Goal: Communication & Community: Answer question/provide support

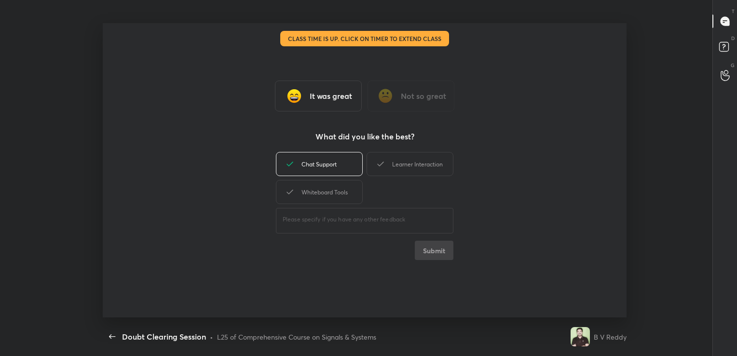
scroll to position [3, 0]
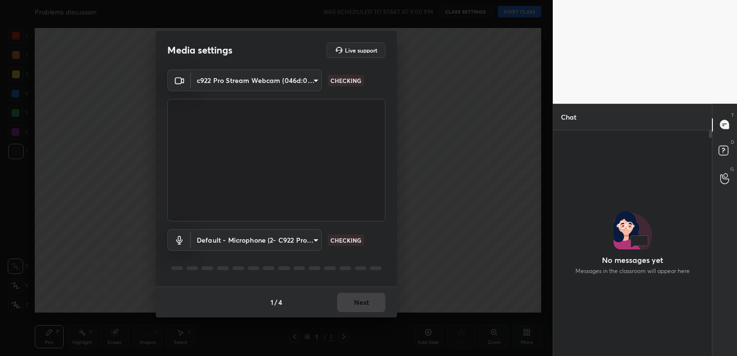
scroll to position [200, 156]
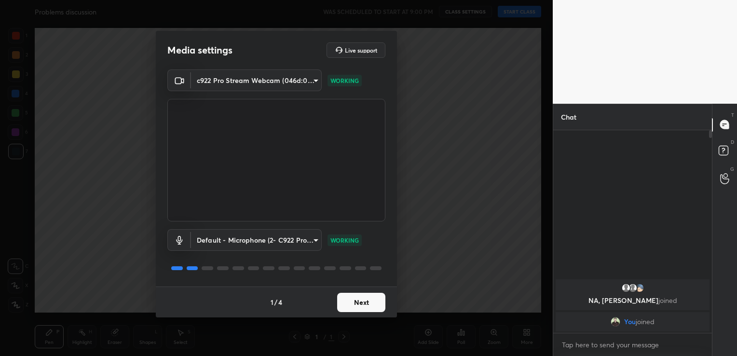
click at [357, 302] on button "Next" at bounding box center [361, 302] width 48 height 19
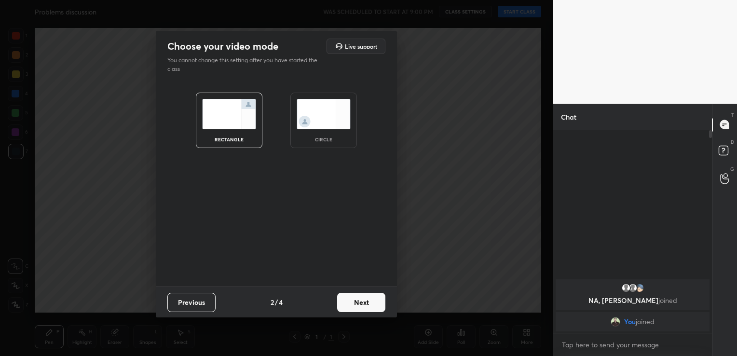
click at [357, 302] on button "Next" at bounding box center [361, 302] width 48 height 19
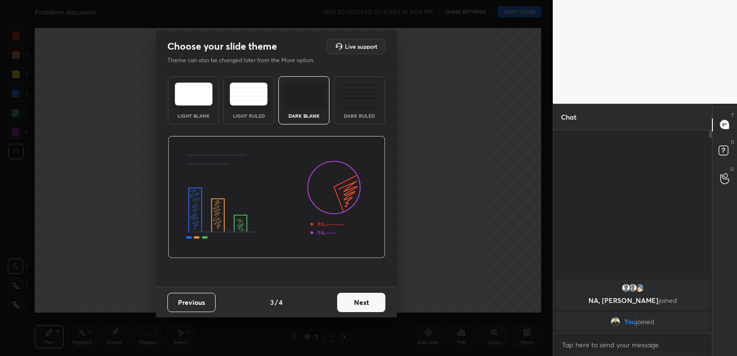
click at [357, 302] on button "Next" at bounding box center [361, 302] width 48 height 19
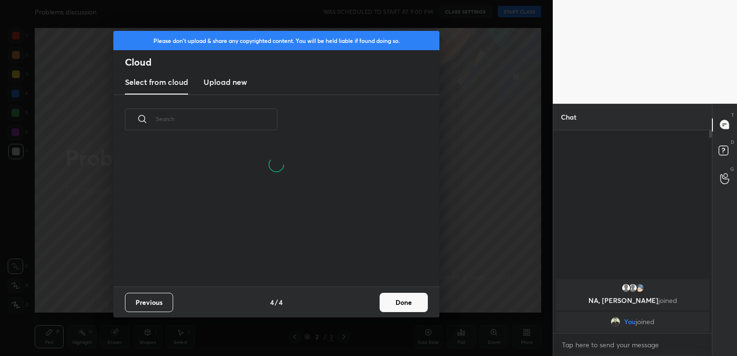
click at [150, 304] on button "Previous" at bounding box center [149, 302] width 48 height 19
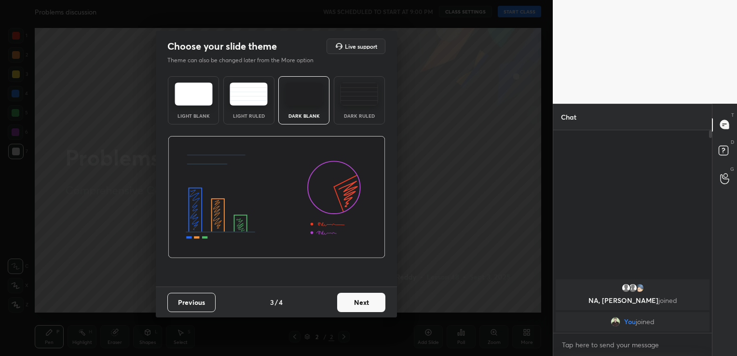
click at [195, 106] on div "Light Blank" at bounding box center [193, 100] width 51 height 48
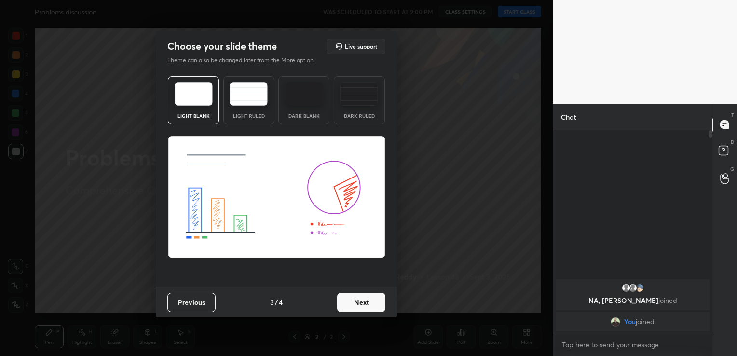
click at [311, 96] on img at bounding box center [304, 93] width 38 height 23
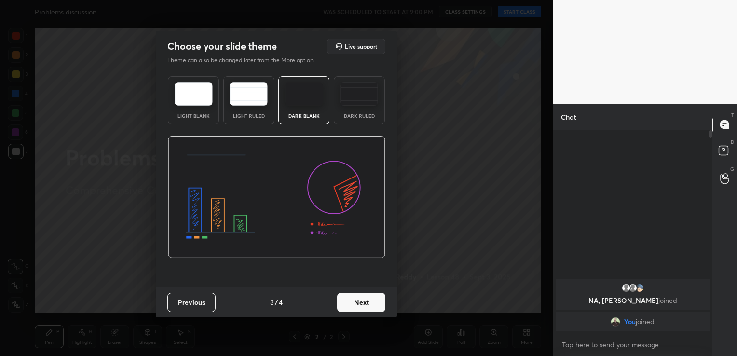
click at [369, 309] on button "Next" at bounding box center [361, 302] width 48 height 19
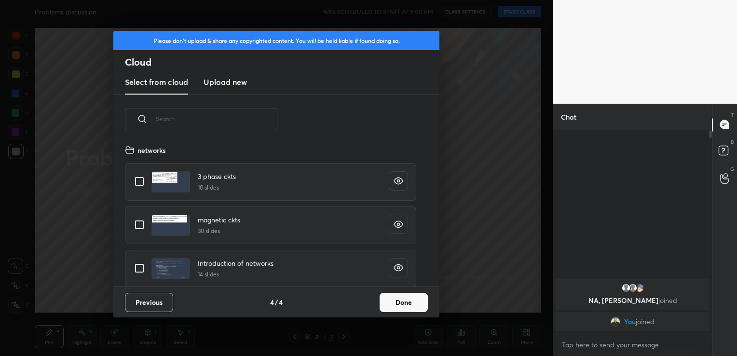
scroll to position [143, 310]
click at [412, 308] on button "Done" at bounding box center [404, 302] width 48 height 19
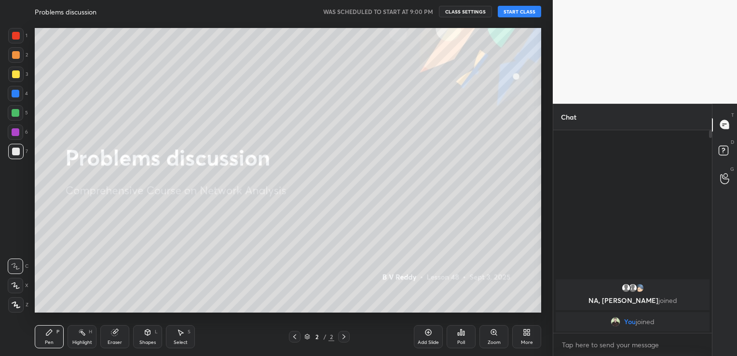
click at [514, 13] on button "START CLASS" at bounding box center [519, 12] width 43 height 12
click at [529, 339] on div "More" at bounding box center [526, 336] width 29 height 23
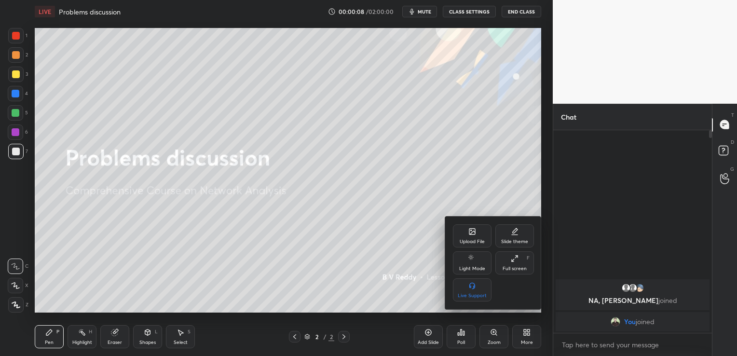
click at [476, 241] on div "Upload File" at bounding box center [472, 241] width 25 height 5
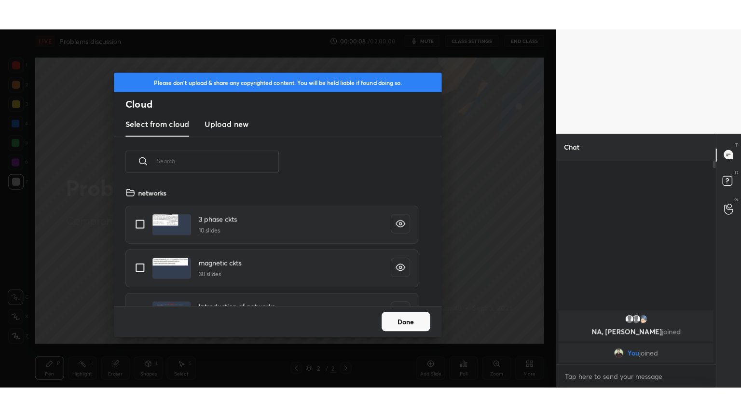
scroll to position [119, 310]
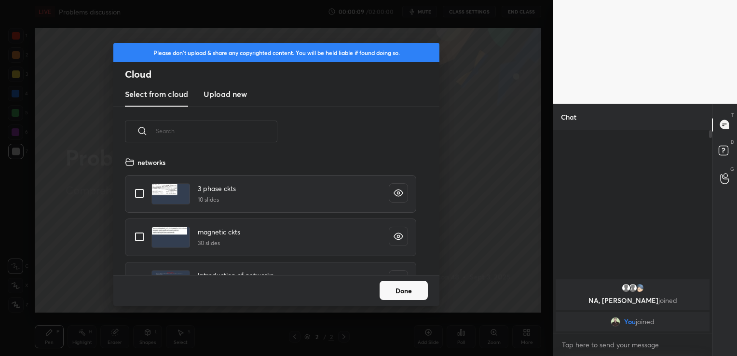
click at [221, 91] on h3 "Upload new" at bounding box center [225, 94] width 43 height 12
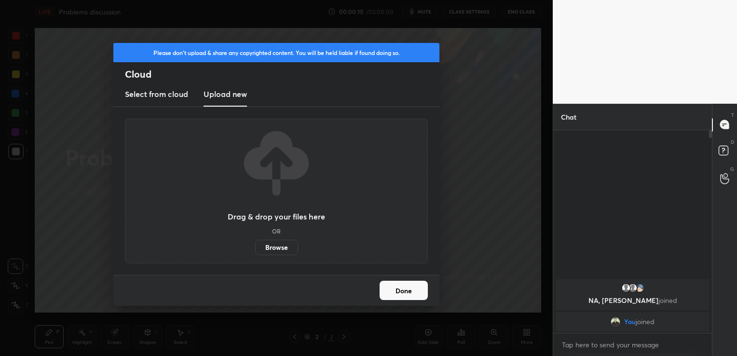
click at [277, 245] on label "Browse" at bounding box center [276, 247] width 43 height 15
click at [255, 245] on input "Browse" at bounding box center [255, 247] width 0 height 15
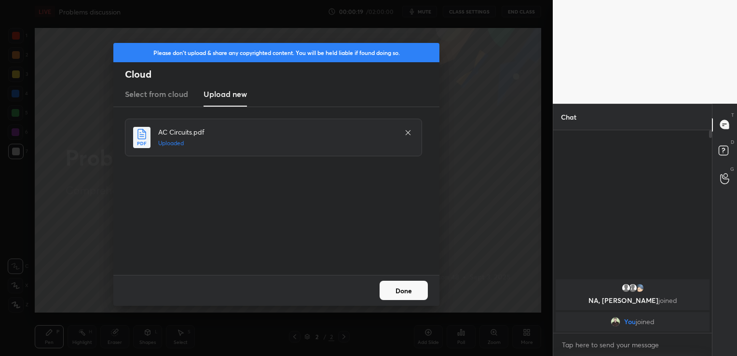
click at [417, 288] on button "Done" at bounding box center [404, 290] width 48 height 19
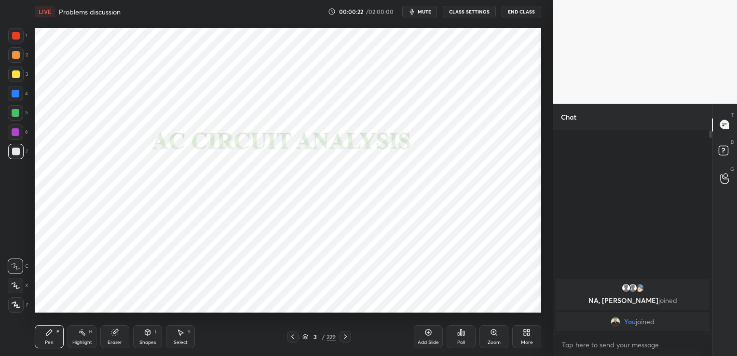
click at [532, 335] on div "More" at bounding box center [526, 336] width 29 height 23
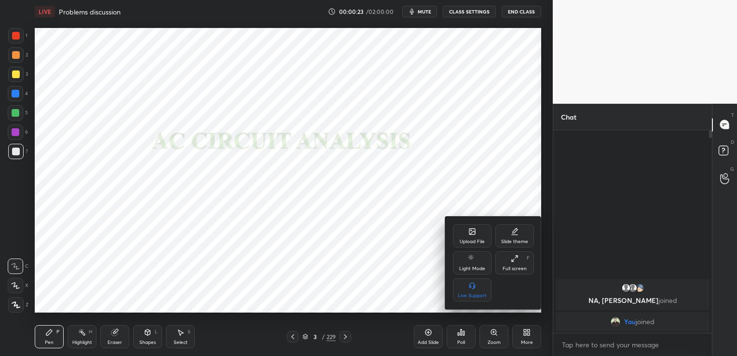
click at [515, 267] on div "Full screen" at bounding box center [515, 268] width 24 height 5
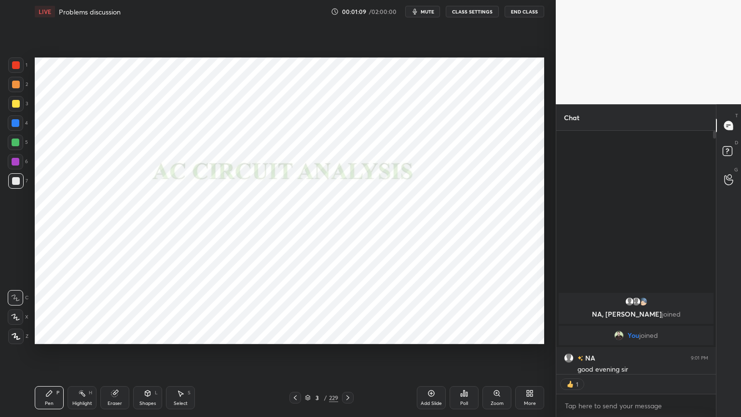
scroll to position [3, 3]
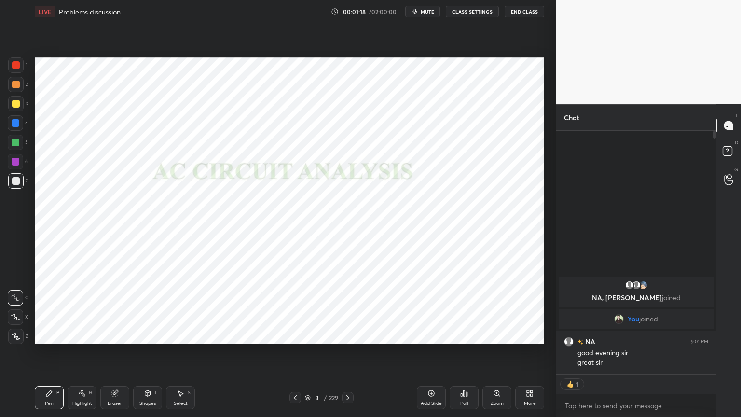
click at [308, 355] on icon at bounding box center [308, 398] width 6 height 6
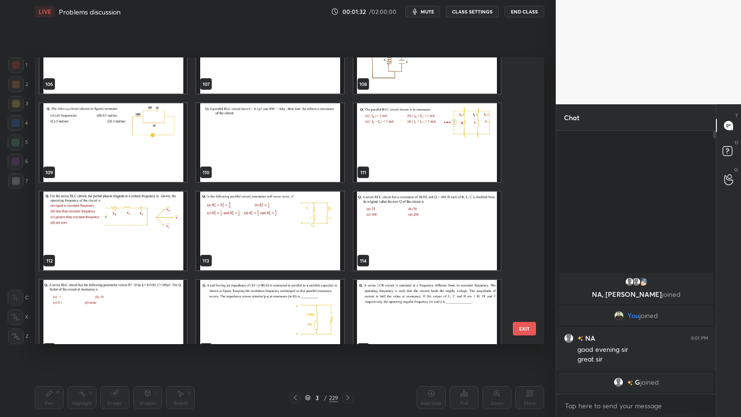
scroll to position [3135, 0]
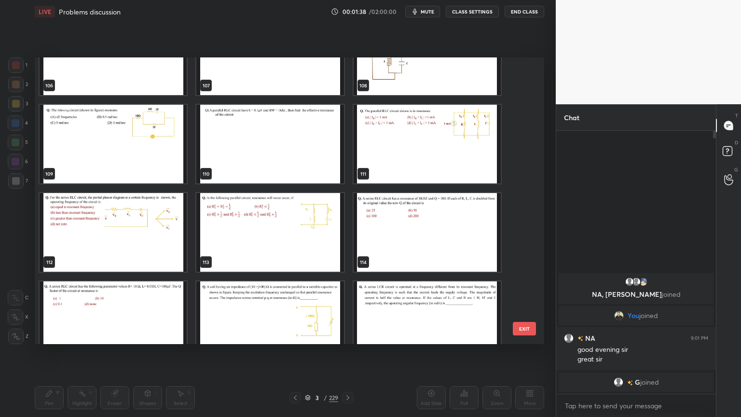
click at [418, 152] on img "grid" at bounding box center [427, 144] width 147 height 79
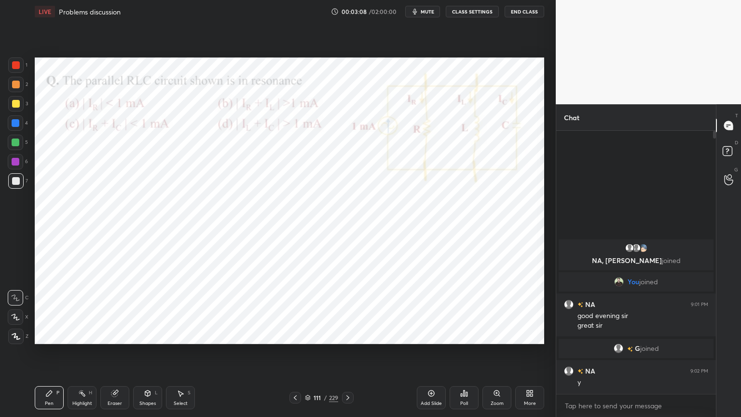
click at [16, 338] on icon at bounding box center [16, 336] width 9 height 7
click at [16, 123] on div at bounding box center [16, 123] width 8 height 8
click at [17, 164] on div at bounding box center [16, 162] width 8 height 8
click at [15, 318] on icon at bounding box center [15, 317] width 9 height 7
click at [14, 340] on div at bounding box center [15, 335] width 15 height 15
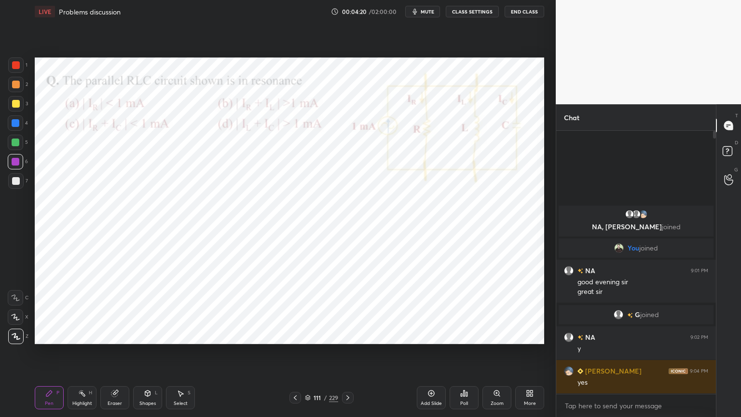
click at [16, 125] on div at bounding box center [16, 123] width 8 height 8
click at [144, 355] on div "Shapes" at bounding box center [147, 403] width 16 height 5
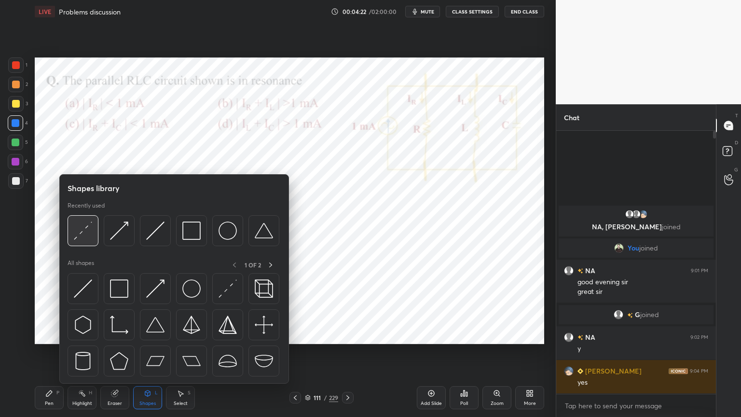
click at [84, 235] on img at bounding box center [83, 230] width 18 height 18
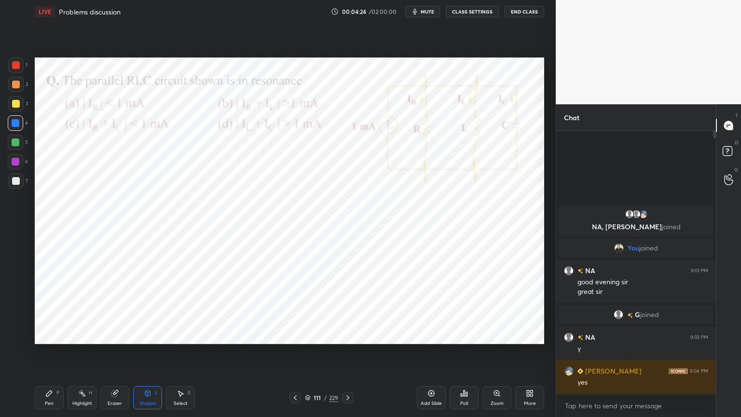
click at [44, 355] on div "Pen P" at bounding box center [49, 397] width 29 height 23
click at [17, 165] on div at bounding box center [15, 161] width 15 height 15
click at [117, 355] on icon at bounding box center [115, 392] width 5 height 5
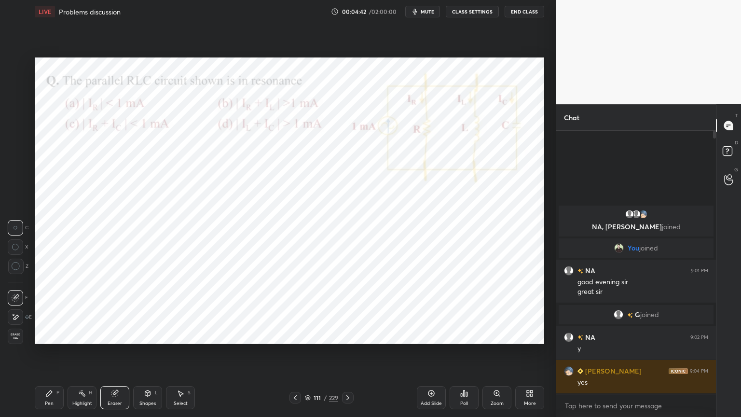
click at [17, 319] on icon at bounding box center [16, 317] width 8 height 8
click at [40, 355] on div "Pen P" at bounding box center [49, 397] width 29 height 23
click at [14, 319] on icon at bounding box center [15, 317] width 9 height 7
click at [17, 125] on div at bounding box center [16, 123] width 8 height 8
click at [108, 355] on div "Eraser" at bounding box center [115, 403] width 14 height 5
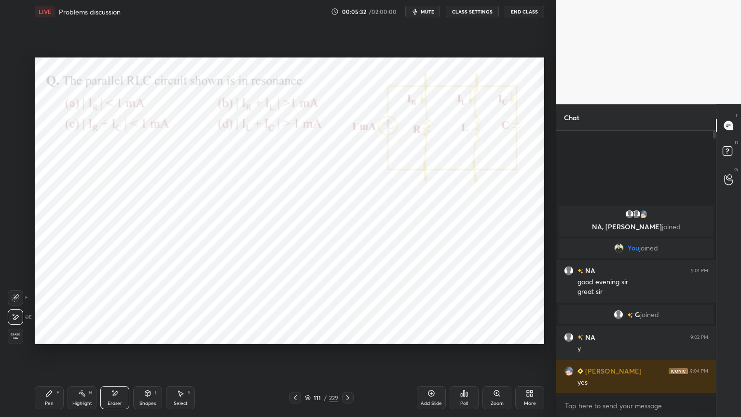
click at [51, 355] on div "Pen P" at bounding box center [49, 397] width 29 height 23
click at [114, 355] on icon at bounding box center [115, 393] width 8 height 8
click at [47, 355] on div "Pen P" at bounding box center [49, 397] width 29 height 23
click at [14, 337] on icon at bounding box center [16, 336] width 8 height 6
click at [16, 166] on div at bounding box center [15, 161] width 15 height 15
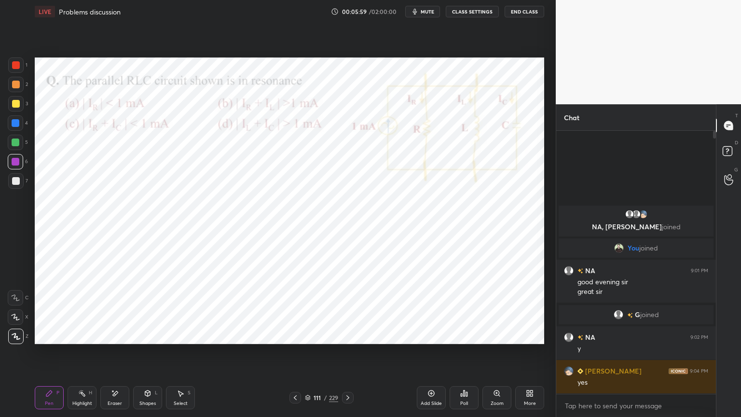
click at [144, 355] on div "Shapes" at bounding box center [147, 403] width 16 height 5
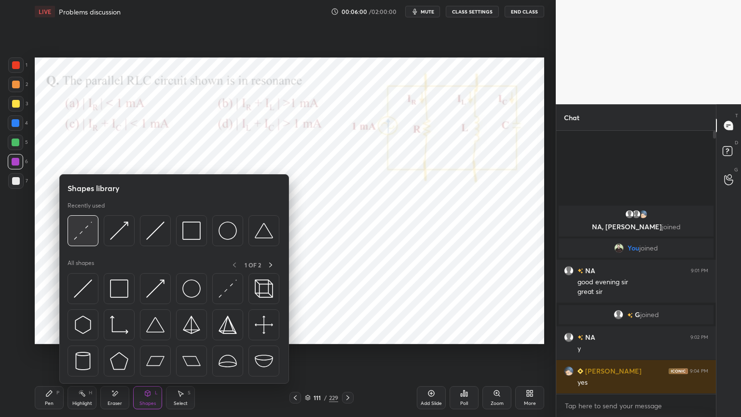
click at [84, 236] on img at bounding box center [83, 230] width 18 height 18
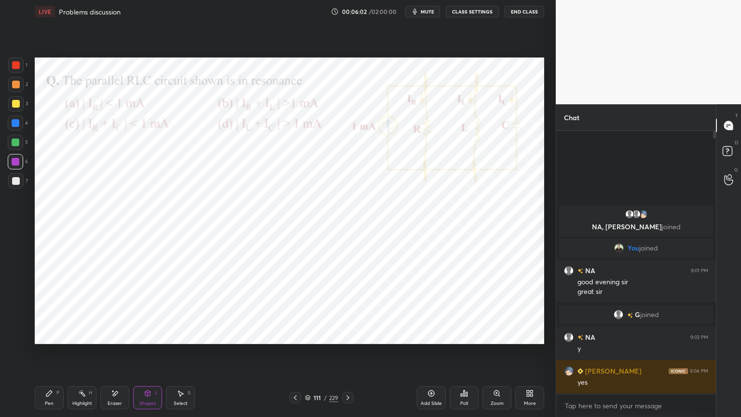
click at [48, 355] on div "Pen P" at bounding box center [49, 397] width 29 height 23
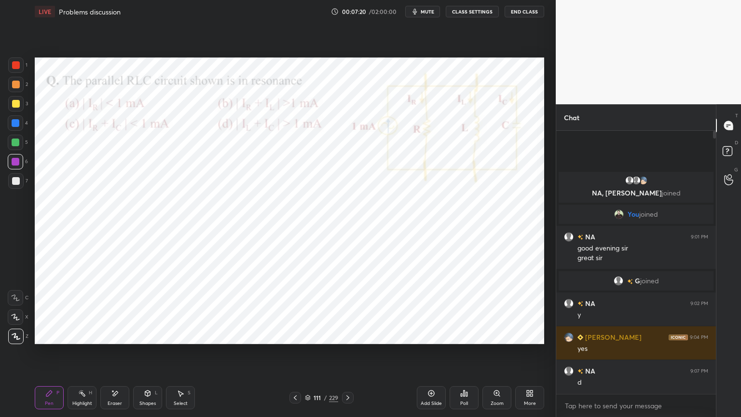
click at [308, 355] on icon at bounding box center [308, 398] width 6 height 6
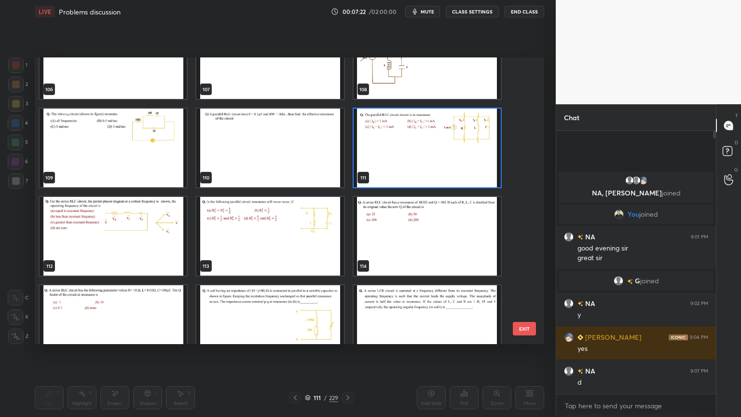
scroll to position [3132, 0]
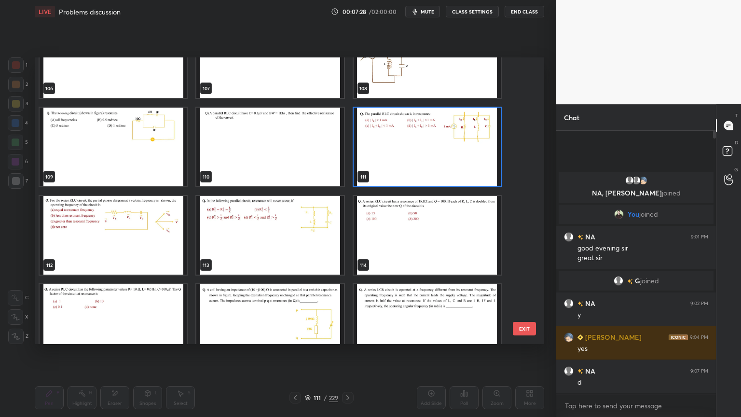
click at [144, 251] on img "grid" at bounding box center [113, 235] width 147 height 79
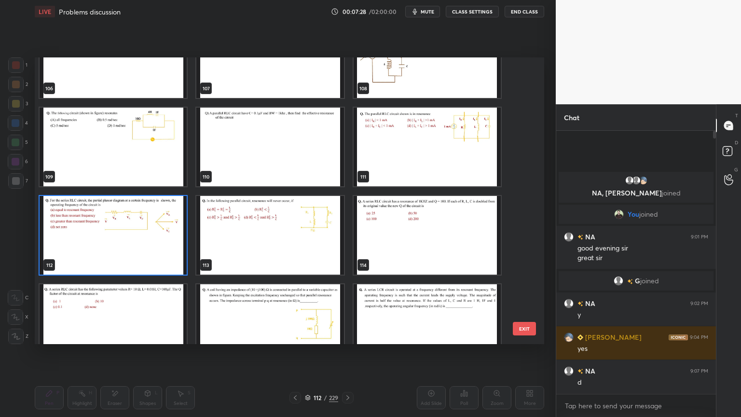
click at [143, 251] on img "grid" at bounding box center [113, 235] width 147 height 79
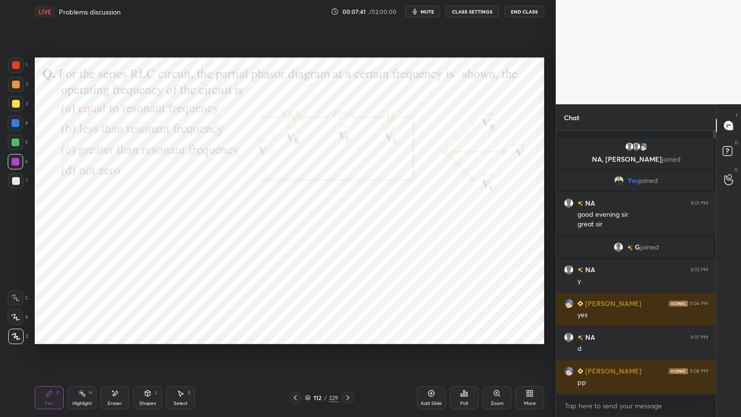
click at [294, 355] on icon at bounding box center [295, 398] width 8 height 8
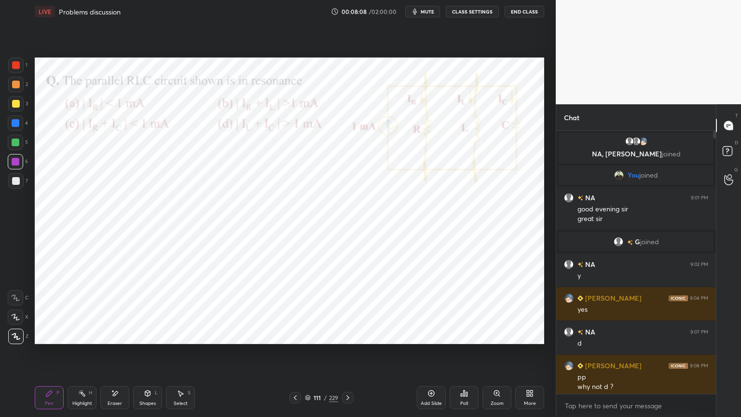
click at [85, 355] on div "Highlight" at bounding box center [82, 403] width 20 height 5
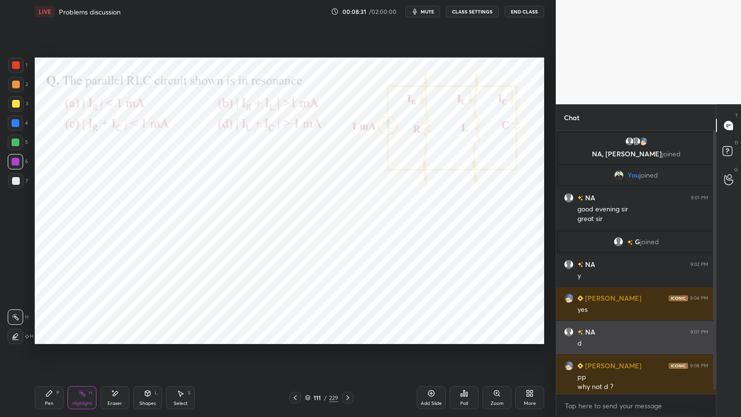
scroll to position [14, 0]
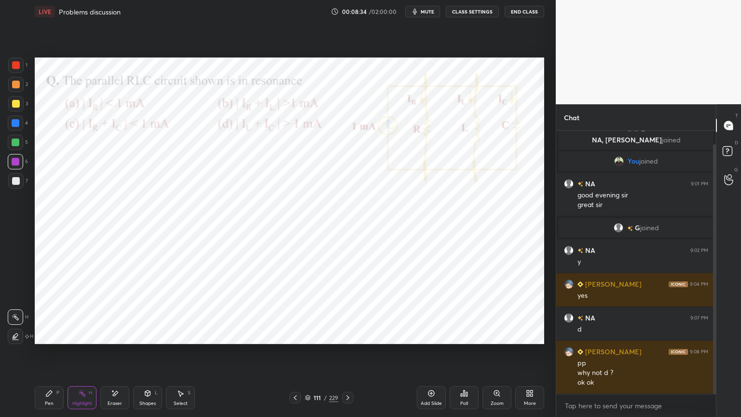
click at [349, 355] on icon at bounding box center [348, 398] width 8 height 8
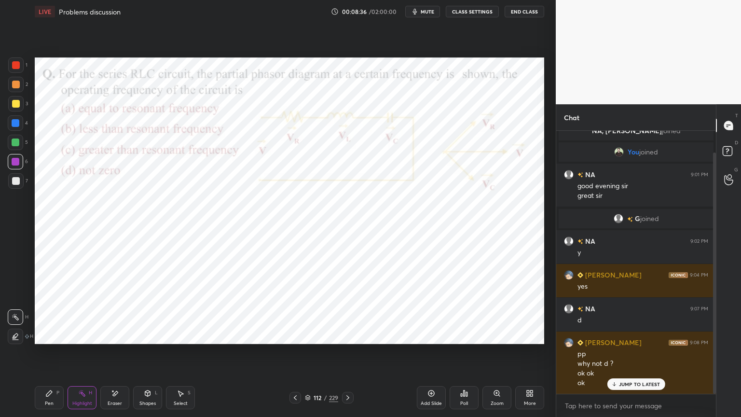
click at [632, 355] on p "JUMP TO LATEST" at bounding box center [639, 384] width 41 height 6
click at [75, 355] on div "Highlight H" at bounding box center [82, 397] width 29 height 23
click at [14, 123] on div at bounding box center [16, 123] width 8 height 8
click at [150, 355] on icon at bounding box center [148, 393] width 8 height 8
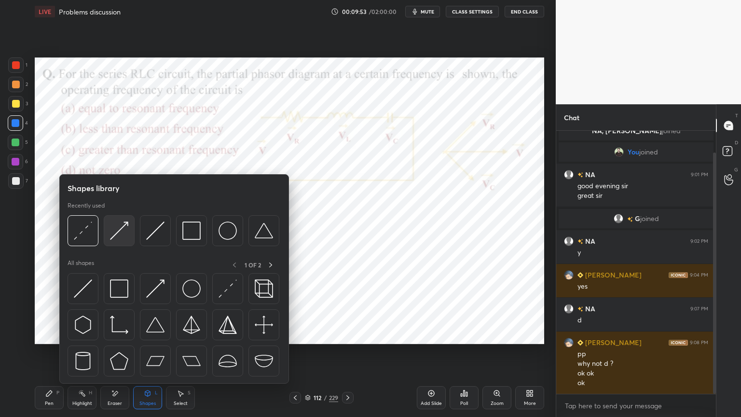
click at [122, 234] on img at bounding box center [119, 230] width 18 height 18
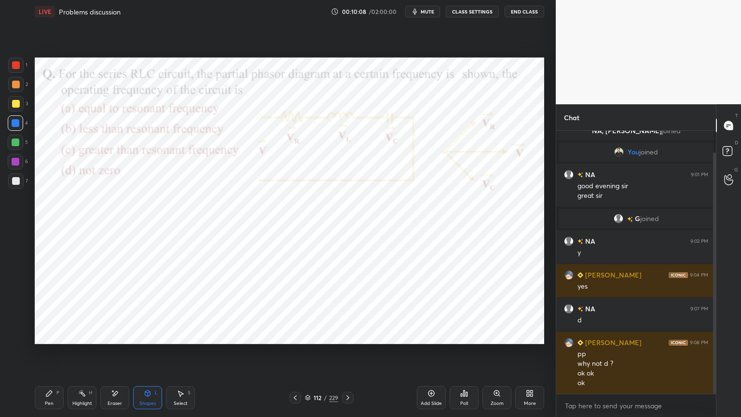
click at [54, 355] on div "Pen P" at bounding box center [49, 397] width 29 height 23
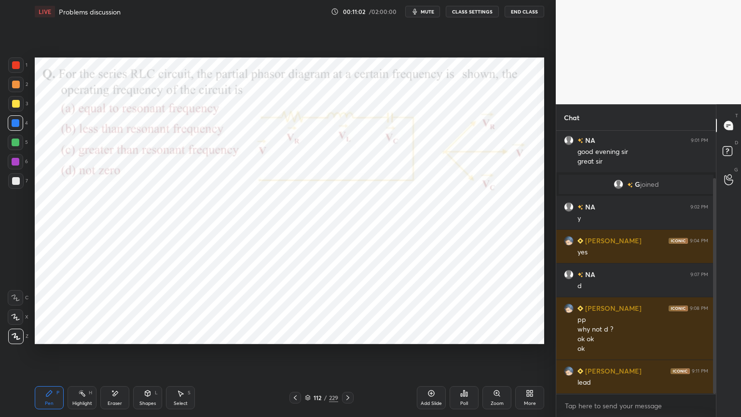
click at [18, 164] on div at bounding box center [16, 162] width 8 height 8
click at [14, 126] on div at bounding box center [16, 123] width 8 height 8
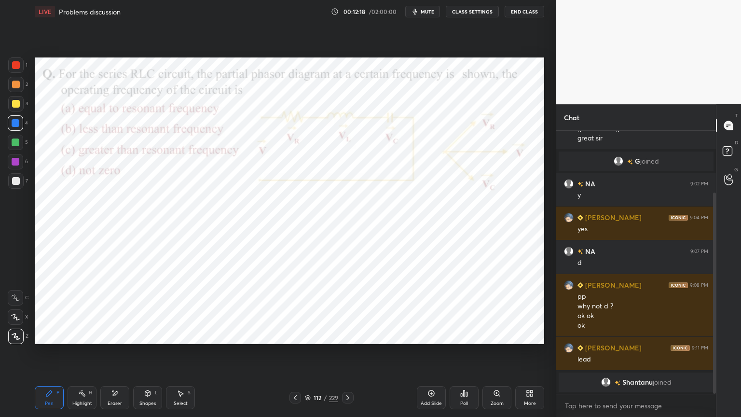
scroll to position [104, 0]
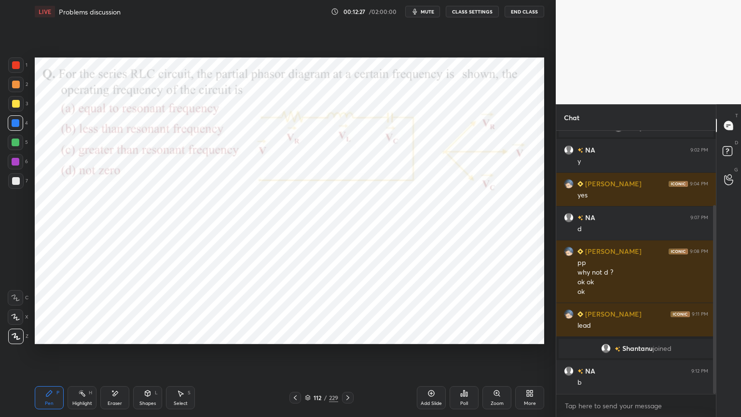
click at [348, 355] on icon at bounding box center [348, 398] width 8 height 8
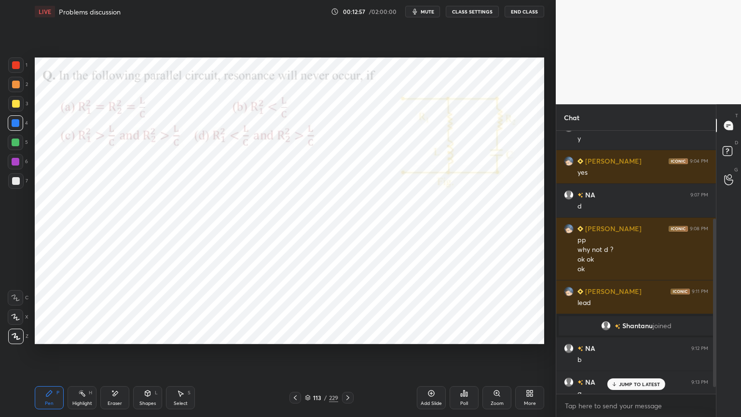
scroll to position [148, 0]
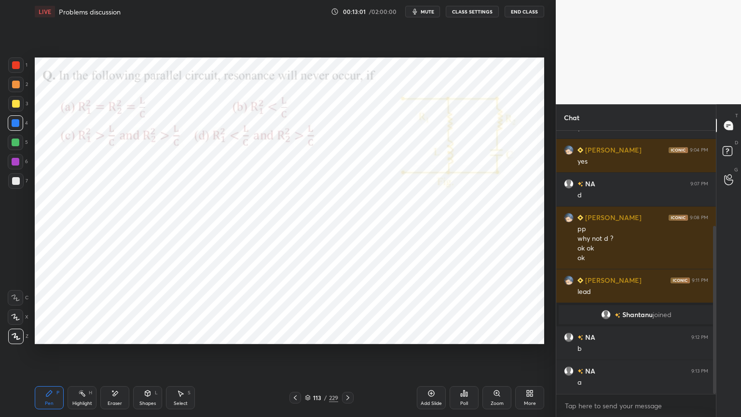
click at [16, 164] on div at bounding box center [16, 162] width 8 height 8
click at [149, 355] on div "Shapes" at bounding box center [147, 403] width 16 height 5
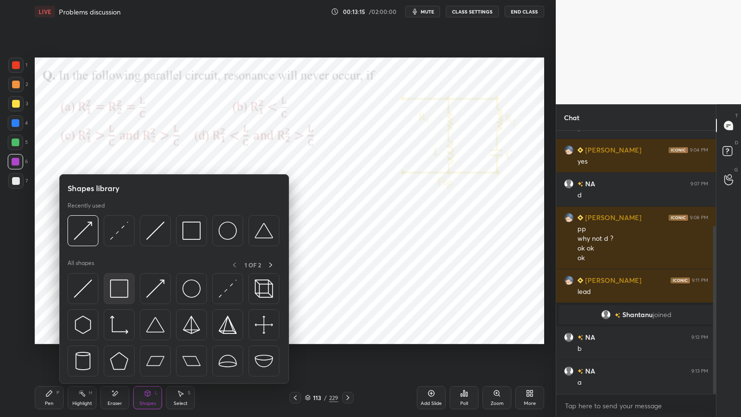
click at [120, 285] on img at bounding box center [119, 288] width 18 height 18
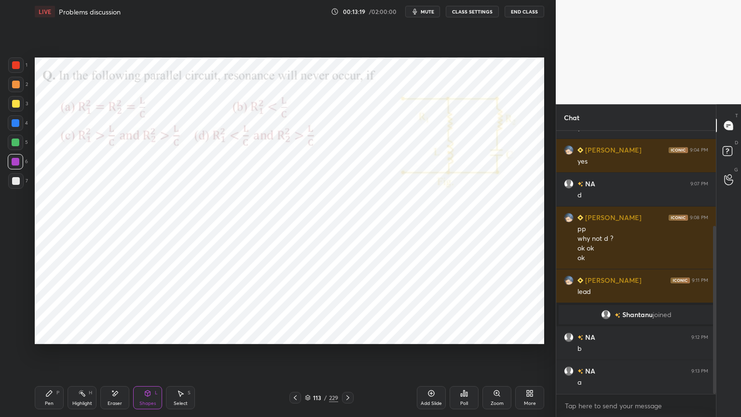
click at [43, 355] on div "Pen P" at bounding box center [49, 397] width 29 height 23
click at [13, 165] on div at bounding box center [16, 162] width 8 height 8
click at [19, 318] on icon at bounding box center [15, 317] width 9 height 7
click at [17, 123] on div at bounding box center [16, 123] width 8 height 8
click at [16, 338] on icon at bounding box center [16, 336] width 8 height 6
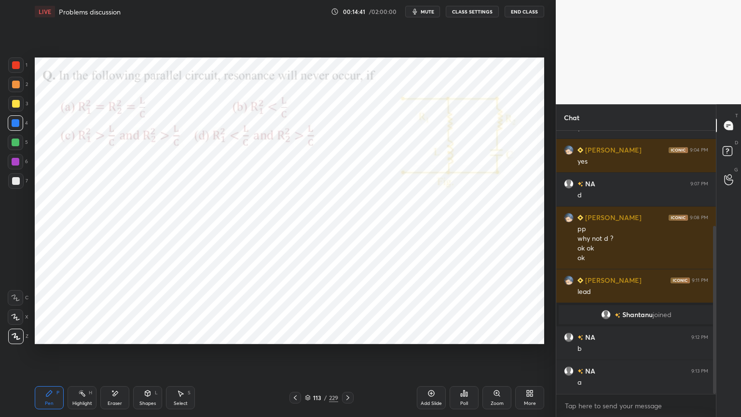
click at [15, 164] on div at bounding box center [16, 162] width 8 height 8
click at [85, 355] on div "Highlight H" at bounding box center [82, 397] width 29 height 23
click at [54, 355] on div "Pen P" at bounding box center [49, 397] width 29 height 23
click at [116, 355] on icon at bounding box center [115, 393] width 8 height 8
click at [48, 355] on icon at bounding box center [49, 393] width 6 height 6
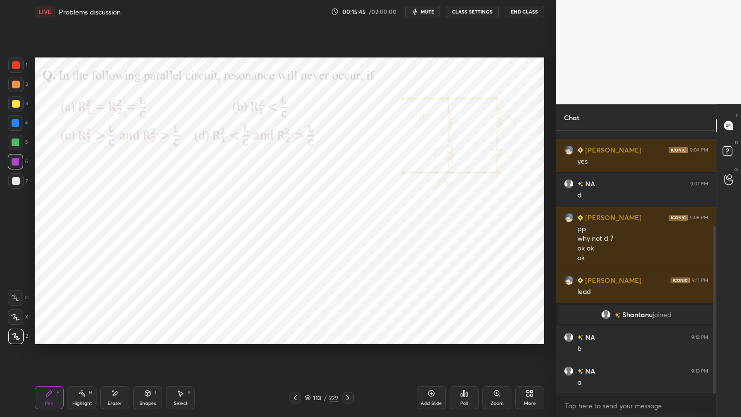
click at [12, 315] on icon at bounding box center [15, 317] width 9 height 7
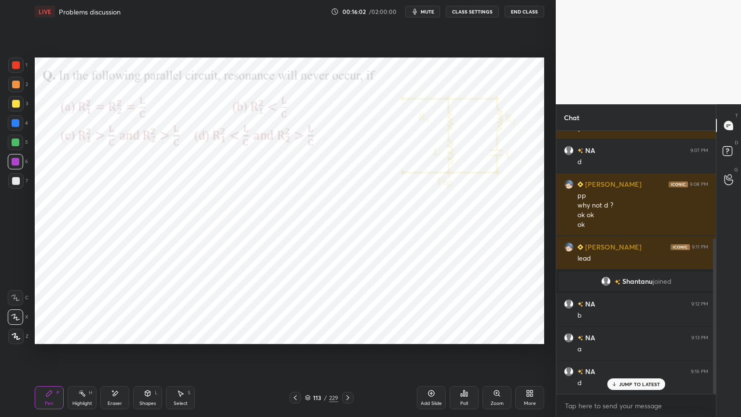
click at [8, 163] on div at bounding box center [15, 161] width 15 height 15
click at [16, 124] on div at bounding box center [16, 123] width 8 height 8
click at [15, 164] on div at bounding box center [16, 162] width 8 height 8
click at [12, 343] on div at bounding box center [15, 335] width 15 height 15
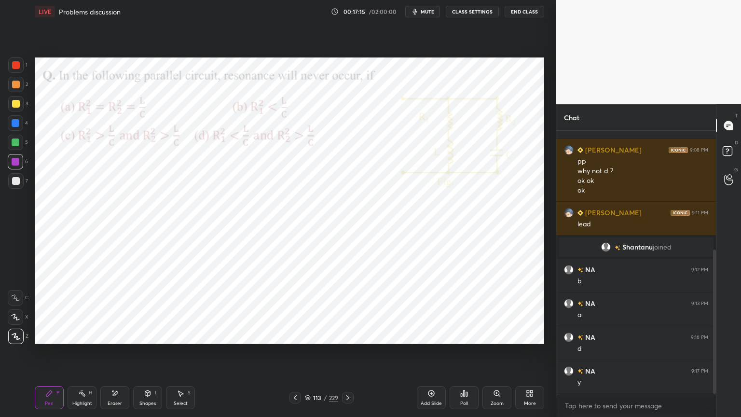
click at [306, 355] on icon at bounding box center [308, 398] width 6 height 6
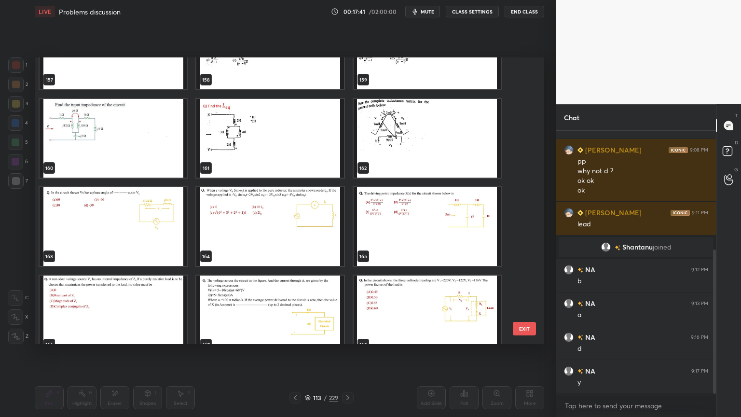
scroll to position [4640, 0]
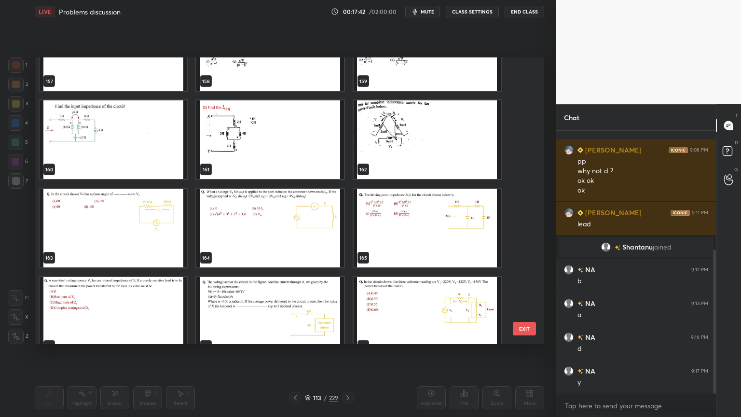
click at [529, 330] on button "EXIT" at bounding box center [524, 329] width 23 height 14
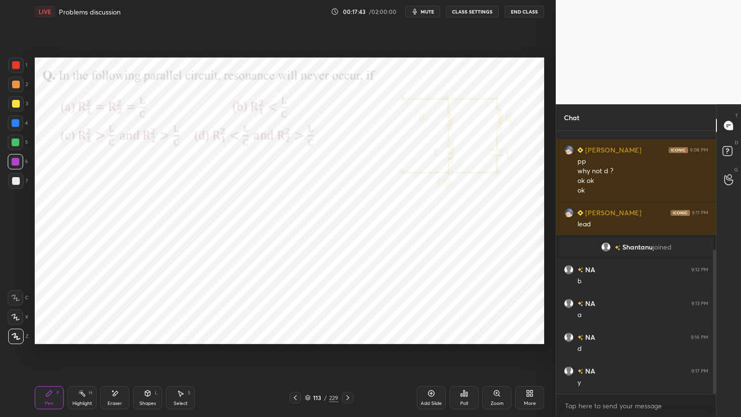
click at [307, 355] on icon at bounding box center [308, 398] width 6 height 6
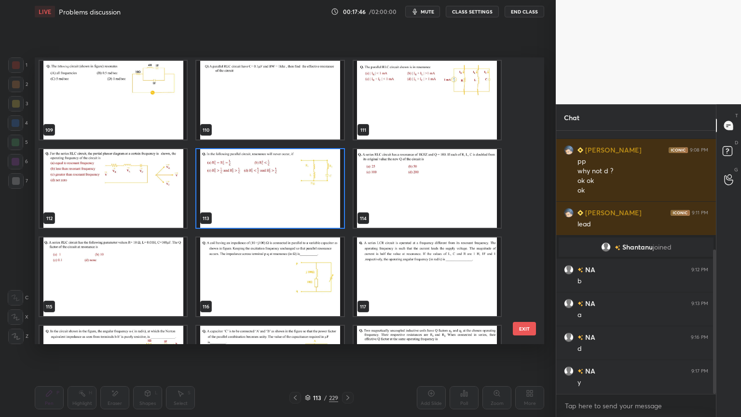
scroll to position [3183, 0]
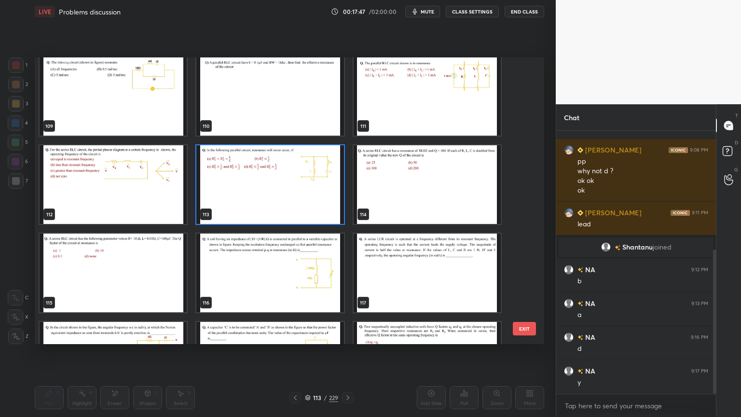
click at [300, 279] on img "grid" at bounding box center [269, 272] width 147 height 79
click at [300, 280] on img "grid" at bounding box center [269, 272] width 147 height 79
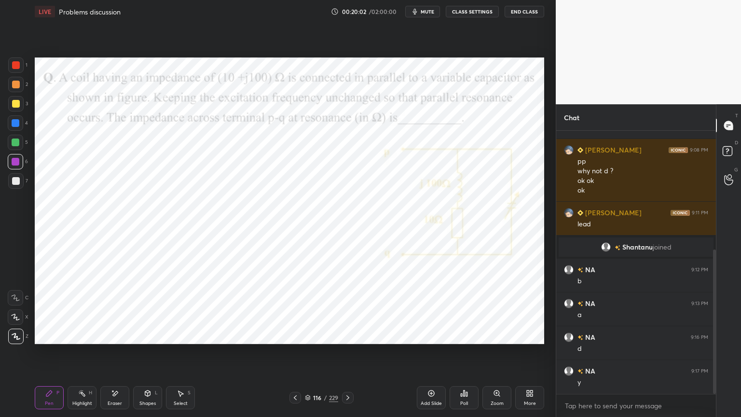
click at [15, 161] on div at bounding box center [16, 162] width 8 height 8
click at [16, 124] on div at bounding box center [16, 123] width 8 height 8
click at [14, 322] on div at bounding box center [15, 316] width 15 height 15
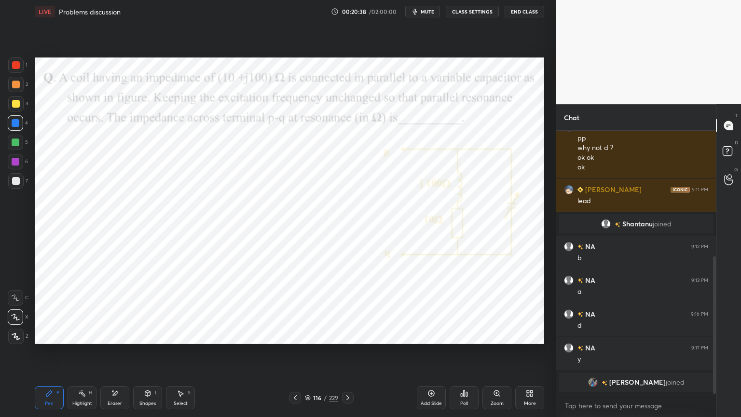
click at [177, 355] on icon at bounding box center [181, 393] width 8 height 8
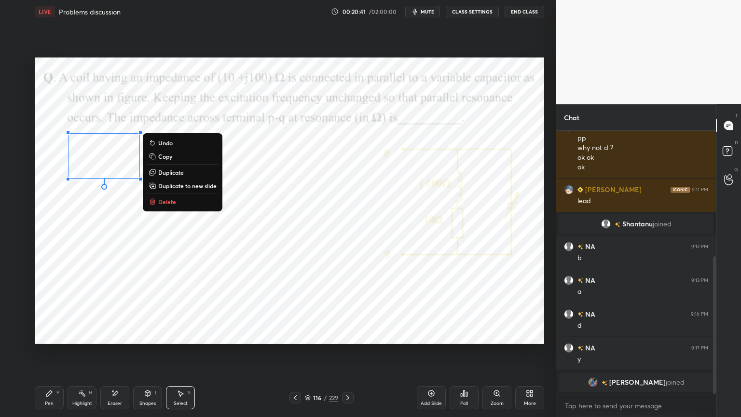
click at [108, 228] on div "0 ° Undo Copy Duplicate Duplicate to new slide Delete" at bounding box center [289, 200] width 509 height 286
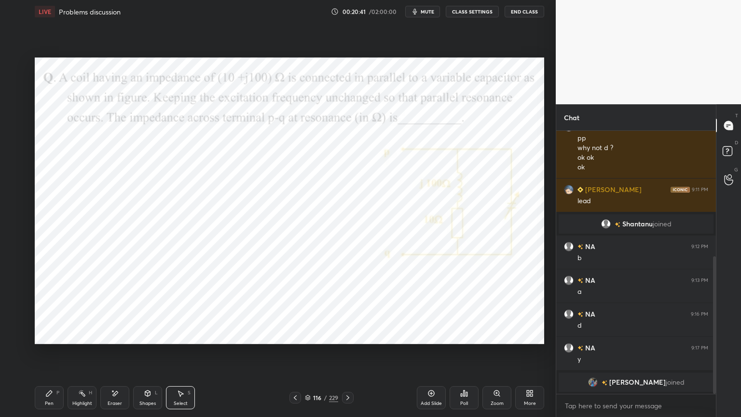
click at [50, 355] on icon at bounding box center [49, 393] width 8 height 8
click at [17, 163] on div at bounding box center [16, 162] width 8 height 8
click at [112, 355] on div "Eraser" at bounding box center [115, 403] width 14 height 5
click at [50, 355] on div "Pen P" at bounding box center [49, 397] width 29 height 23
click at [114, 355] on icon at bounding box center [115, 393] width 5 height 5
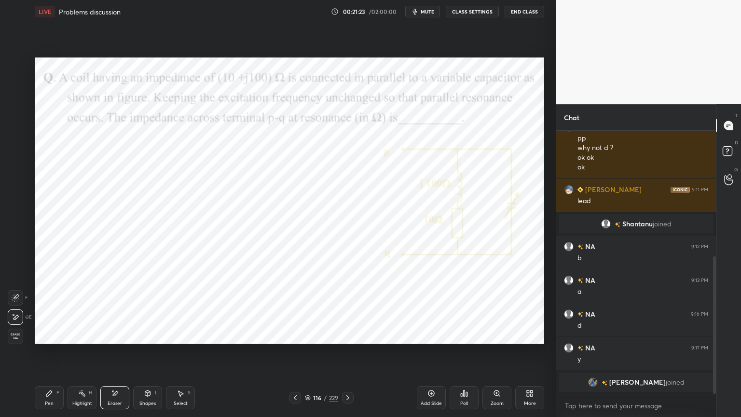
click at [49, 355] on icon at bounding box center [49, 393] width 8 height 8
click at [15, 161] on div at bounding box center [16, 162] width 8 height 8
click at [13, 164] on div at bounding box center [16, 162] width 8 height 8
click at [13, 159] on div at bounding box center [16, 162] width 8 height 8
click at [139, 355] on div "Shapes L" at bounding box center [147, 397] width 29 height 23
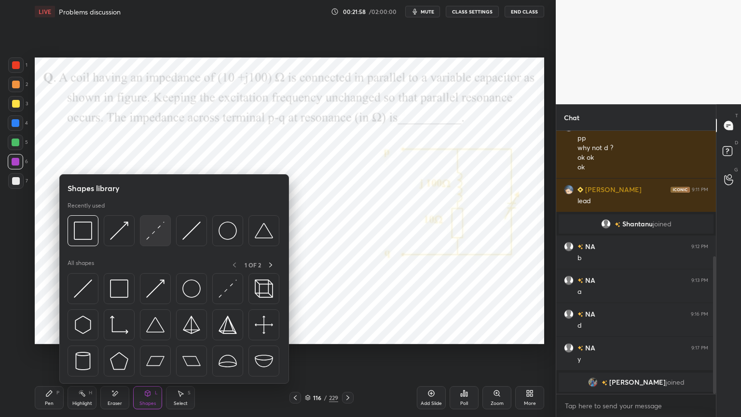
click at [148, 233] on img at bounding box center [155, 230] width 18 height 18
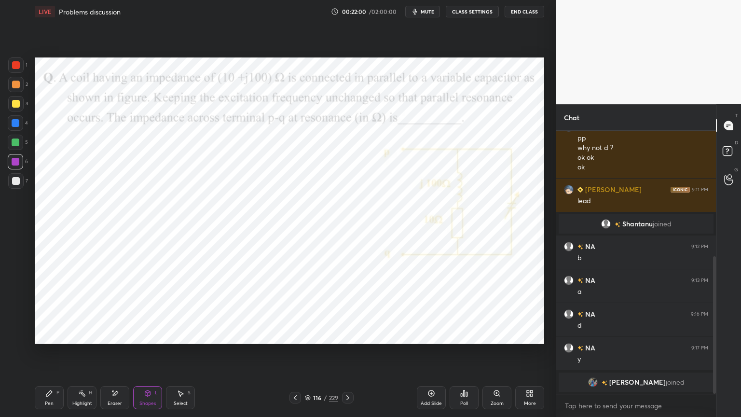
click at [52, 355] on div "Pen P" at bounding box center [49, 397] width 29 height 23
click at [15, 126] on div at bounding box center [16, 123] width 8 height 8
click at [18, 336] on icon at bounding box center [16, 336] width 9 height 7
click at [17, 162] on div at bounding box center [16, 162] width 8 height 8
click at [16, 75] on div "1" at bounding box center [17, 66] width 19 height 19
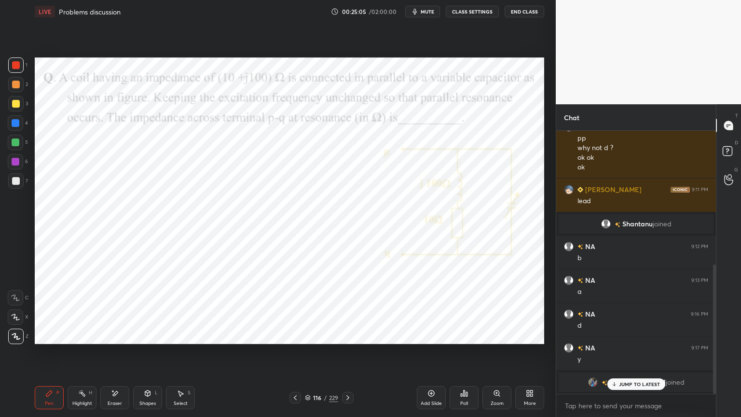
scroll to position [272, 0]
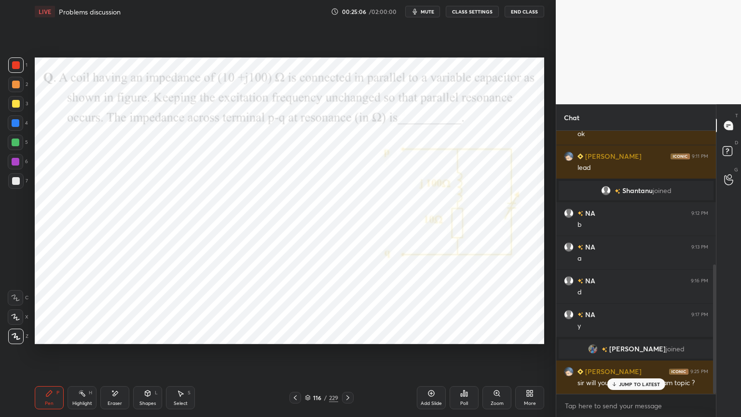
click at [627, 355] on p "JUMP TO LATEST" at bounding box center [639, 384] width 41 height 6
click at [349, 355] on icon at bounding box center [348, 398] width 8 height 8
click at [296, 355] on icon at bounding box center [295, 398] width 8 height 8
click at [309, 355] on icon at bounding box center [308, 398] width 6 height 6
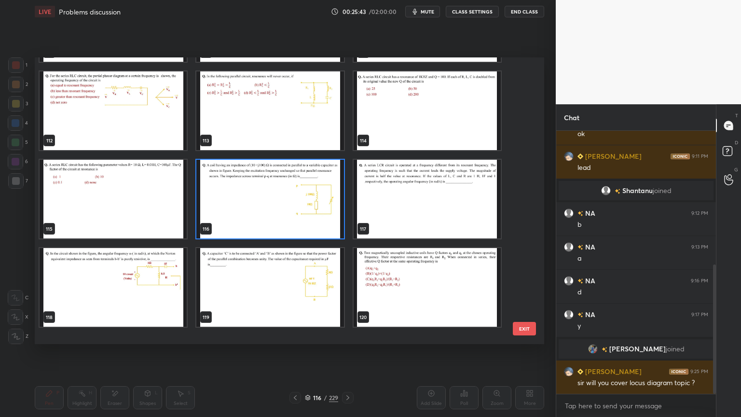
scroll to position [3204, 0]
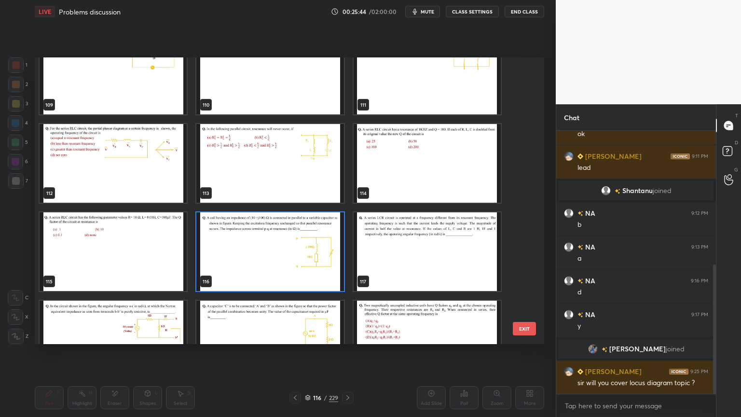
click at [533, 328] on button "EXIT" at bounding box center [524, 329] width 23 height 14
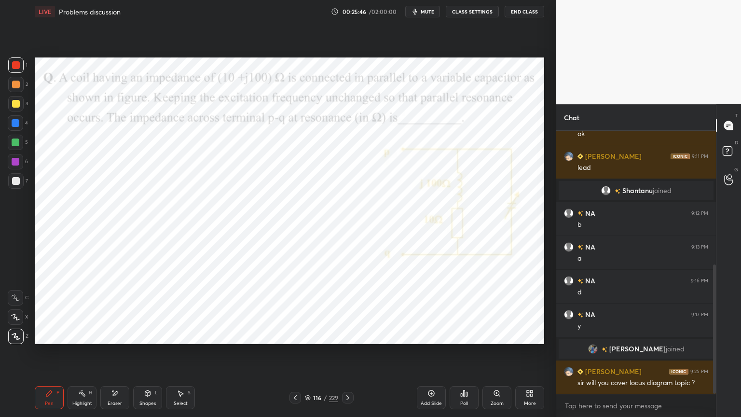
click at [345, 355] on icon at bounding box center [348, 398] width 8 height 8
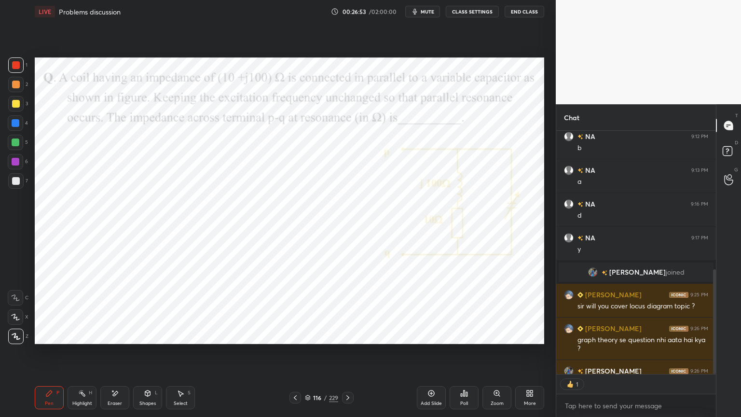
scroll to position [3, 3]
click at [349, 355] on icon at bounding box center [348, 398] width 8 height 8
click at [11, 164] on div at bounding box center [15, 161] width 15 height 15
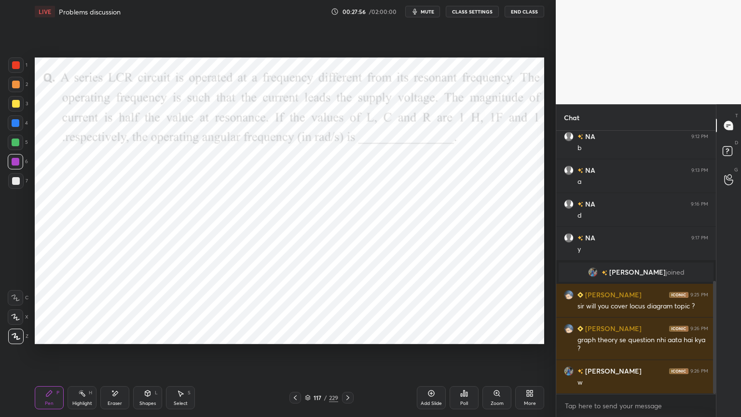
click at [14, 318] on icon at bounding box center [15, 317] width 9 height 7
click at [149, 355] on div "Shapes L" at bounding box center [147, 397] width 29 height 23
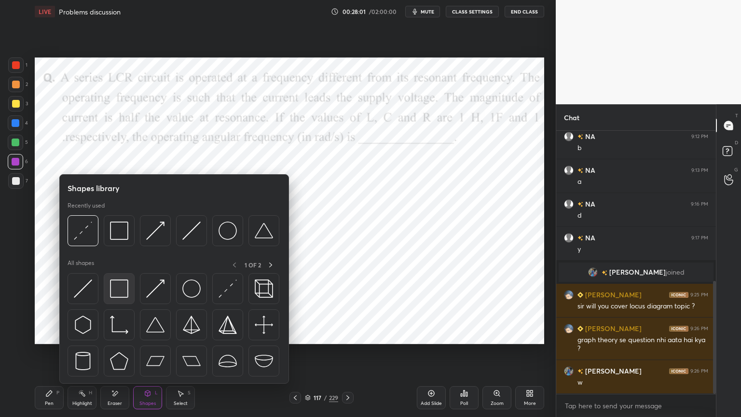
click at [123, 291] on img at bounding box center [119, 288] width 18 height 18
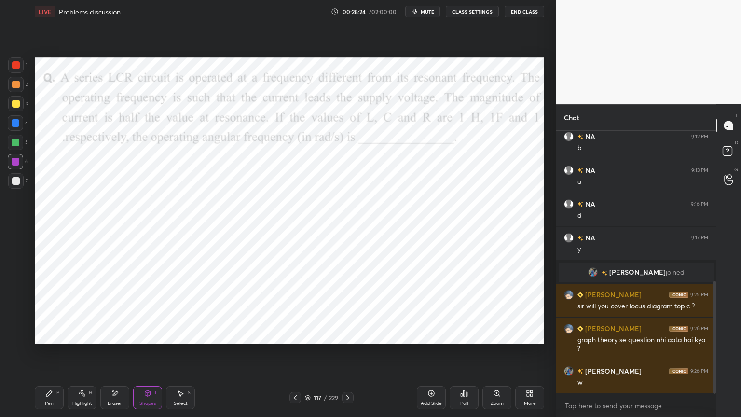
click at [45, 355] on div "Pen P" at bounding box center [49, 397] width 29 height 23
click at [12, 127] on div at bounding box center [15, 122] width 15 height 15
click at [15, 165] on div at bounding box center [16, 162] width 8 height 8
click at [11, 318] on icon at bounding box center [15, 317] width 9 height 7
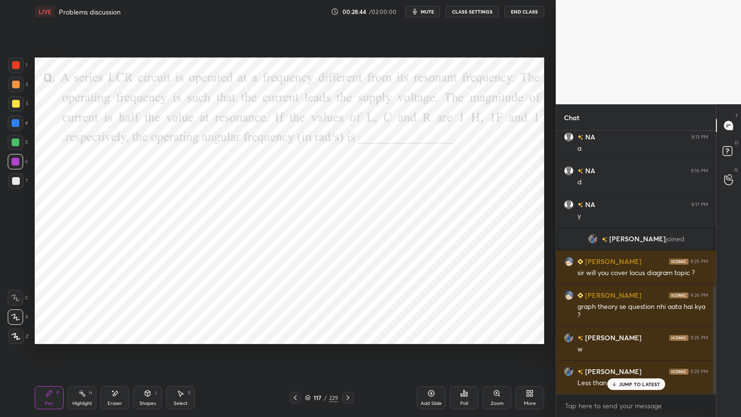
click at [14, 162] on div at bounding box center [16, 162] width 8 height 8
click at [14, 338] on icon at bounding box center [16, 336] width 9 height 7
click at [111, 355] on icon at bounding box center [115, 393] width 8 height 8
click at [49, 355] on icon at bounding box center [49, 393] width 8 height 8
click at [17, 318] on icon at bounding box center [15, 317] width 9 height 7
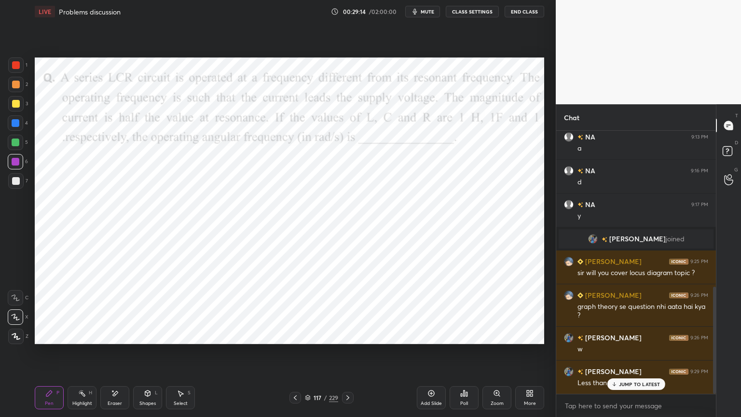
click at [14, 125] on div at bounding box center [16, 123] width 8 height 8
click at [112, 355] on div "Eraser" at bounding box center [115, 403] width 14 height 5
click at [56, 355] on div "P" at bounding box center [57, 392] width 3 height 5
click at [17, 167] on div at bounding box center [15, 161] width 15 height 15
click at [17, 125] on div at bounding box center [16, 123] width 8 height 8
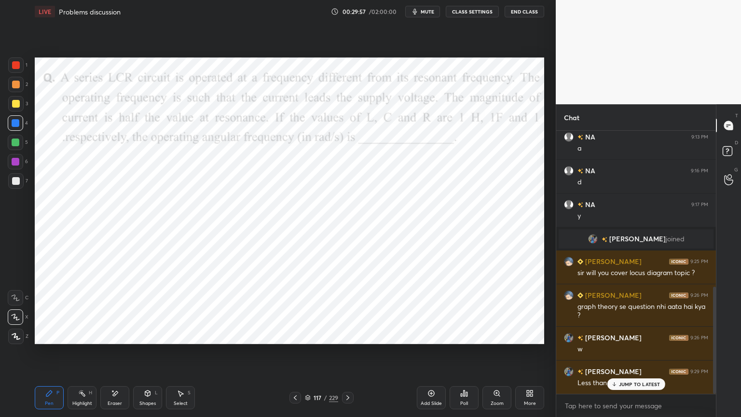
click at [12, 126] on div at bounding box center [16, 123] width 8 height 8
click at [14, 333] on icon at bounding box center [16, 336] width 9 height 7
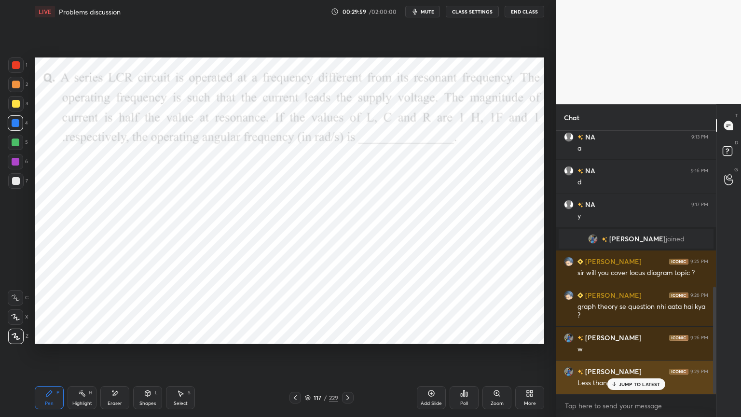
click at [627, 355] on p "JUMP TO LATEST" at bounding box center [639, 384] width 41 height 6
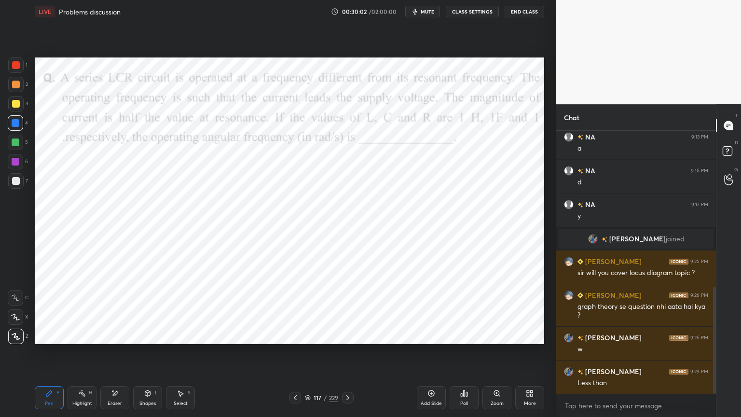
click at [116, 355] on div "Eraser" at bounding box center [114, 397] width 29 height 23
click at [56, 355] on div "Pen P" at bounding box center [49, 397] width 29 height 23
click at [14, 166] on div at bounding box center [15, 161] width 15 height 15
click at [177, 355] on icon at bounding box center [181, 393] width 8 height 8
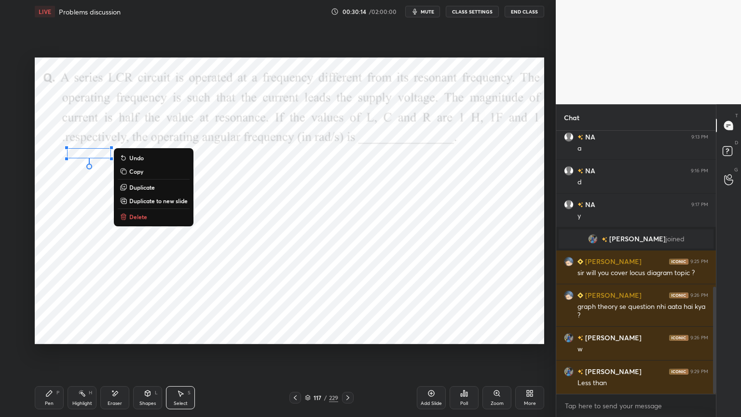
click at [77, 187] on div "0 ° Undo Copy Duplicate Duplicate to new slide Delete" at bounding box center [289, 200] width 509 height 286
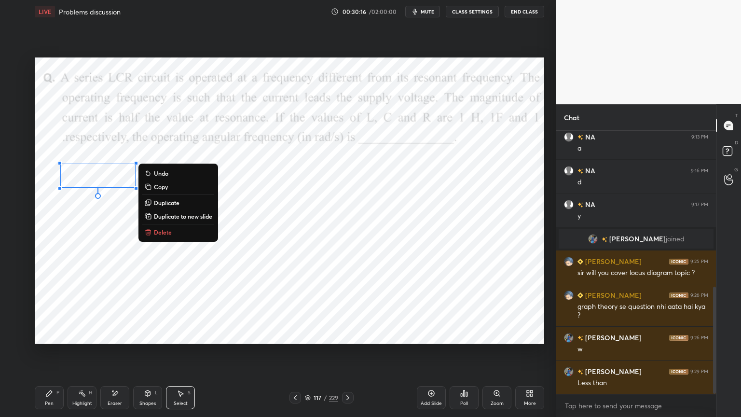
click at [85, 218] on div "0 ° Undo Copy Duplicate Duplicate to new slide Delete" at bounding box center [289, 200] width 509 height 286
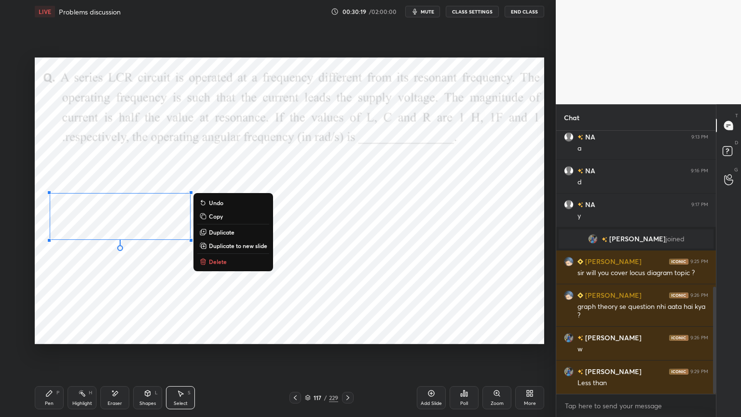
click at [139, 281] on div "0 ° Undo Copy Duplicate Duplicate to new slide Delete" at bounding box center [289, 200] width 509 height 286
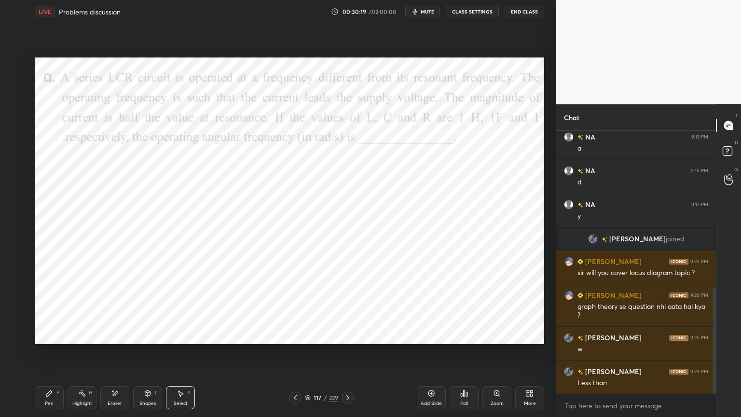
click at [49, 355] on div "Pen P" at bounding box center [49, 397] width 29 height 23
click at [13, 164] on div at bounding box center [16, 162] width 8 height 8
click at [14, 320] on div at bounding box center [15, 316] width 15 height 15
click at [150, 355] on div "Shapes L" at bounding box center [147, 397] width 29 height 23
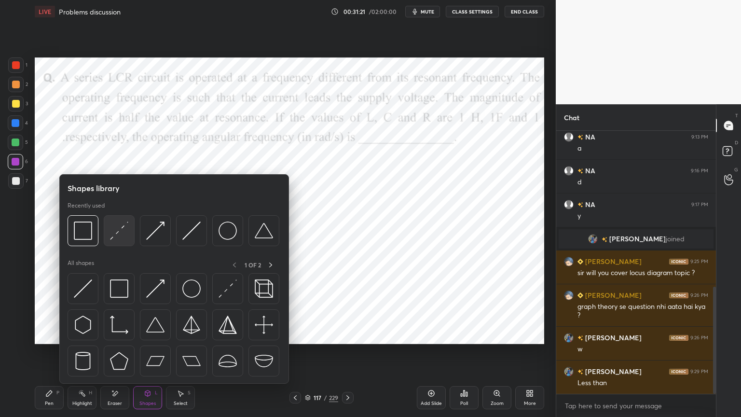
click at [114, 233] on img at bounding box center [119, 230] width 18 height 18
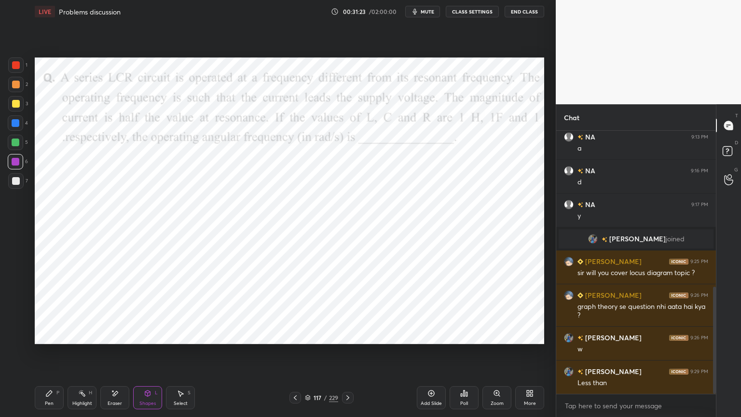
click at [52, 355] on icon at bounding box center [49, 393] width 8 height 8
click at [15, 122] on div at bounding box center [16, 123] width 8 height 8
click at [16, 164] on div at bounding box center [16, 162] width 8 height 8
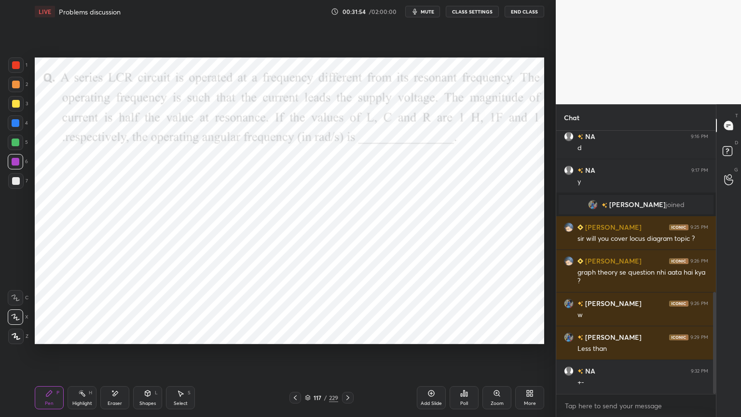
click at [114, 355] on div "Eraser" at bounding box center [115, 403] width 14 height 5
click at [51, 355] on div "Pen P" at bounding box center [49, 397] width 29 height 23
click at [14, 127] on div at bounding box center [15, 122] width 15 height 15
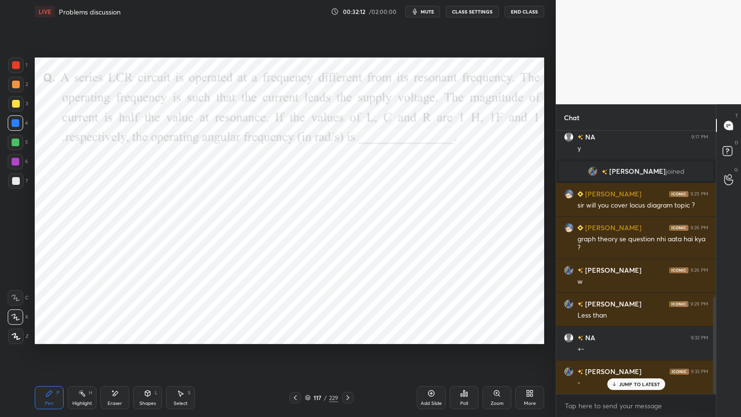
scroll to position [484, 0]
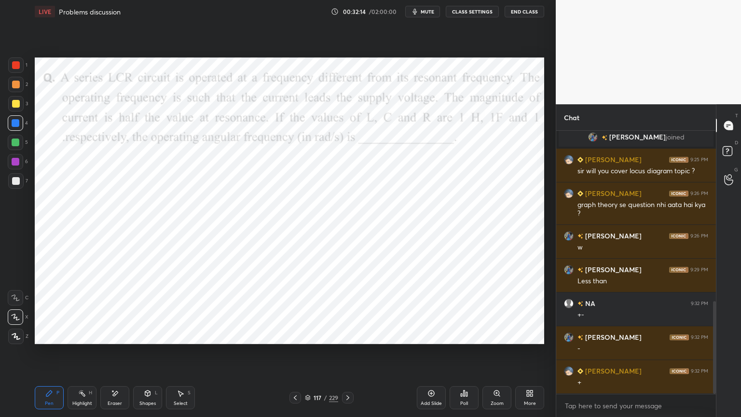
click at [118, 355] on icon at bounding box center [115, 393] width 8 height 8
click at [52, 355] on icon at bounding box center [49, 393] width 8 height 8
click at [89, 355] on div "H" at bounding box center [90, 392] width 3 height 5
click at [12, 161] on div at bounding box center [16, 162] width 8 height 8
click at [49, 355] on icon at bounding box center [49, 393] width 6 height 6
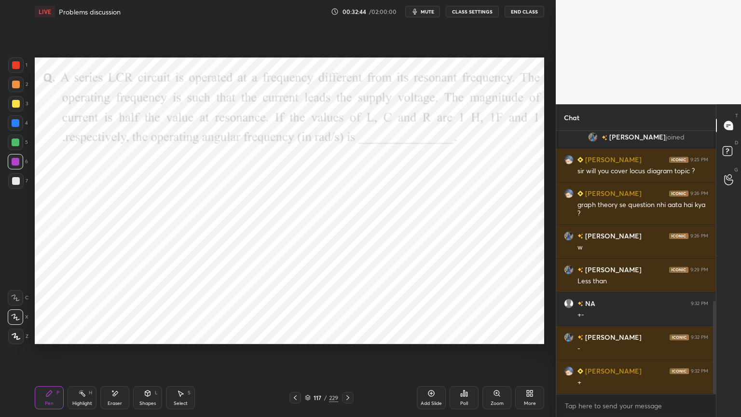
click at [83, 355] on div "Highlight" at bounding box center [82, 403] width 20 height 5
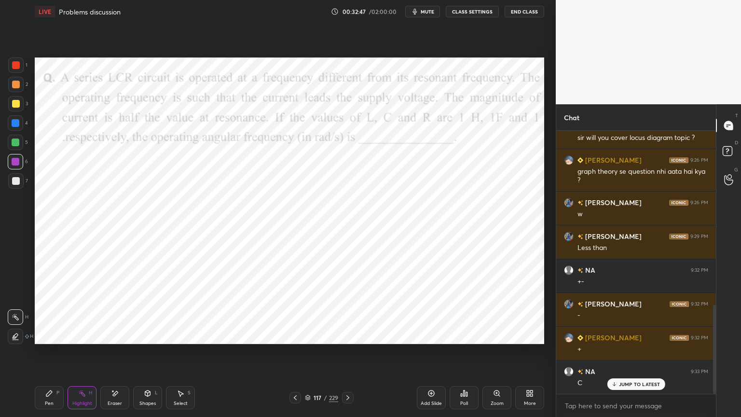
click at [47, 355] on div "Pen" at bounding box center [49, 403] width 9 height 5
click at [114, 355] on div "Eraser" at bounding box center [114, 397] width 29 height 23
click at [56, 355] on div "Pen P" at bounding box center [49, 397] width 29 height 23
click at [14, 128] on div at bounding box center [15, 122] width 15 height 15
click at [12, 332] on div at bounding box center [15, 335] width 15 height 15
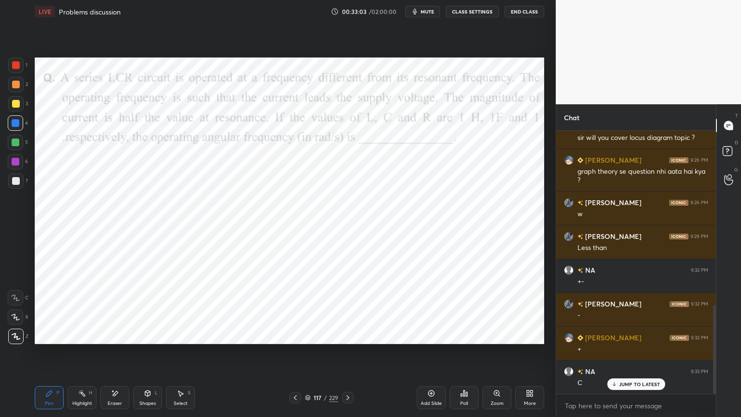
click at [16, 316] on icon at bounding box center [16, 317] width 8 height 6
click at [144, 355] on div "Shapes" at bounding box center [147, 403] width 16 height 5
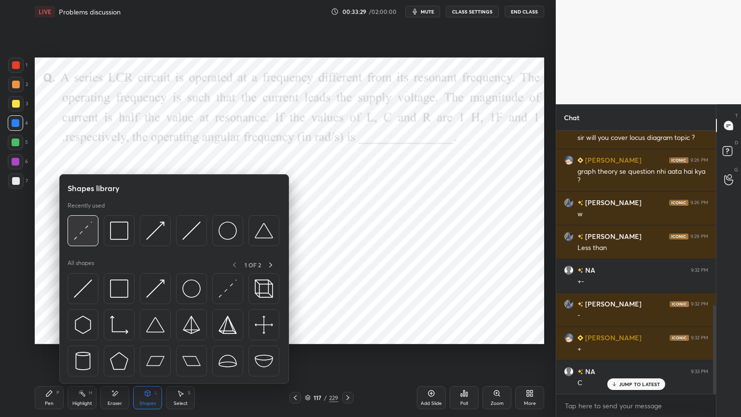
click at [83, 232] on img at bounding box center [83, 230] width 18 height 18
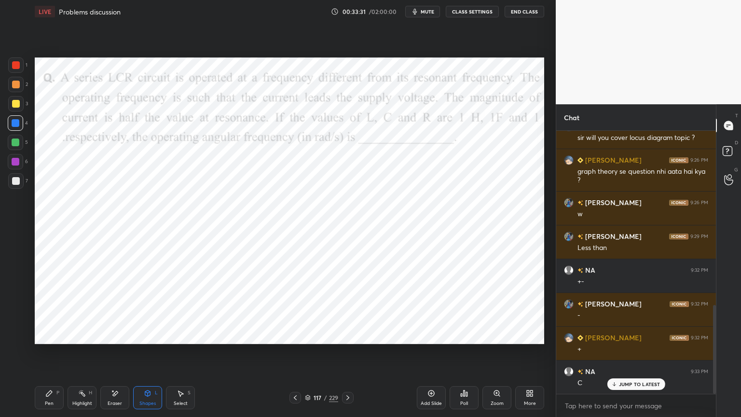
click at [43, 355] on div "Pen P" at bounding box center [49, 397] width 29 height 23
click at [14, 163] on div at bounding box center [16, 162] width 8 height 8
click at [13, 125] on div at bounding box center [16, 123] width 8 height 8
click at [104, 355] on div "Eraser" at bounding box center [114, 397] width 29 height 23
click at [50, 355] on div "Pen P" at bounding box center [49, 397] width 29 height 23
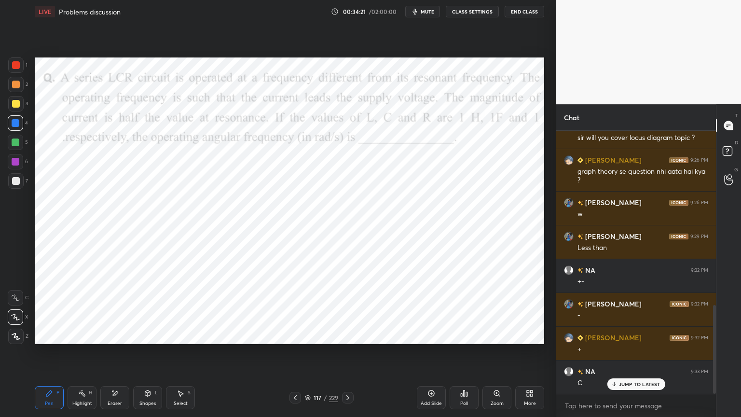
click at [13, 166] on div at bounding box center [15, 161] width 15 height 15
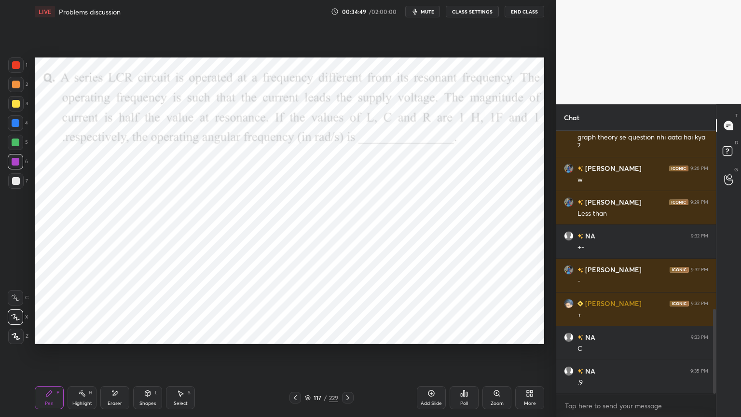
scroll to position [561, 0]
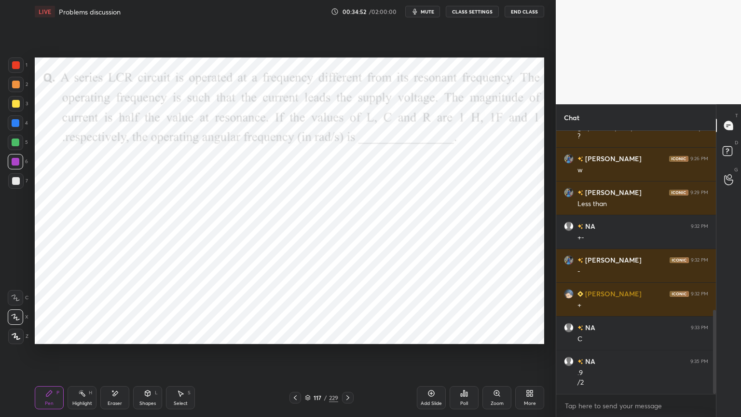
click at [112, 355] on div "Eraser" at bounding box center [114, 397] width 29 height 23
click at [46, 355] on div "Pen P" at bounding box center [49, 397] width 29 height 23
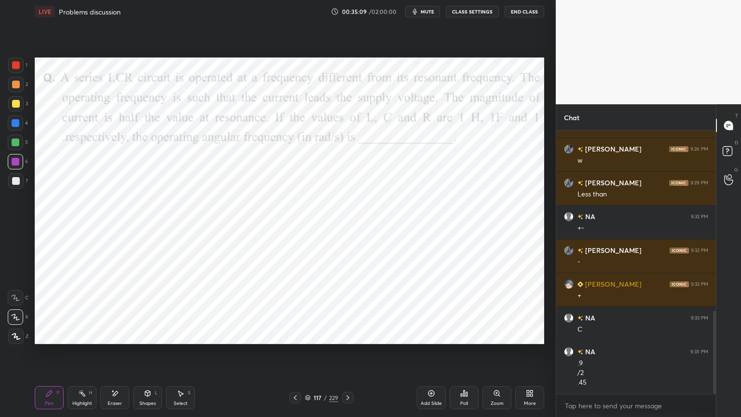
click at [11, 120] on div at bounding box center [15, 122] width 15 height 15
click at [16, 335] on icon at bounding box center [16, 336] width 9 height 7
click at [305, 355] on icon at bounding box center [308, 398] width 6 height 6
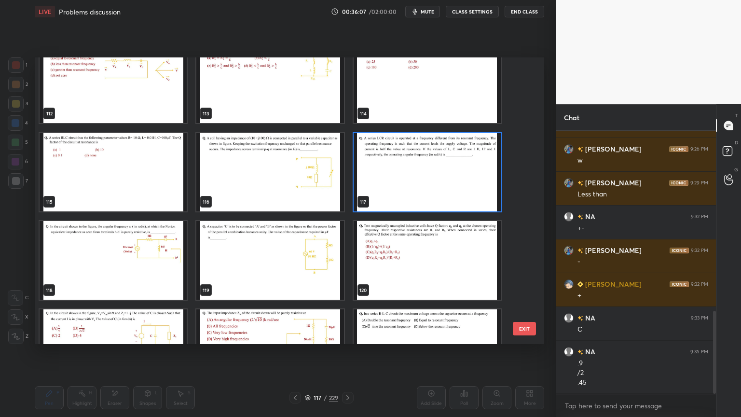
scroll to position [3300, 0]
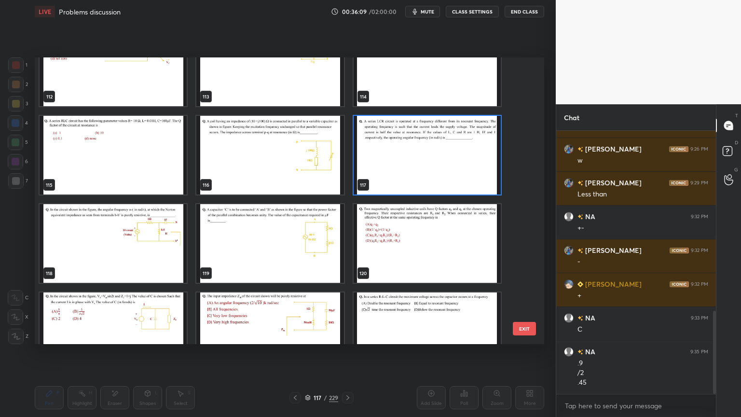
click at [148, 248] on img "grid" at bounding box center [113, 243] width 147 height 79
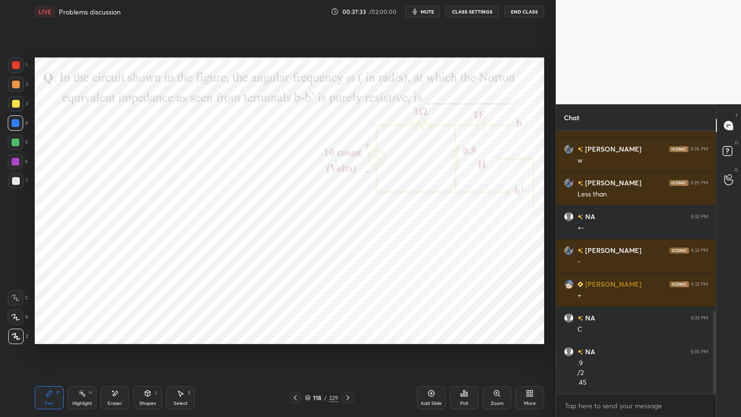
click at [17, 162] on div at bounding box center [16, 162] width 8 height 8
click at [16, 319] on icon at bounding box center [16, 317] width 8 height 6
click at [16, 125] on div at bounding box center [16, 123] width 8 height 8
click at [14, 342] on div at bounding box center [15, 335] width 15 height 15
click at [14, 163] on div at bounding box center [16, 162] width 8 height 8
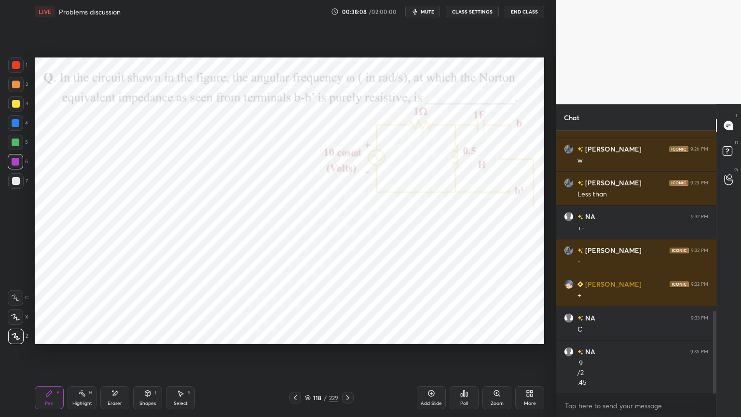
click at [14, 164] on div at bounding box center [16, 162] width 8 height 8
click at [14, 126] on div at bounding box center [16, 123] width 8 height 8
click at [16, 162] on div at bounding box center [16, 162] width 8 height 8
click at [14, 316] on icon at bounding box center [15, 317] width 9 height 7
click at [17, 123] on div at bounding box center [16, 123] width 8 height 8
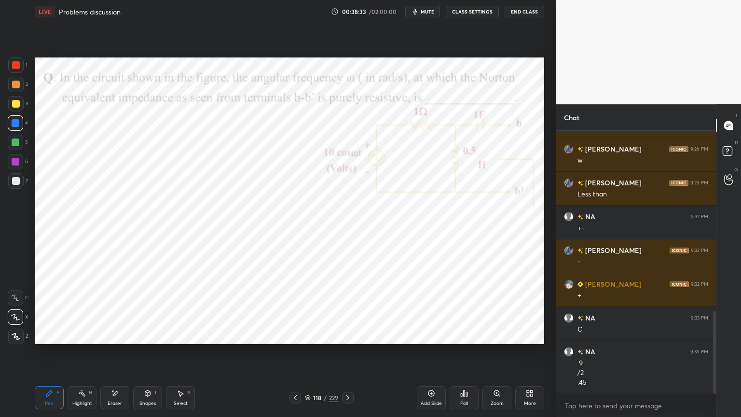
click at [15, 164] on div at bounding box center [16, 162] width 8 height 8
click at [13, 125] on div at bounding box center [16, 123] width 8 height 8
click at [113, 355] on div "Eraser" at bounding box center [114, 397] width 29 height 23
click at [53, 355] on div "Pen P" at bounding box center [49, 397] width 29 height 23
click at [14, 161] on div at bounding box center [16, 162] width 8 height 8
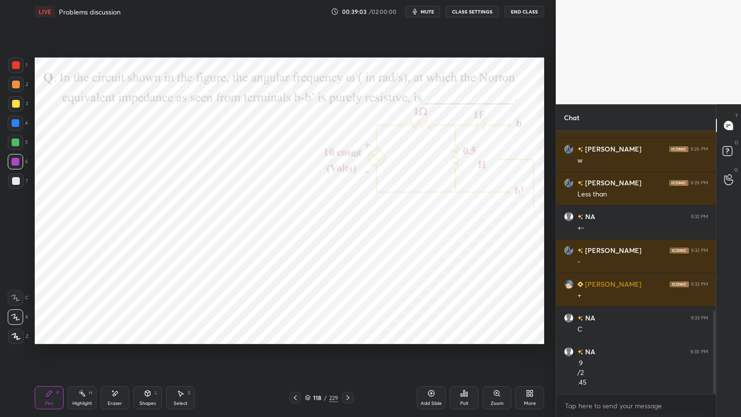
click at [14, 331] on div at bounding box center [15, 335] width 15 height 15
click at [14, 315] on icon at bounding box center [15, 317] width 9 height 7
click at [179, 355] on div "Select" at bounding box center [181, 403] width 14 height 5
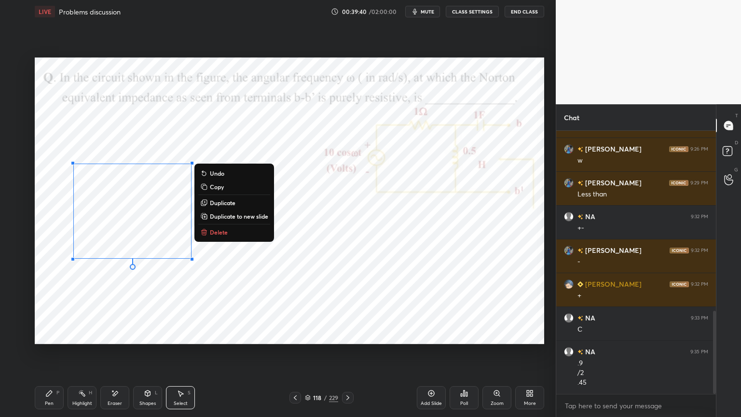
click at [147, 286] on div "0 ° Undo Copy Duplicate Duplicate to new slide Delete" at bounding box center [289, 200] width 509 height 286
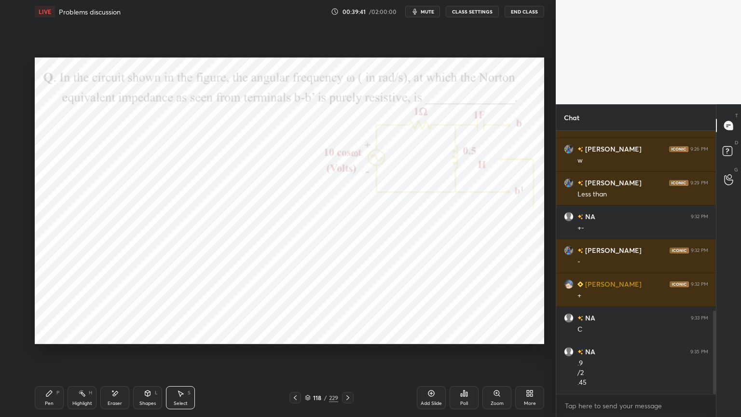
click at [48, 355] on div "Pen P" at bounding box center [49, 397] width 29 height 23
click at [15, 163] on div at bounding box center [16, 162] width 8 height 8
click at [148, 355] on icon at bounding box center [148, 394] width 0 height 3
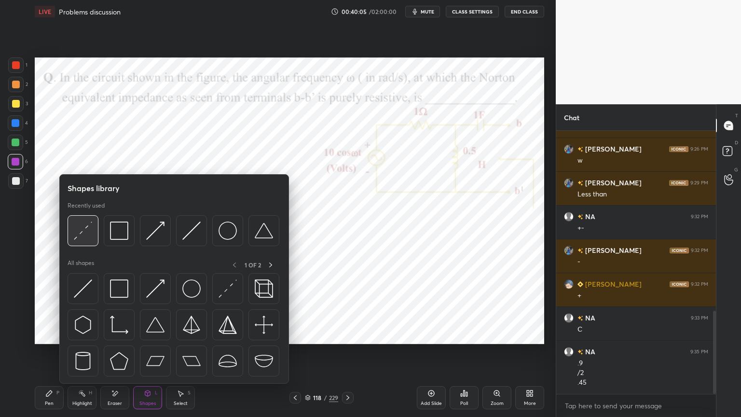
click at [79, 232] on img at bounding box center [83, 230] width 18 height 18
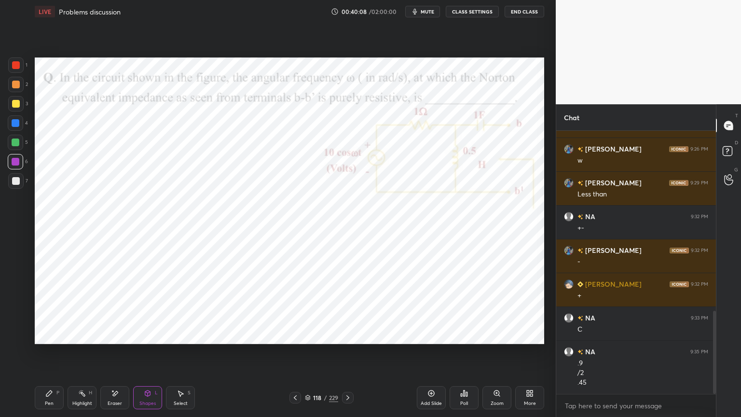
click at [51, 355] on icon at bounding box center [49, 393] width 8 height 8
click at [16, 164] on div at bounding box center [16, 162] width 8 height 8
click at [430, 13] on span "mute" at bounding box center [428, 11] width 14 height 7
click at [426, 11] on span "unmute" at bounding box center [426, 11] width 21 height 7
click at [426, 14] on span "mute" at bounding box center [428, 11] width 14 height 7
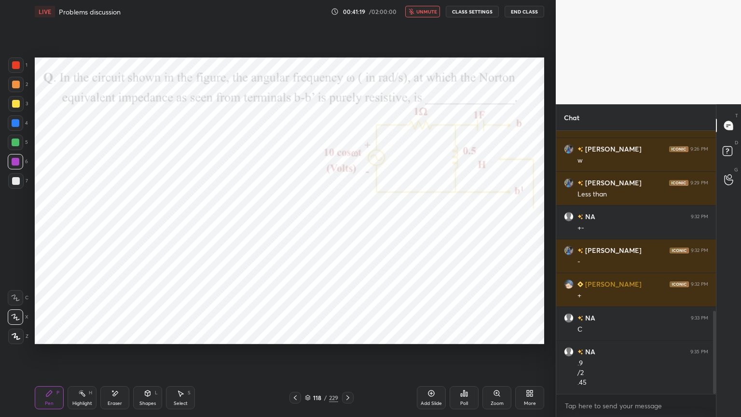
click at [17, 125] on div at bounding box center [16, 123] width 8 height 8
click at [14, 343] on div at bounding box center [15, 335] width 15 height 15
click at [16, 127] on div at bounding box center [15, 122] width 15 height 15
click at [12, 318] on icon at bounding box center [15, 317] width 9 height 7
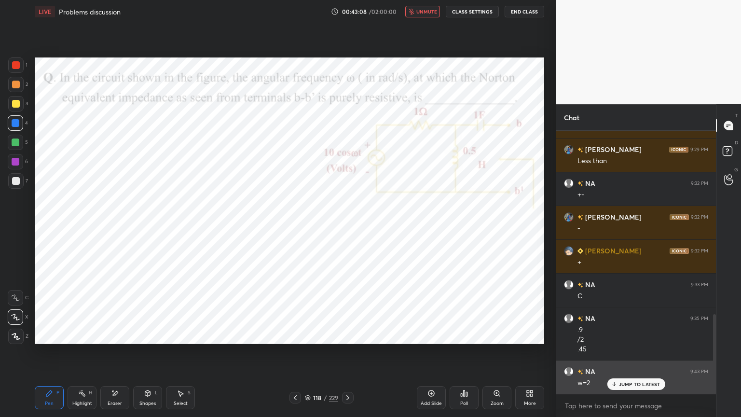
click at [621, 355] on div "JUMP TO LATEST" at bounding box center [636, 384] width 58 height 12
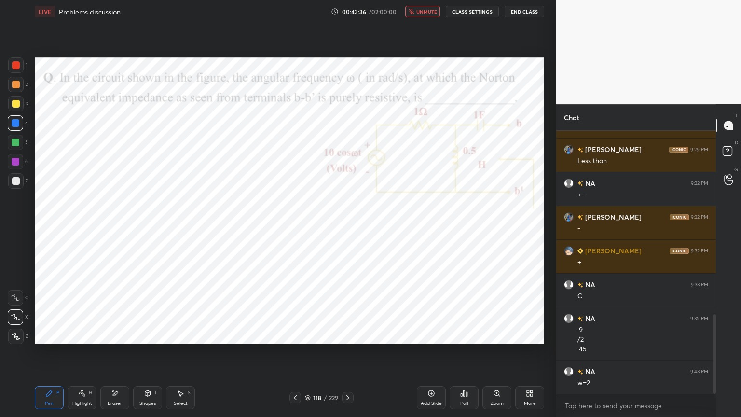
click at [423, 9] on span "unmute" at bounding box center [426, 11] width 21 height 7
click at [116, 355] on div "Eraser" at bounding box center [114, 397] width 29 height 23
click at [43, 355] on div "Pen P" at bounding box center [49, 397] width 29 height 23
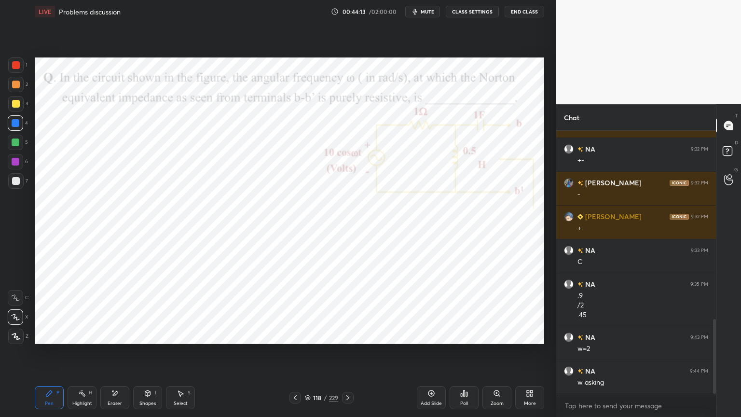
scroll to position [661, 0]
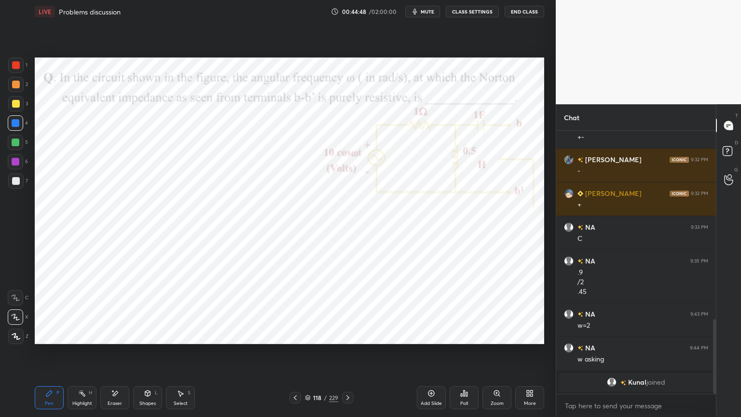
click at [114, 355] on div "Eraser" at bounding box center [114, 397] width 29 height 23
click at [42, 355] on div "Pen P" at bounding box center [49, 397] width 29 height 23
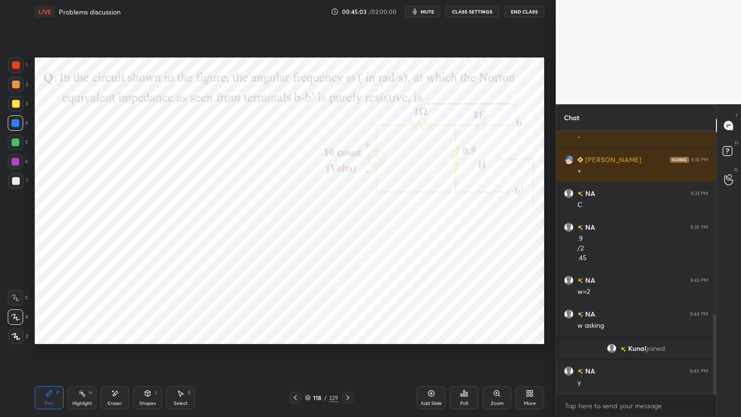
click at [17, 161] on div at bounding box center [16, 162] width 8 height 8
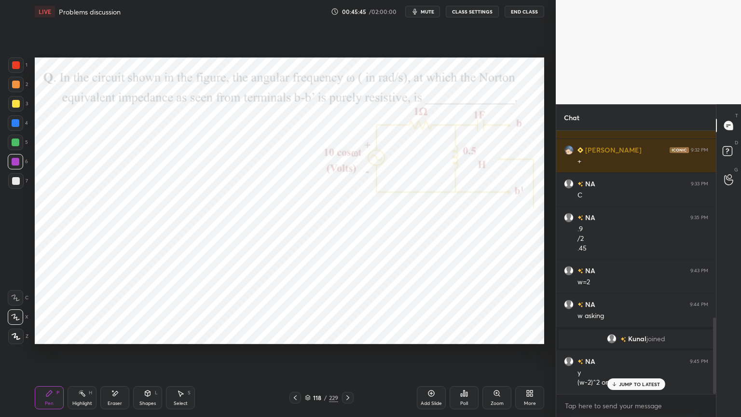
scroll to position [644, 0]
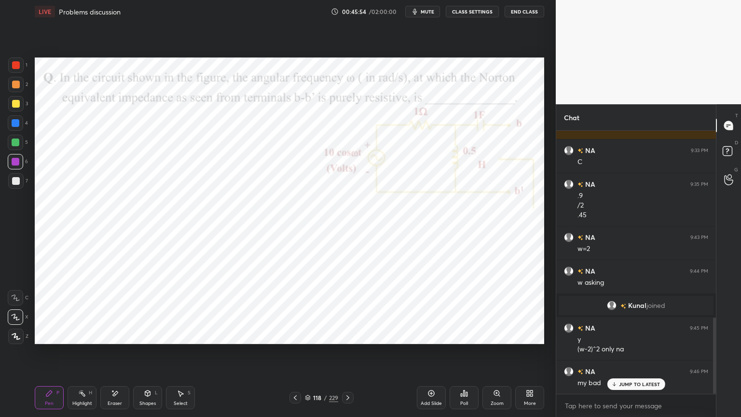
click at [125, 355] on div "Eraser" at bounding box center [114, 397] width 29 height 23
click at [43, 355] on div "Pen P" at bounding box center [49, 397] width 29 height 23
click at [106, 355] on div "Eraser" at bounding box center [114, 397] width 29 height 23
click at [79, 355] on div "Highlight" at bounding box center [82, 403] width 20 height 5
click at [117, 355] on div "Eraser" at bounding box center [115, 403] width 14 height 5
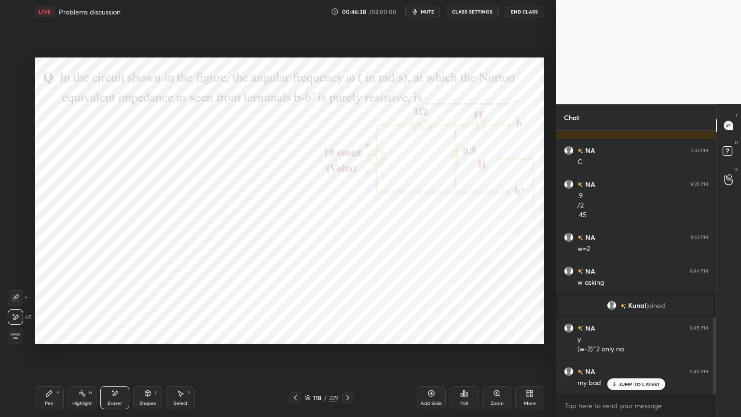
click at [21, 340] on div "Erase all" at bounding box center [15, 335] width 15 height 15
click at [51, 355] on div "Pen" at bounding box center [49, 403] width 9 height 5
click at [18, 127] on div at bounding box center [15, 122] width 15 height 15
click at [120, 355] on div "Eraser" at bounding box center [114, 397] width 29 height 23
click at [57, 355] on div "Pen P" at bounding box center [49, 397] width 29 height 23
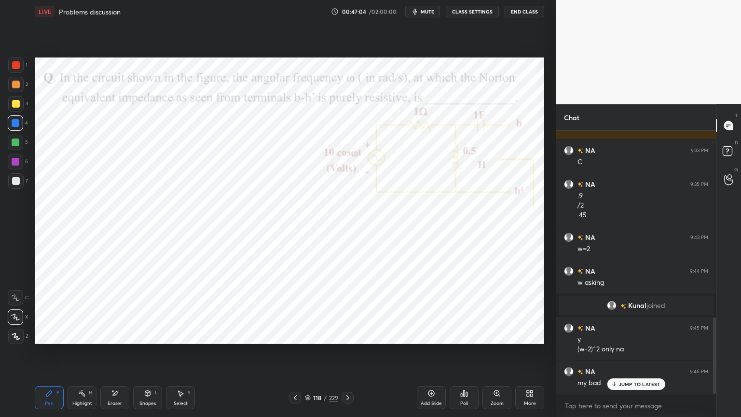
click at [114, 355] on icon at bounding box center [115, 393] width 5 height 5
click at [49, 355] on icon at bounding box center [49, 393] width 6 height 6
click at [18, 166] on div at bounding box center [15, 161] width 15 height 15
click at [16, 317] on icon at bounding box center [16, 317] width 8 height 6
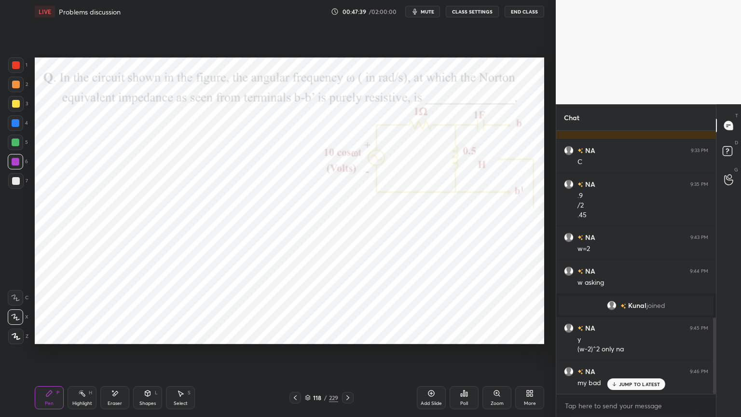
click at [12, 333] on icon at bounding box center [16, 336] width 9 height 7
click at [141, 355] on div "Shapes L" at bounding box center [147, 397] width 29 height 23
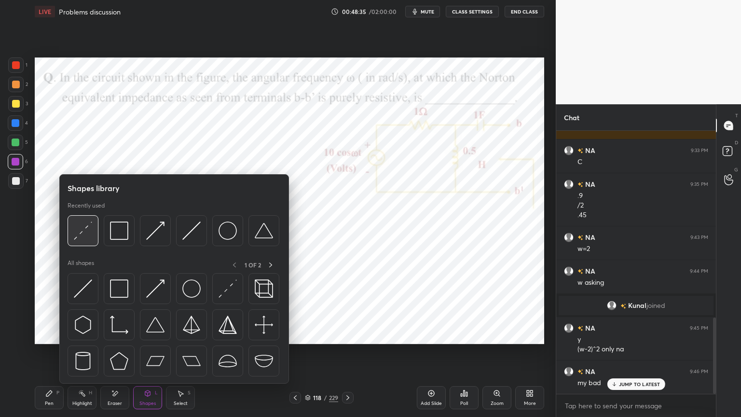
click at [89, 236] on img at bounding box center [83, 230] width 18 height 18
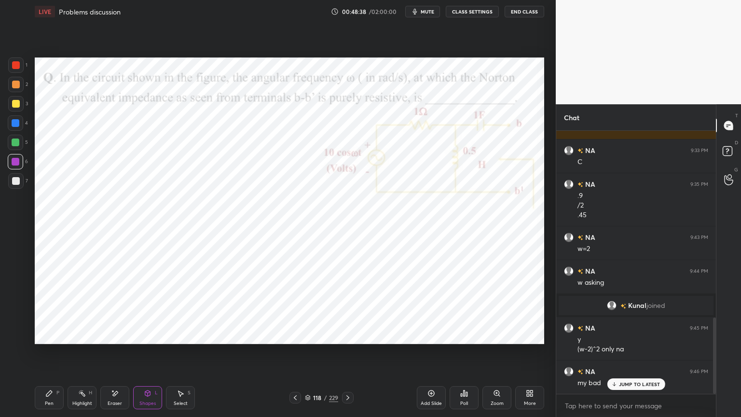
click at [43, 355] on div "Pen P" at bounding box center [49, 397] width 29 height 23
click at [14, 125] on div at bounding box center [16, 123] width 8 height 8
click at [176, 355] on div "Select" at bounding box center [181, 403] width 14 height 5
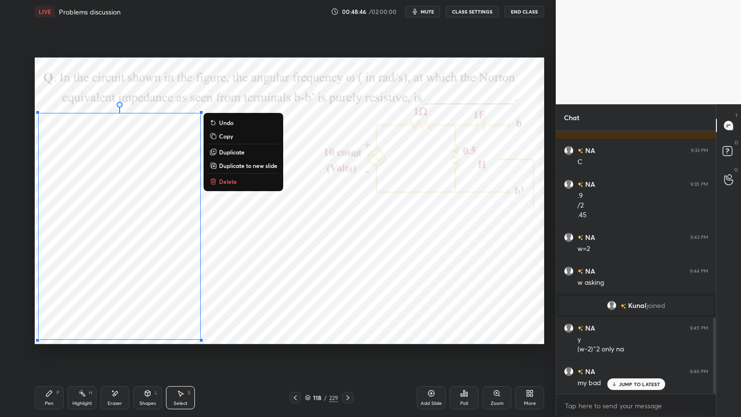
click at [285, 320] on div "0 ° Undo Copy Duplicate Duplicate to new slide Delete" at bounding box center [289, 200] width 509 height 286
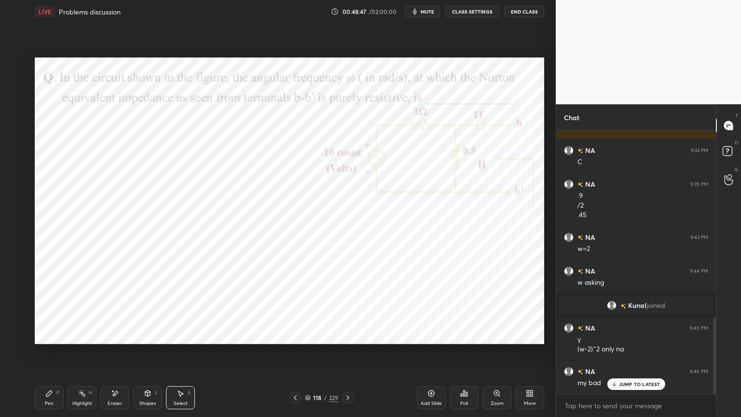
click at [48, 355] on div "Pen" at bounding box center [49, 403] width 9 height 5
click at [14, 317] on icon at bounding box center [16, 317] width 8 height 6
click at [112, 355] on icon at bounding box center [115, 393] width 8 height 8
click at [41, 355] on div "Pen P" at bounding box center [49, 397] width 29 height 23
click at [16, 338] on icon at bounding box center [16, 336] width 9 height 7
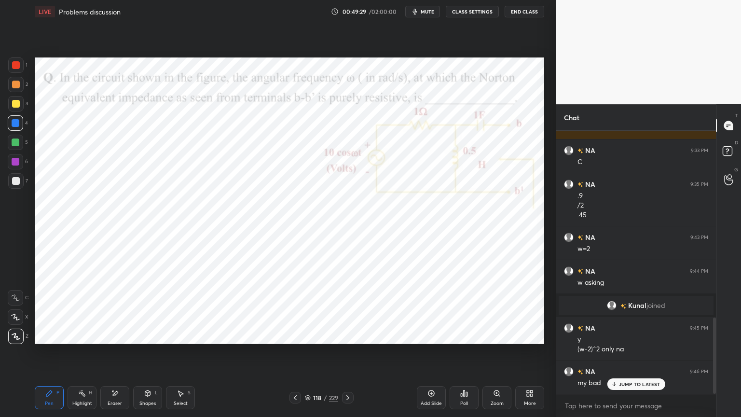
click at [17, 167] on div at bounding box center [15, 161] width 15 height 15
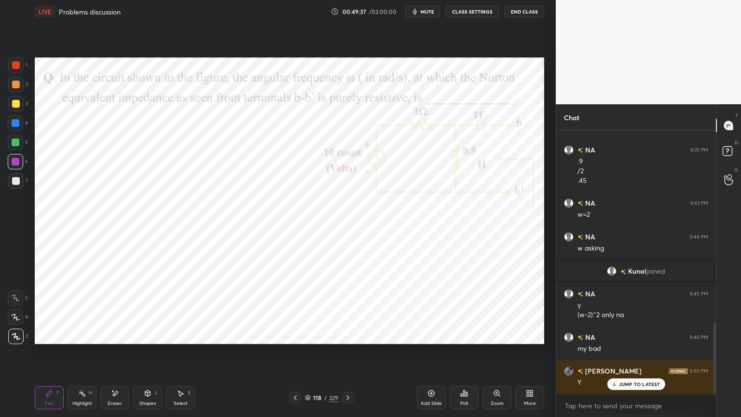
scroll to position [712, 0]
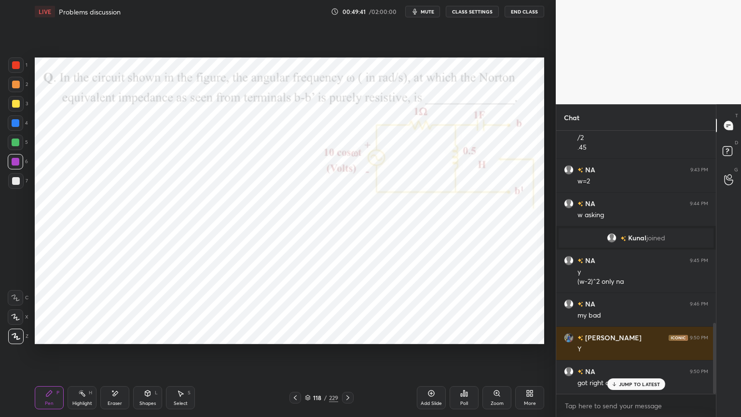
click at [624, 355] on p "JUMP TO LATEST" at bounding box center [639, 384] width 41 height 6
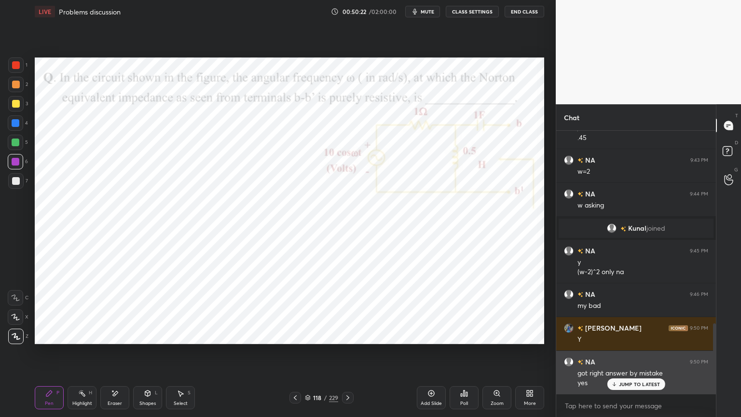
click at [637, 355] on div "JUMP TO LATEST" at bounding box center [636, 384] width 58 height 12
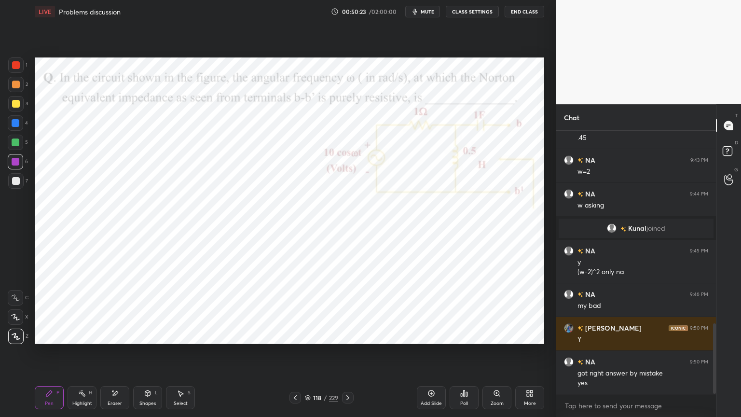
click at [307, 355] on icon at bounding box center [308, 398] width 6 height 6
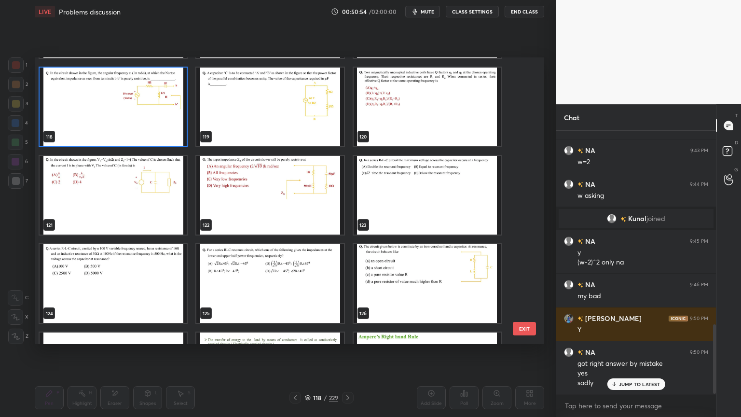
scroll to position [3341, 0]
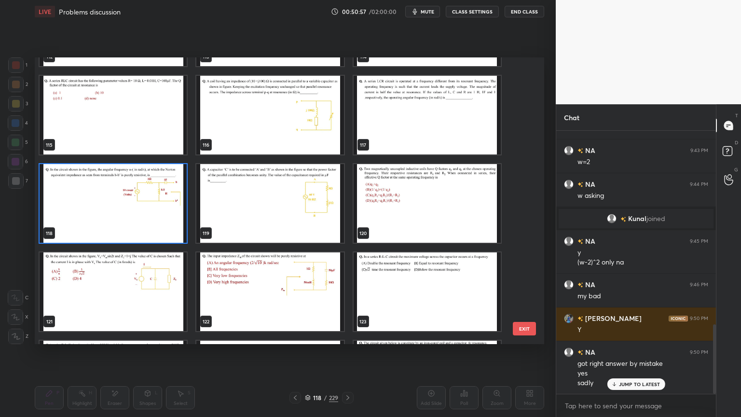
click at [330, 198] on img "grid" at bounding box center [269, 203] width 147 height 79
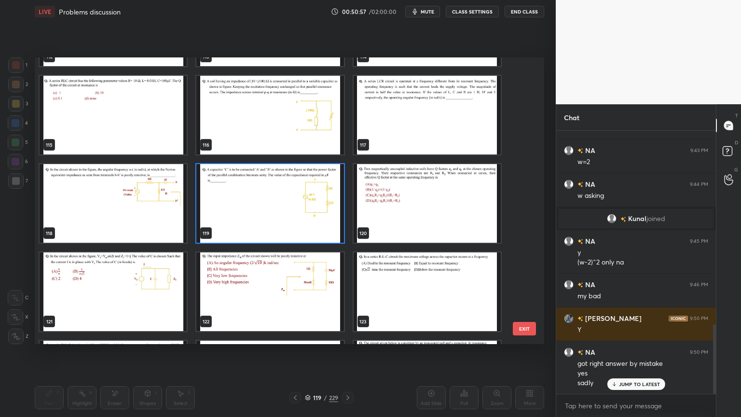
click at [330, 198] on img "grid" at bounding box center [269, 203] width 147 height 79
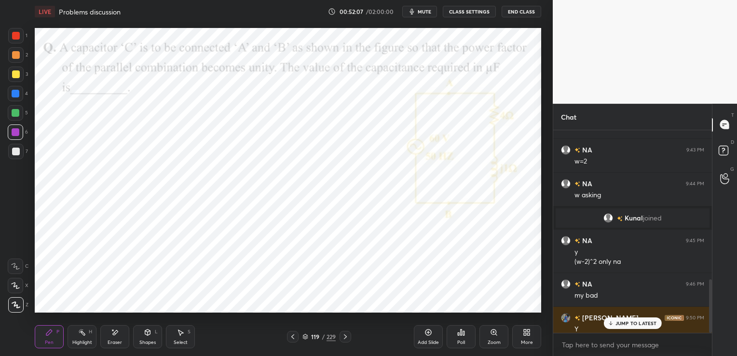
scroll to position [545, 0]
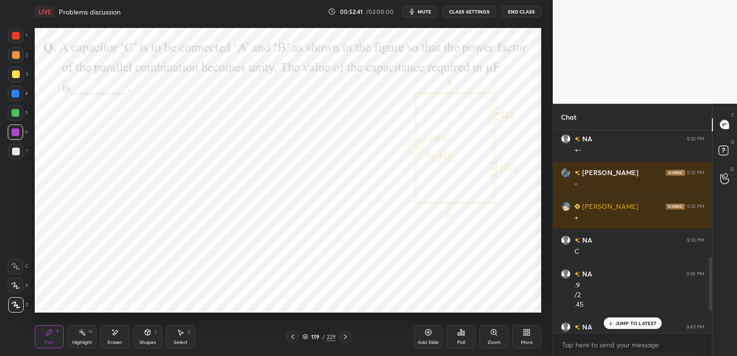
click at [615, 321] on div "JUMP TO LATEST" at bounding box center [632, 323] width 58 height 12
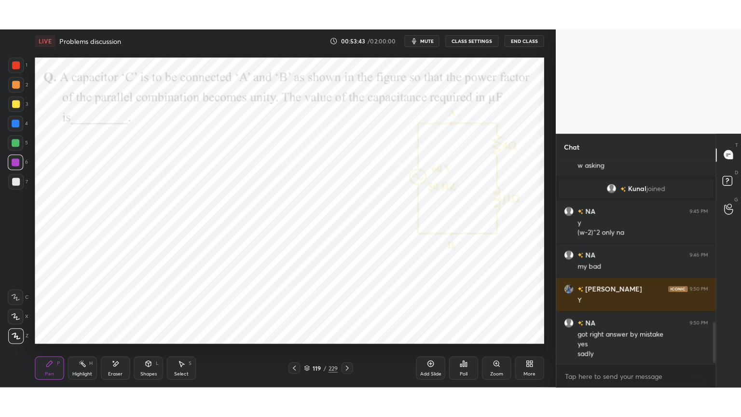
scroll to position [825, 0]
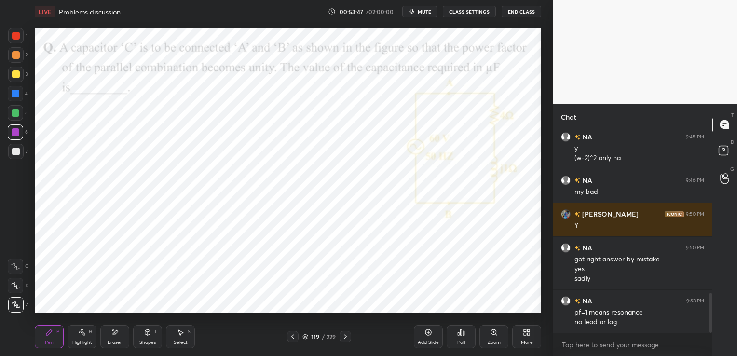
click at [521, 340] on div "More" at bounding box center [527, 342] width 12 height 5
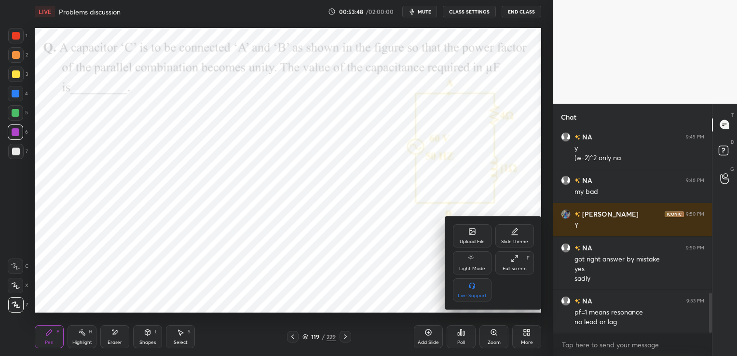
click at [518, 266] on div "Full screen" at bounding box center [515, 268] width 24 height 5
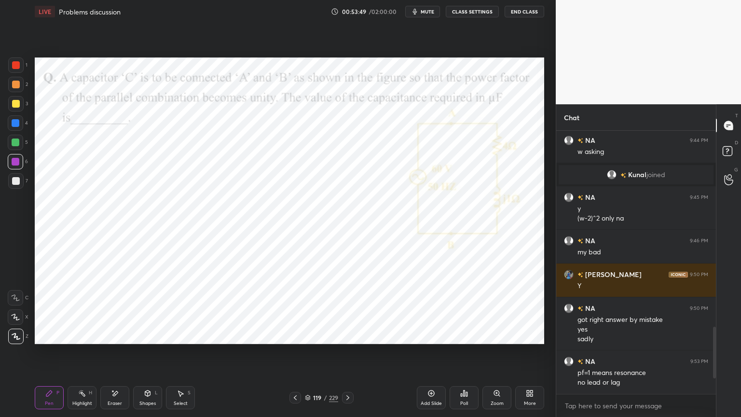
scroll to position [509, 0]
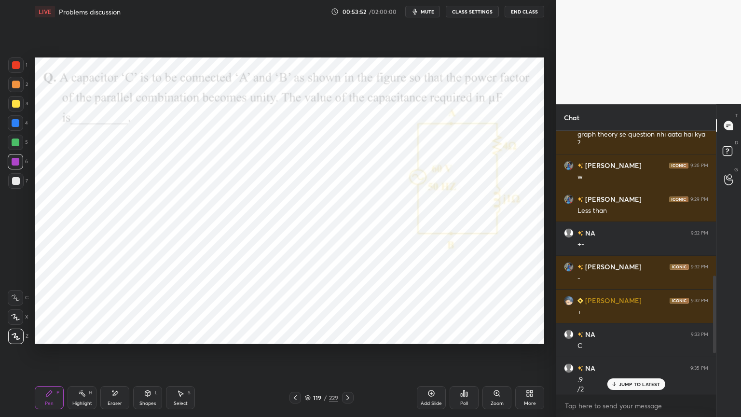
click at [632, 355] on p "JUMP TO LATEST" at bounding box center [639, 384] width 41 height 6
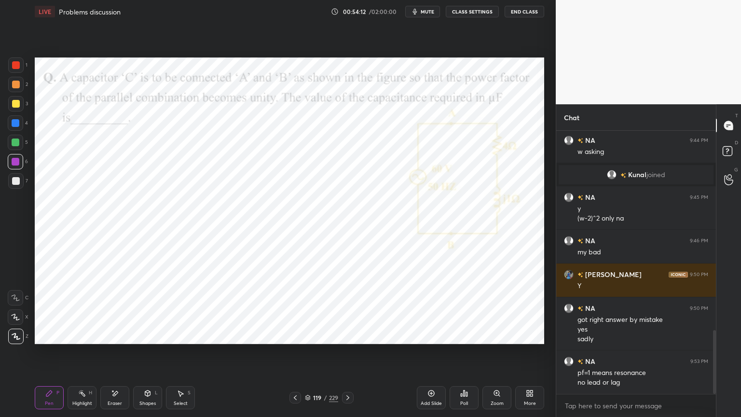
click at [15, 158] on div at bounding box center [16, 162] width 8 height 8
click at [16, 124] on div at bounding box center [16, 123] width 8 height 8
click at [15, 320] on icon at bounding box center [15, 317] width 9 height 7
click at [15, 165] on div at bounding box center [16, 162] width 8 height 8
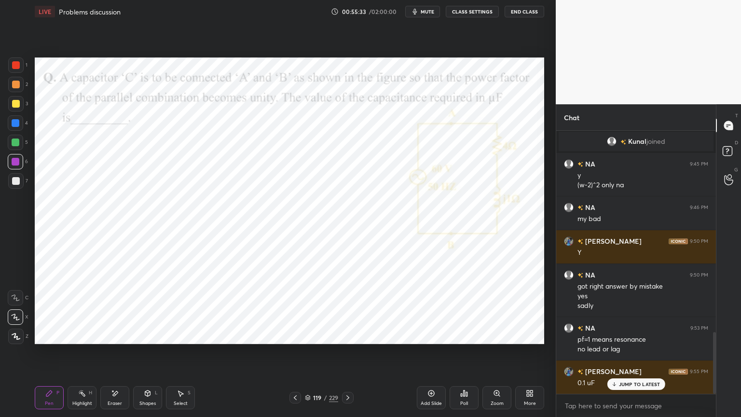
click at [116, 355] on div "Eraser" at bounding box center [114, 397] width 29 height 23
click at [48, 355] on div "Pen" at bounding box center [49, 403] width 9 height 5
click at [108, 355] on div "Eraser" at bounding box center [114, 397] width 29 height 23
click at [48, 355] on div "Pen P" at bounding box center [49, 397] width 29 height 23
click at [143, 355] on div "Shapes L" at bounding box center [147, 397] width 29 height 23
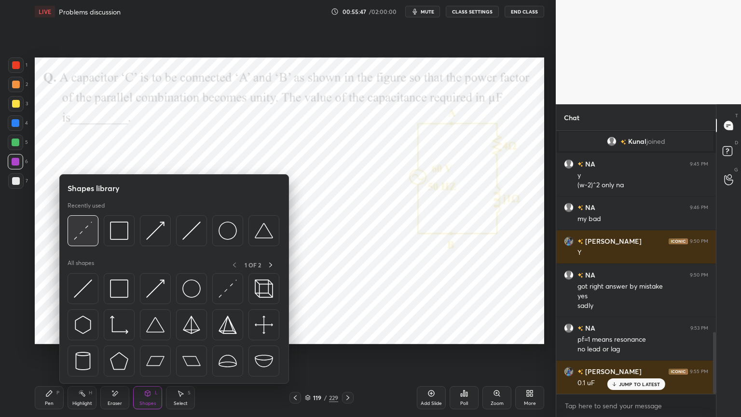
click at [92, 237] on img at bounding box center [83, 230] width 18 height 18
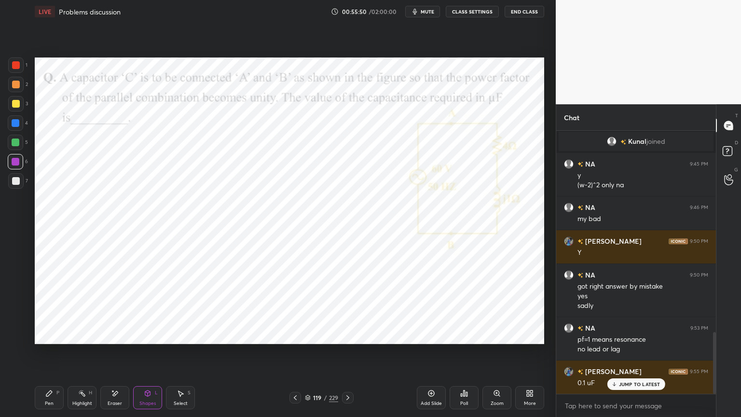
click at [50, 355] on icon at bounding box center [49, 393] width 8 height 8
click at [11, 123] on div at bounding box center [15, 122] width 15 height 15
click at [14, 336] on icon at bounding box center [16, 336] width 8 height 6
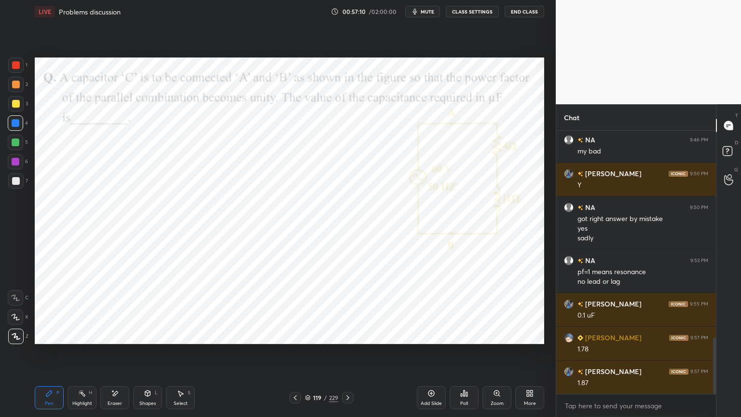
scroll to position [958, 0]
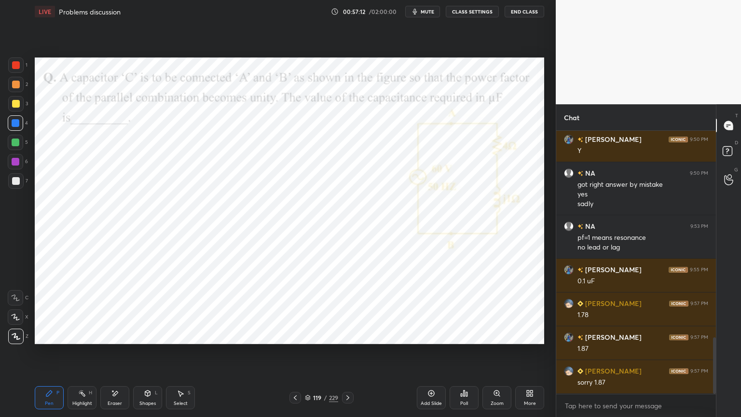
click at [118, 355] on div "Eraser" at bounding box center [114, 397] width 29 height 23
click at [48, 355] on div "Pen" at bounding box center [49, 403] width 9 height 5
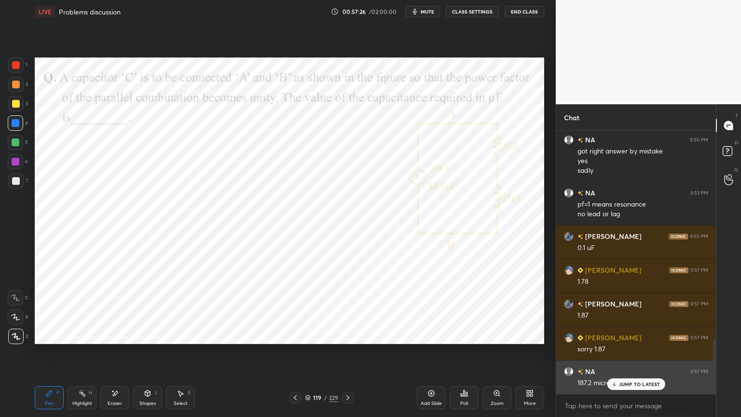
click at [624, 355] on p "JUMP TO LATEST" at bounding box center [639, 384] width 41 height 6
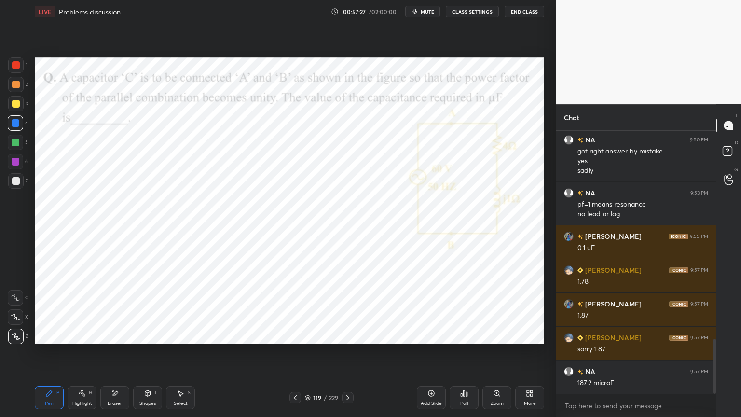
click at [112, 355] on div "Eraser" at bounding box center [115, 403] width 14 height 5
click at [42, 355] on div "Pen P" at bounding box center [49, 397] width 29 height 23
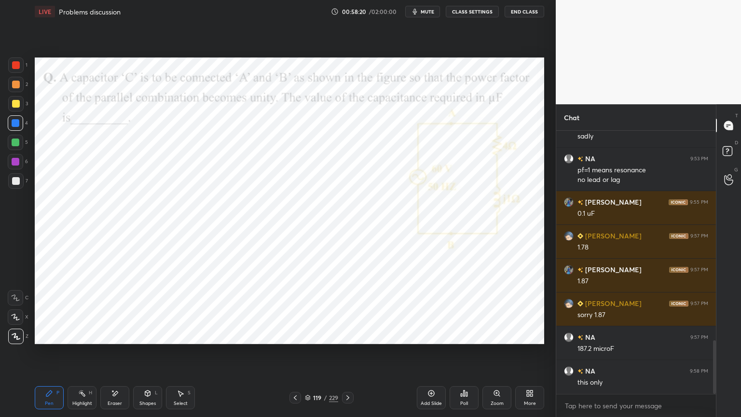
click at [307, 355] on icon at bounding box center [307, 397] width 5 height 1
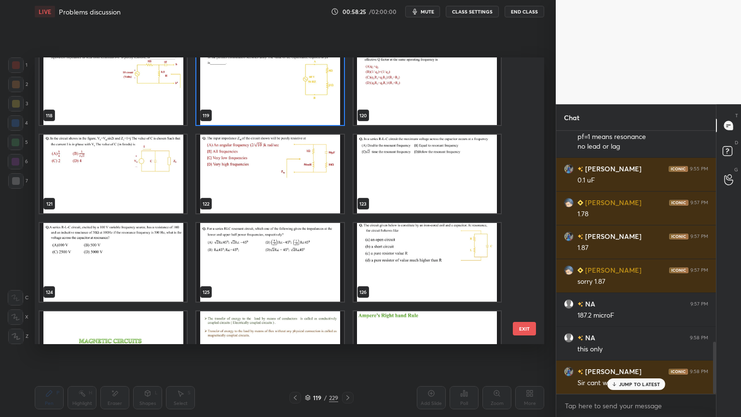
scroll to position [3461, 0]
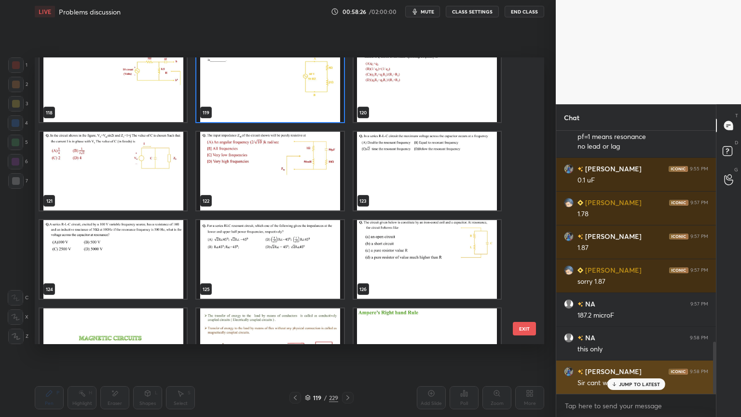
click at [640, 355] on p "JUMP TO LATEST" at bounding box center [639, 384] width 41 height 6
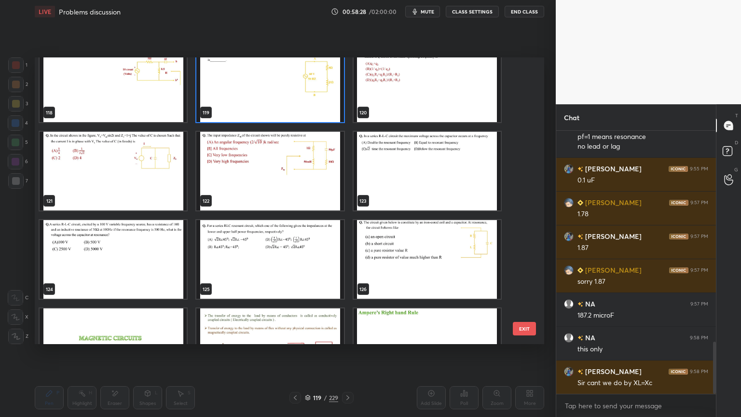
click at [529, 328] on button "EXIT" at bounding box center [524, 329] width 23 height 14
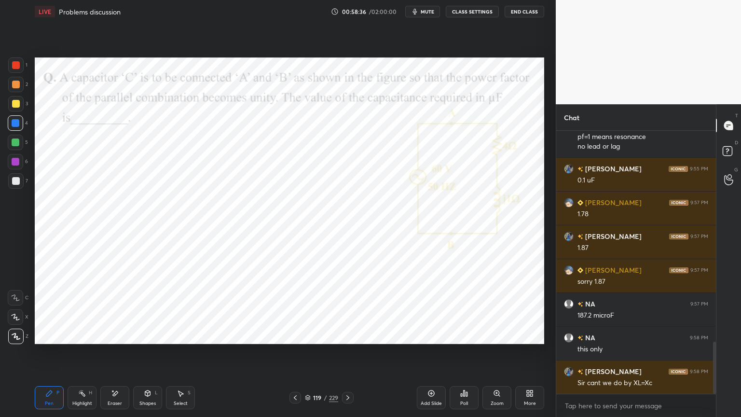
click at [17, 163] on div at bounding box center [16, 162] width 8 height 8
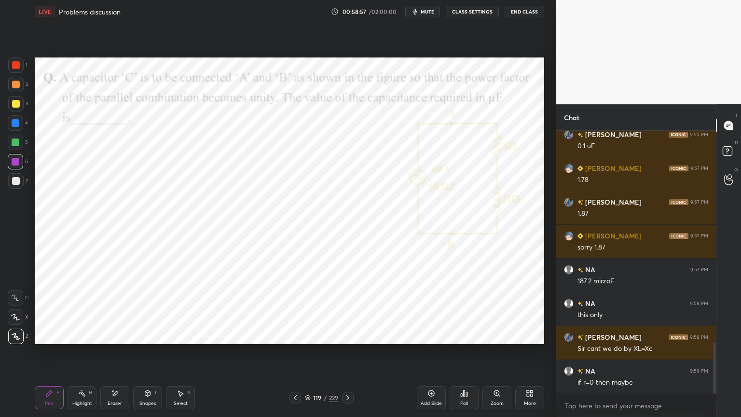
click at [75, 355] on div "Highlight H" at bounding box center [82, 397] width 29 height 23
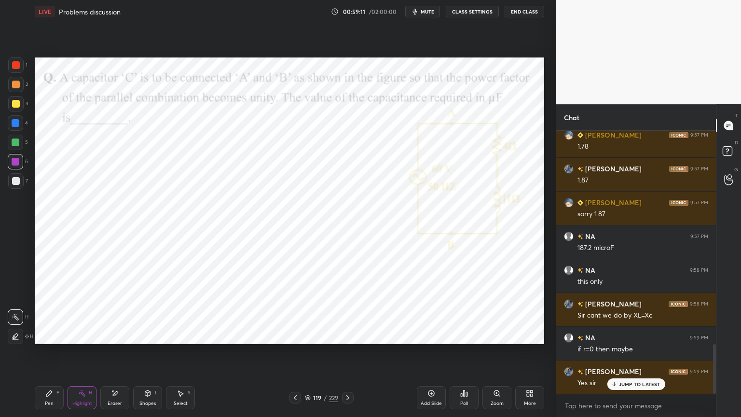
click at [306, 355] on icon at bounding box center [308, 398] width 6 height 6
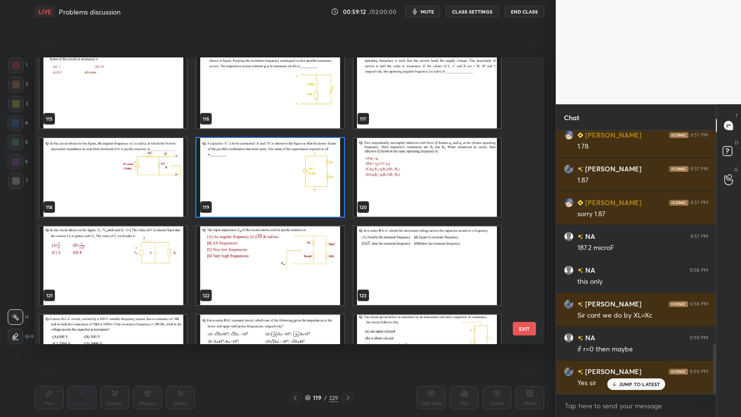
scroll to position [3370, 0]
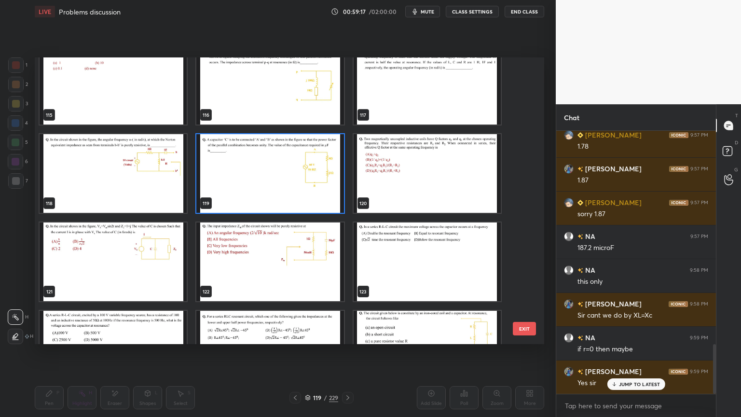
click at [413, 184] on img "grid" at bounding box center [427, 173] width 147 height 79
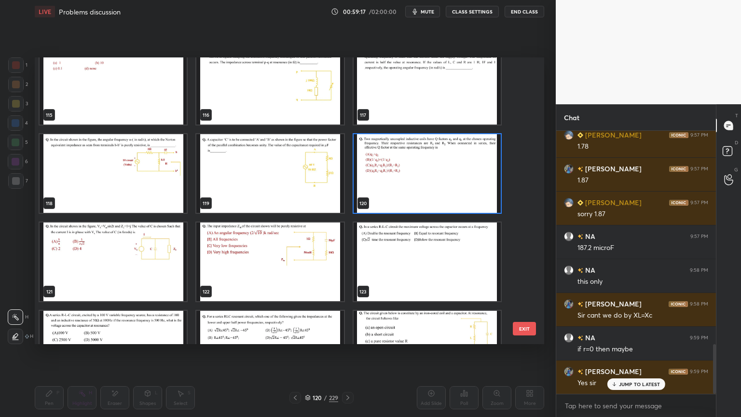
click at [413, 185] on img "grid" at bounding box center [427, 173] width 147 height 79
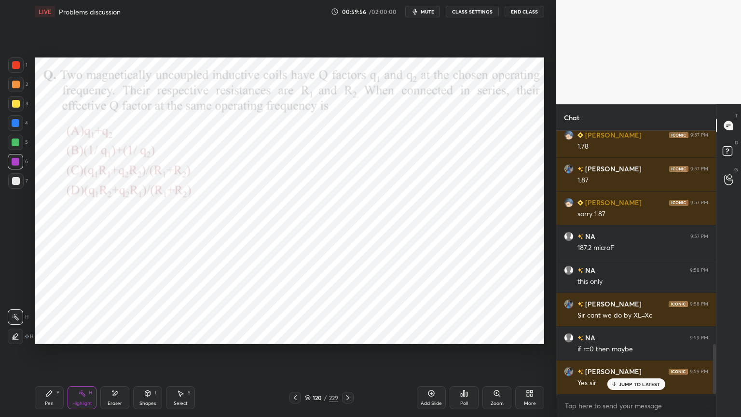
click at [48, 355] on div "Pen" at bounding box center [49, 403] width 9 height 5
click at [18, 125] on div at bounding box center [16, 123] width 8 height 8
click at [15, 320] on icon at bounding box center [15, 317] width 9 height 7
click at [14, 165] on div at bounding box center [16, 162] width 8 height 8
click at [17, 318] on icon at bounding box center [15, 317] width 9 height 7
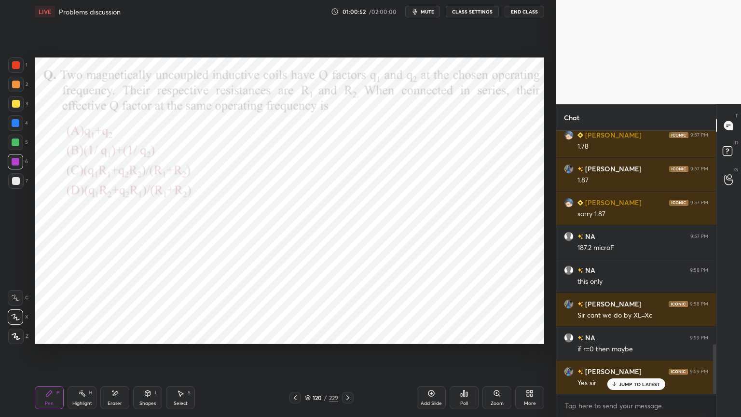
click at [14, 123] on div at bounding box center [16, 123] width 8 height 8
click at [21, 164] on div at bounding box center [15, 161] width 15 height 15
click at [15, 337] on icon at bounding box center [16, 336] width 8 height 6
click at [18, 130] on div at bounding box center [15, 122] width 15 height 15
click at [176, 355] on div "Select" at bounding box center [181, 403] width 14 height 5
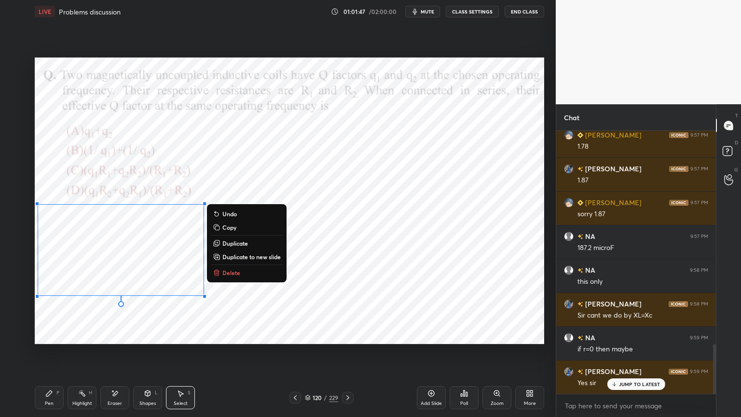
click at [120, 322] on div "0 ° Undo Copy Duplicate Duplicate to new slide Delete" at bounding box center [289, 200] width 509 height 286
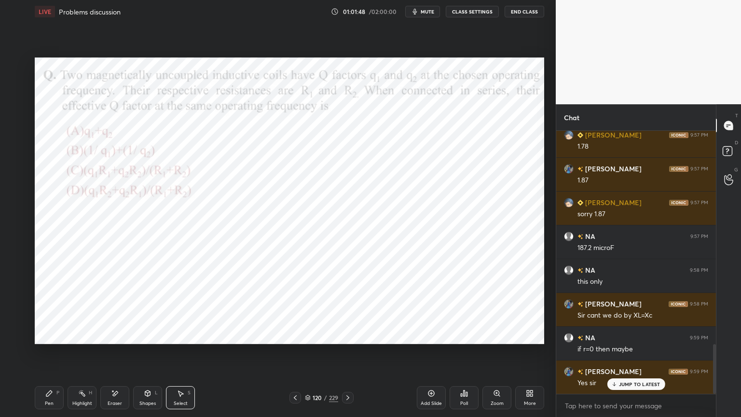
click at [47, 355] on div "Pen" at bounding box center [49, 403] width 9 height 5
click at [17, 129] on div at bounding box center [15, 122] width 15 height 15
click at [16, 322] on div at bounding box center [15, 316] width 15 height 15
click at [16, 333] on icon at bounding box center [16, 336] width 9 height 7
click at [14, 318] on icon at bounding box center [16, 317] width 8 height 6
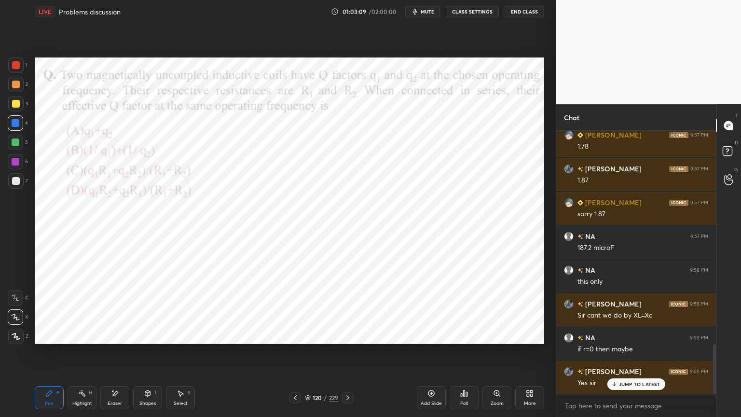
click at [17, 164] on div at bounding box center [16, 162] width 8 height 8
click at [15, 336] on icon at bounding box center [16, 336] width 9 height 7
click at [138, 355] on div "Shapes L" at bounding box center [147, 397] width 29 height 23
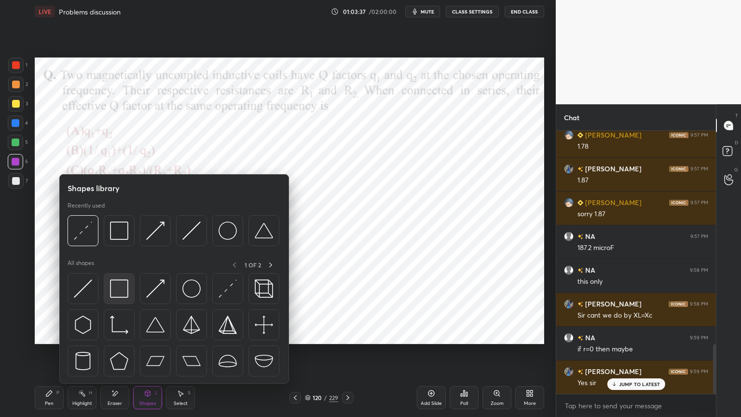
click at [123, 289] on img at bounding box center [119, 288] width 18 height 18
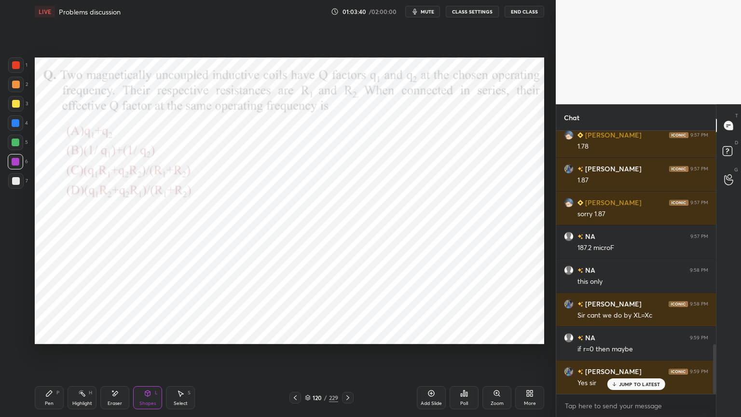
click at [51, 355] on div "Pen P" at bounding box center [49, 397] width 29 height 23
click at [21, 127] on div at bounding box center [15, 122] width 15 height 15
click at [11, 164] on div at bounding box center [15, 161] width 15 height 15
click at [307, 355] on icon at bounding box center [307, 397] width 5 height 1
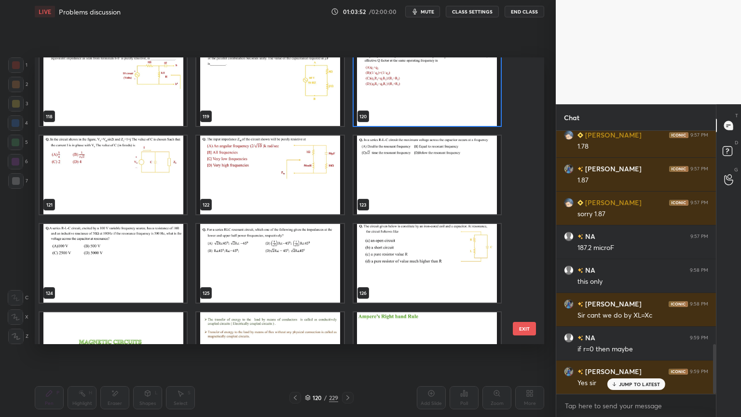
scroll to position [3455, 0]
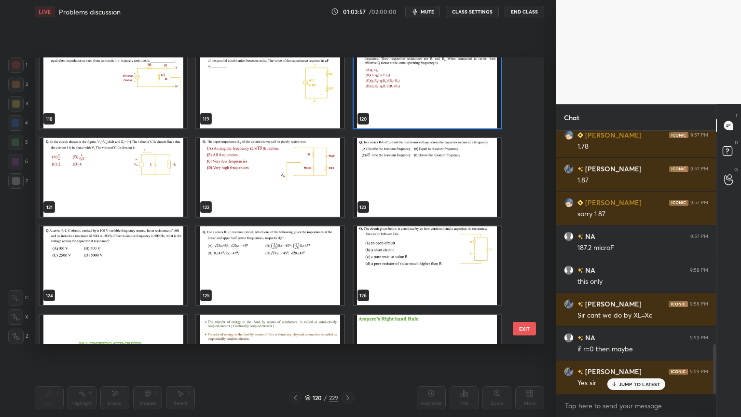
click at [108, 178] on img "grid" at bounding box center [113, 177] width 147 height 79
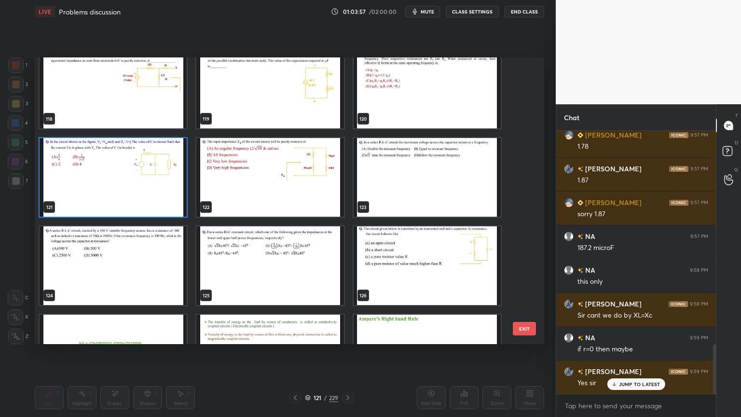
click at [108, 178] on img "grid" at bounding box center [113, 177] width 147 height 79
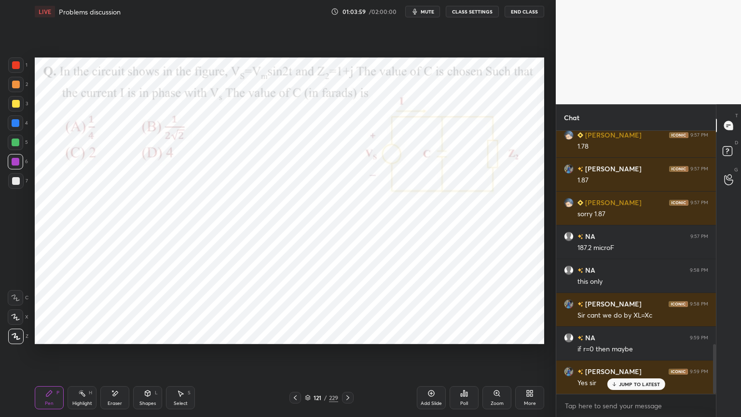
click at [295, 355] on icon at bounding box center [295, 398] width 8 height 8
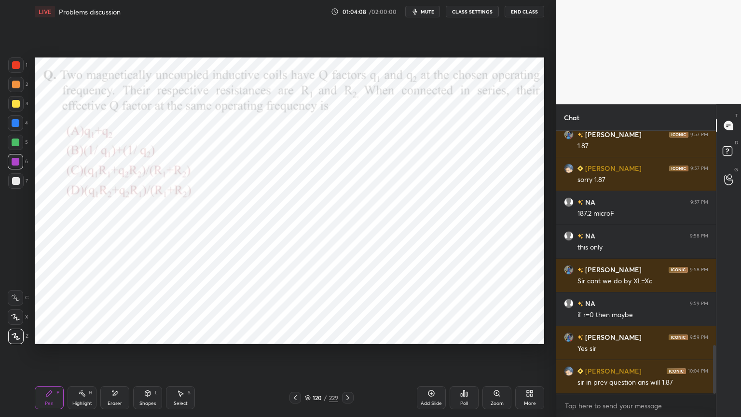
click at [295, 355] on icon at bounding box center [295, 398] width 8 height 8
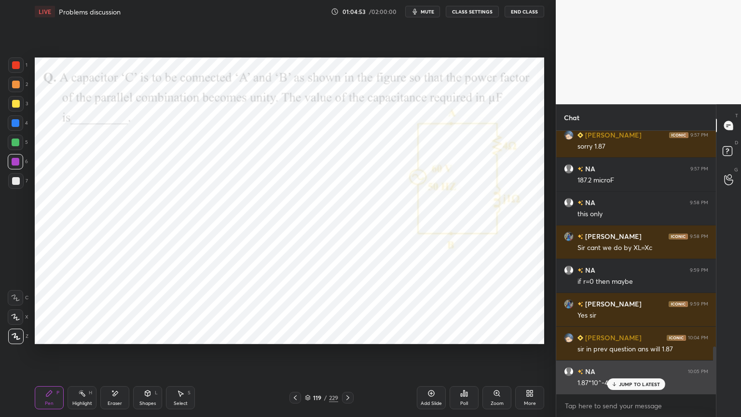
click at [635, 355] on p "JUMP TO LATEST" at bounding box center [639, 384] width 41 height 6
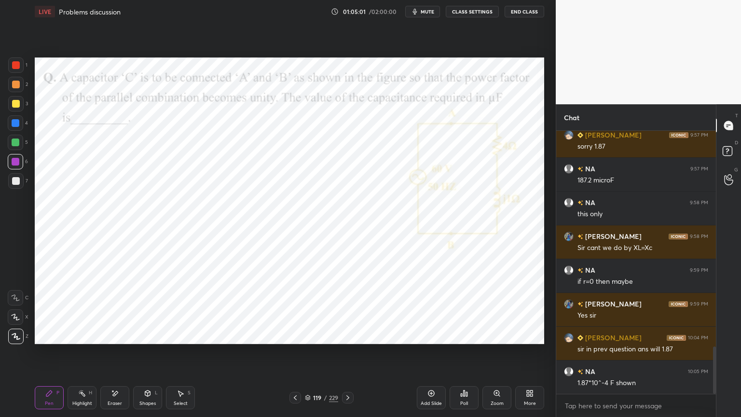
click at [347, 355] on icon at bounding box center [348, 398] width 8 height 8
click at [347, 355] on div at bounding box center [348, 398] width 12 height 12
click at [17, 128] on div at bounding box center [15, 122] width 15 height 15
click at [17, 162] on div at bounding box center [16, 162] width 8 height 8
click at [12, 127] on div at bounding box center [15, 122] width 15 height 15
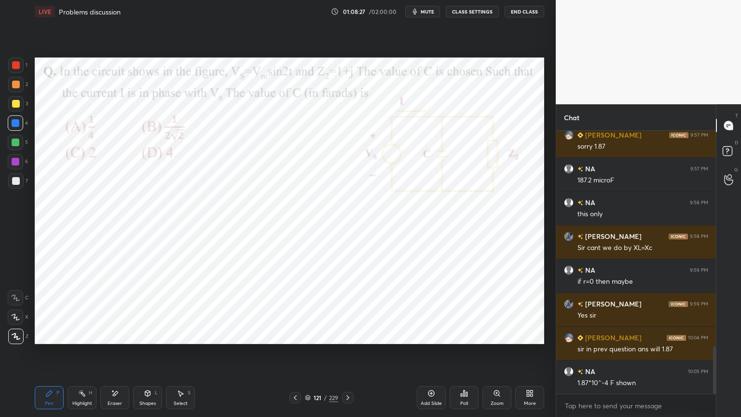
click at [16, 164] on div at bounding box center [16, 162] width 8 height 8
click at [14, 123] on div at bounding box center [16, 123] width 8 height 8
click at [13, 317] on icon at bounding box center [15, 317] width 9 height 7
click at [113, 355] on icon at bounding box center [115, 393] width 5 height 5
click at [49, 355] on div "Pen" at bounding box center [49, 403] width 9 height 5
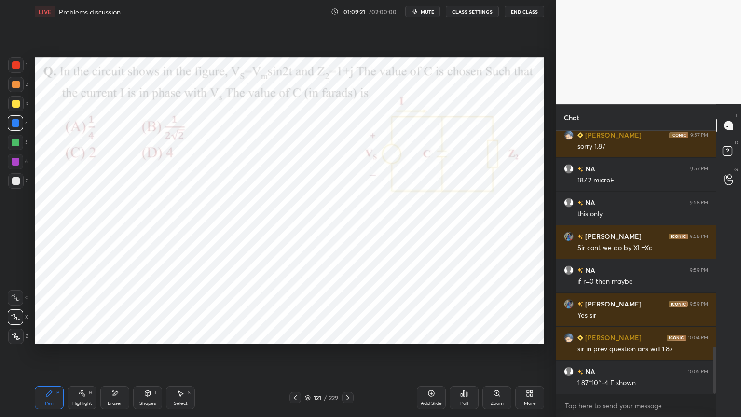
click at [144, 355] on div "Shapes" at bounding box center [147, 403] width 16 height 5
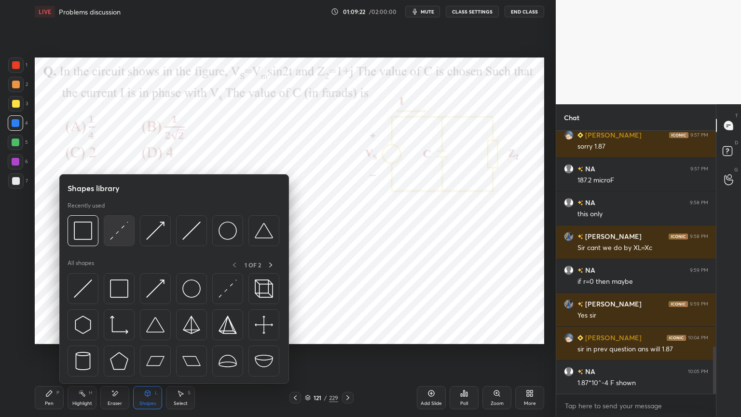
click at [114, 231] on img at bounding box center [119, 230] width 18 height 18
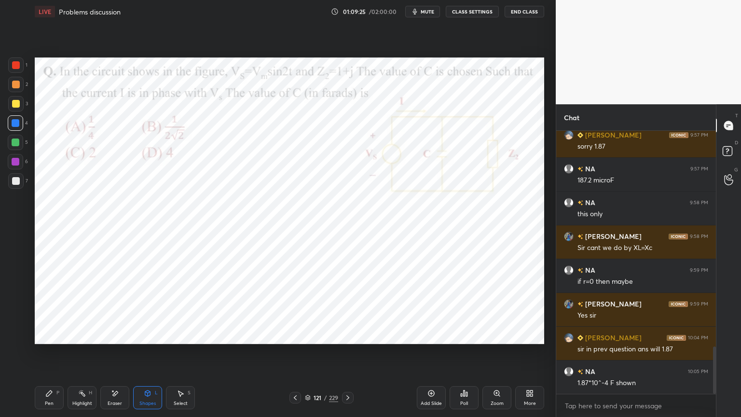
click at [51, 355] on div "Pen" at bounding box center [49, 403] width 9 height 5
click at [14, 166] on div at bounding box center [15, 161] width 15 height 15
click at [19, 338] on icon at bounding box center [16, 336] width 8 height 6
click at [16, 126] on div at bounding box center [16, 123] width 8 height 8
click at [14, 164] on div at bounding box center [16, 162] width 8 height 8
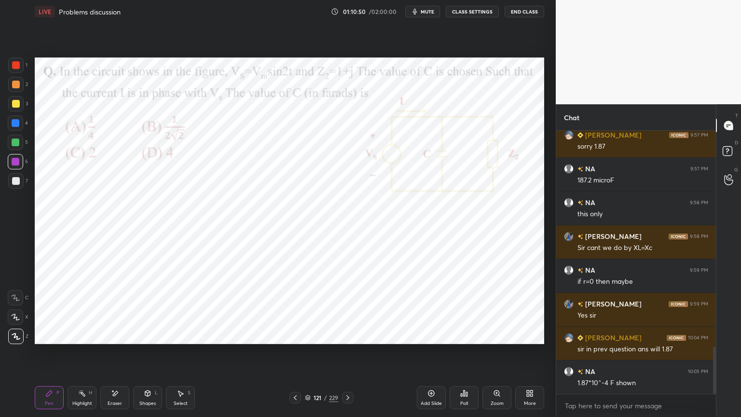
click at [145, 355] on div "Shapes L" at bounding box center [147, 397] width 29 height 23
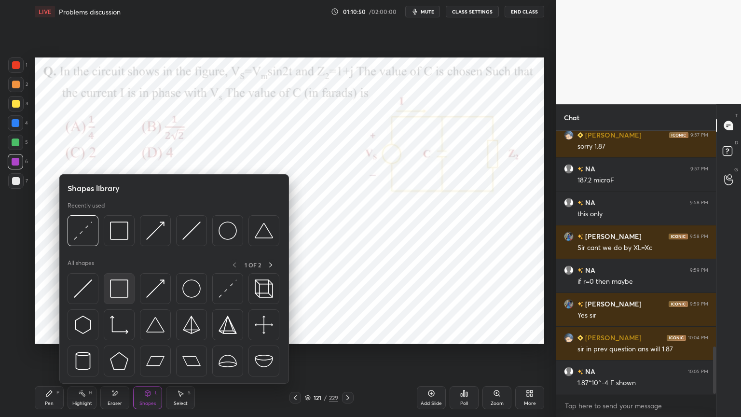
click at [123, 288] on img at bounding box center [119, 288] width 18 height 18
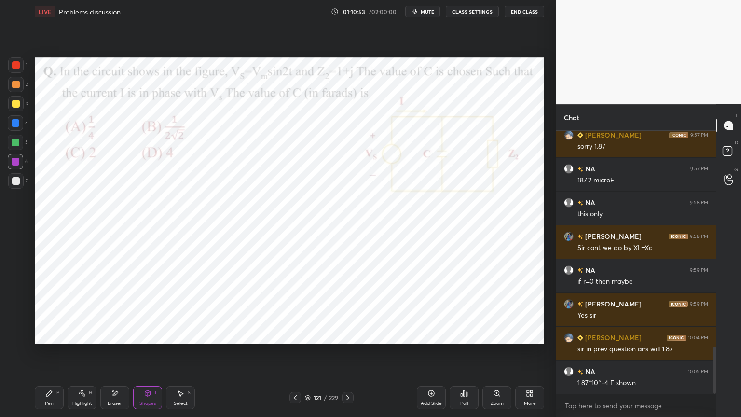
click at [48, 355] on icon at bounding box center [49, 393] width 6 height 6
click at [16, 123] on div at bounding box center [16, 123] width 8 height 8
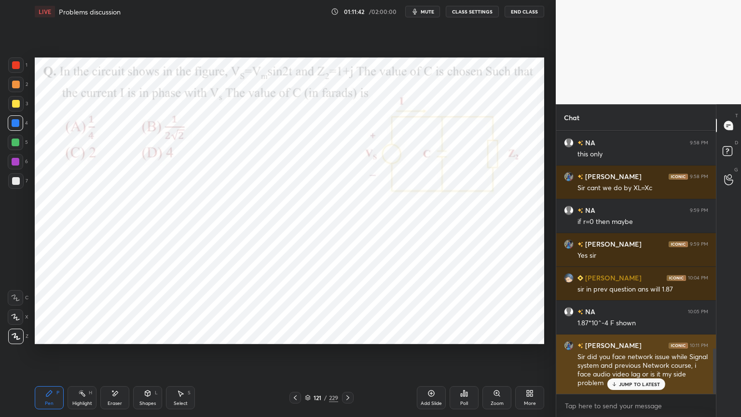
click at [655, 355] on p "JUMP TO LATEST" at bounding box center [639, 384] width 41 height 6
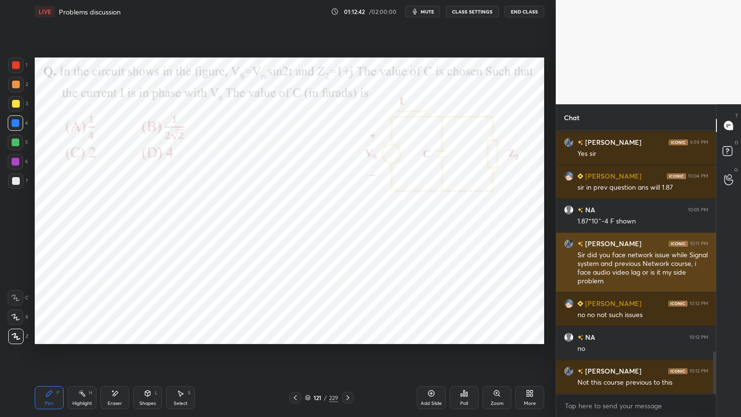
scroll to position [1389, 0]
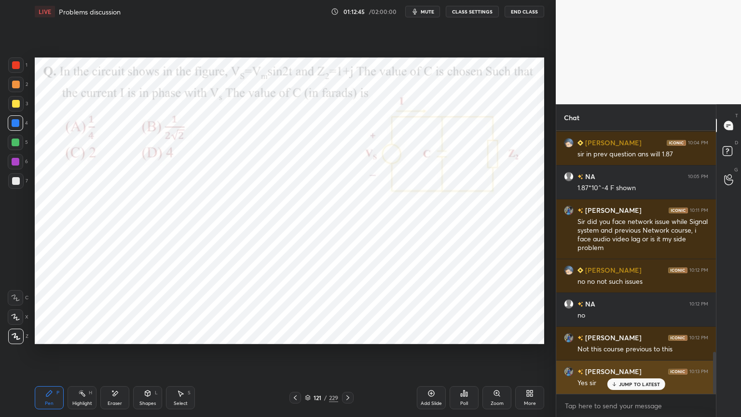
click at [631, 355] on p "JUMP TO LATEST" at bounding box center [639, 384] width 41 height 6
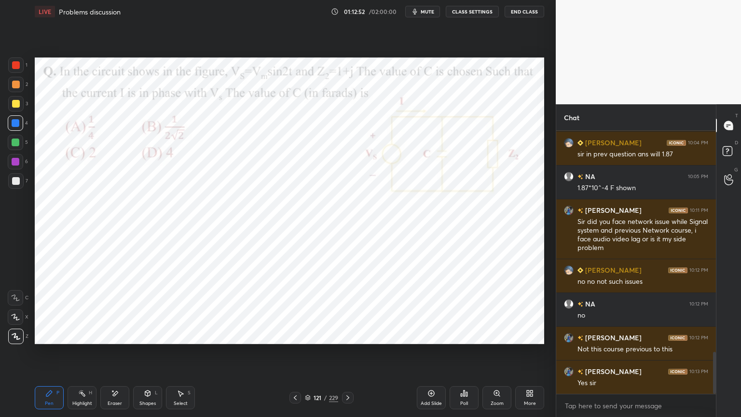
click at [350, 355] on icon at bounding box center [348, 398] width 8 height 8
click at [15, 321] on div at bounding box center [15, 316] width 15 height 15
click at [13, 166] on div at bounding box center [15, 161] width 15 height 15
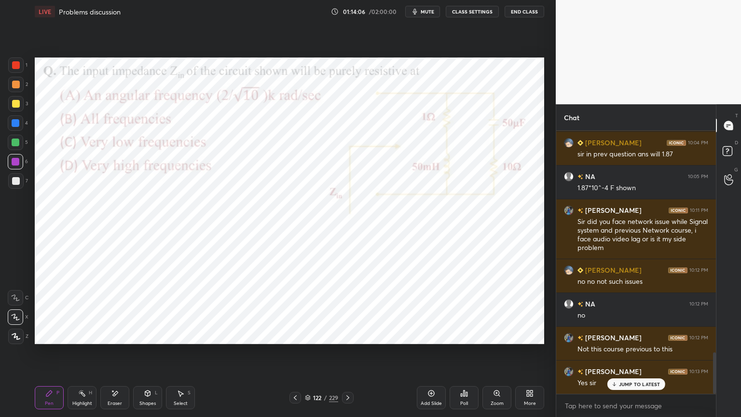
scroll to position [1412, 0]
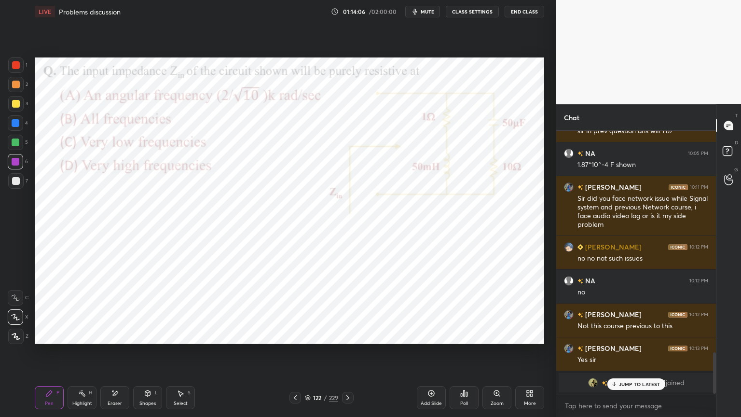
click at [16, 128] on div at bounding box center [15, 122] width 15 height 15
click at [626, 355] on p "JUMP TO LATEST" at bounding box center [639, 384] width 41 height 6
click at [14, 164] on div at bounding box center [16, 162] width 8 height 8
click at [14, 339] on icon at bounding box center [16, 336] width 9 height 7
click at [18, 319] on icon at bounding box center [16, 317] width 8 height 6
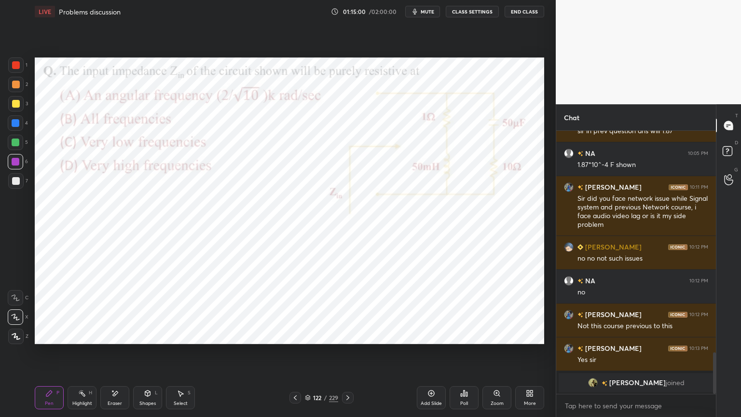
click at [14, 127] on div at bounding box center [15, 122] width 15 height 15
click at [14, 341] on div at bounding box center [15, 335] width 15 height 15
click at [17, 316] on icon at bounding box center [15, 317] width 9 height 7
click at [15, 164] on div at bounding box center [16, 162] width 8 height 8
click at [112, 355] on icon at bounding box center [115, 393] width 8 height 8
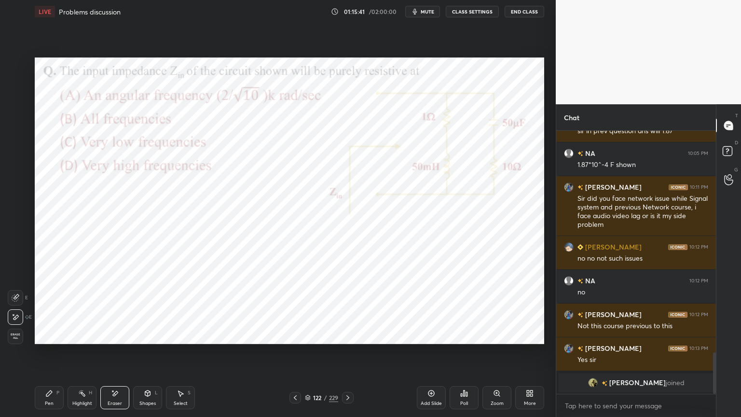
click at [51, 355] on icon at bounding box center [49, 393] width 6 height 6
click at [18, 319] on icon at bounding box center [16, 317] width 8 height 6
click at [13, 344] on div "1 2 3 4 5 6 7 C X Z E E Erase all H H LIVE Problems discussion 01:18:33 / 02:00…" at bounding box center [274, 208] width 548 height 417
click at [14, 118] on div at bounding box center [15, 122] width 15 height 15
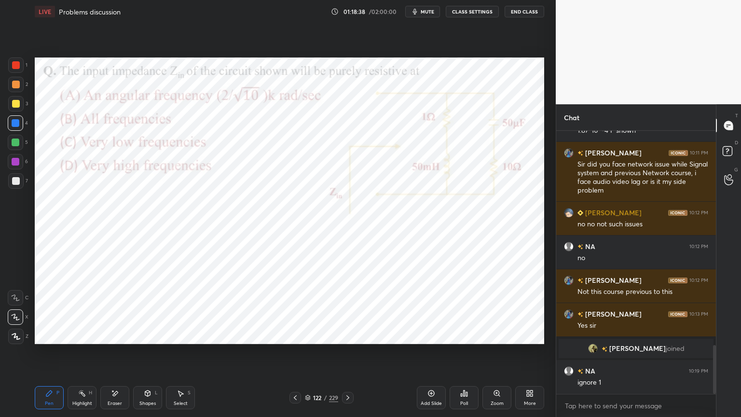
scroll to position [1151, 0]
click at [117, 355] on div "Eraser" at bounding box center [115, 403] width 14 height 5
click at [46, 355] on div "Pen" at bounding box center [49, 403] width 9 height 5
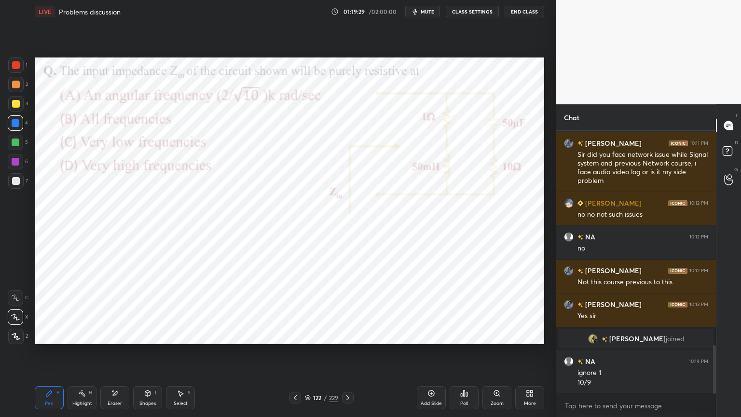
click at [425, 355] on div "Add Slide" at bounding box center [431, 397] width 29 height 23
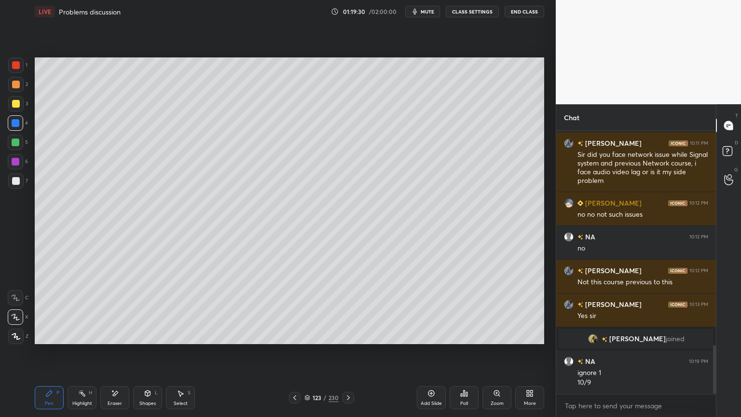
click at [14, 334] on icon at bounding box center [16, 336] width 9 height 7
click at [18, 182] on div at bounding box center [16, 181] width 8 height 8
click at [295, 355] on icon at bounding box center [295, 398] width 8 height 8
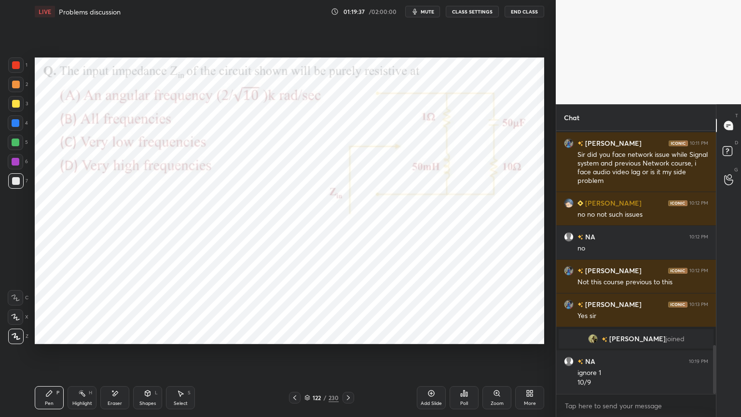
click at [349, 355] on icon at bounding box center [348, 398] width 8 height 8
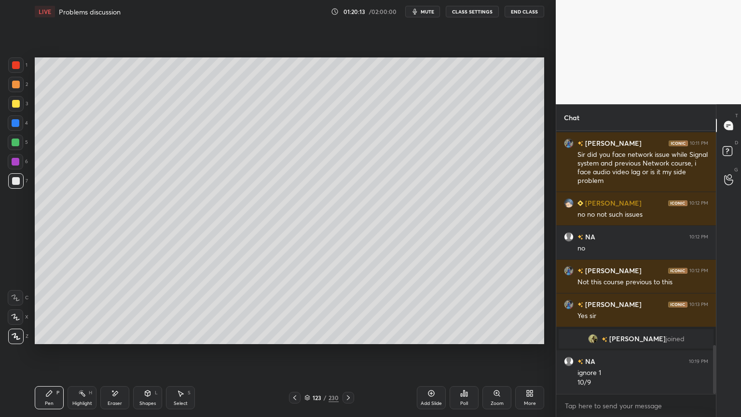
click at [294, 355] on icon at bounding box center [295, 398] width 8 height 8
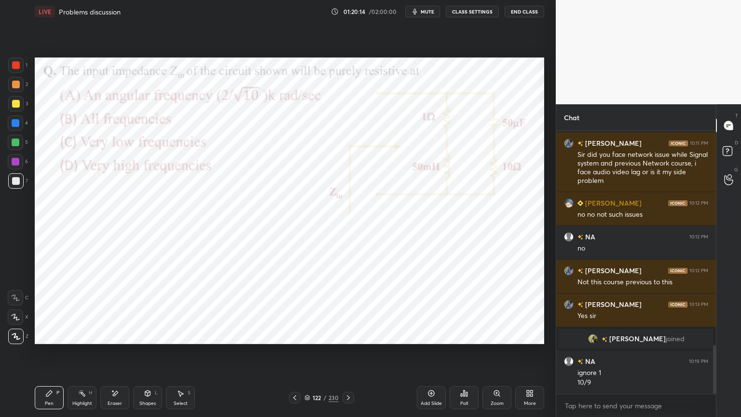
click at [338, 355] on div "122 / 230" at bounding box center [321, 398] width 65 height 12
click at [349, 355] on icon at bounding box center [348, 398] width 8 height 8
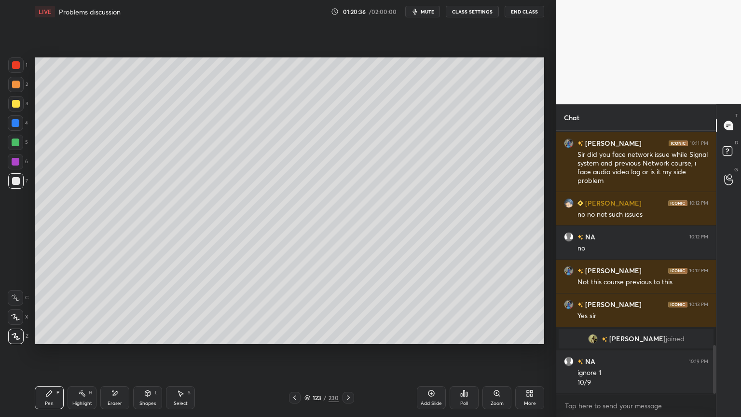
click at [295, 355] on icon at bounding box center [295, 398] width 8 height 8
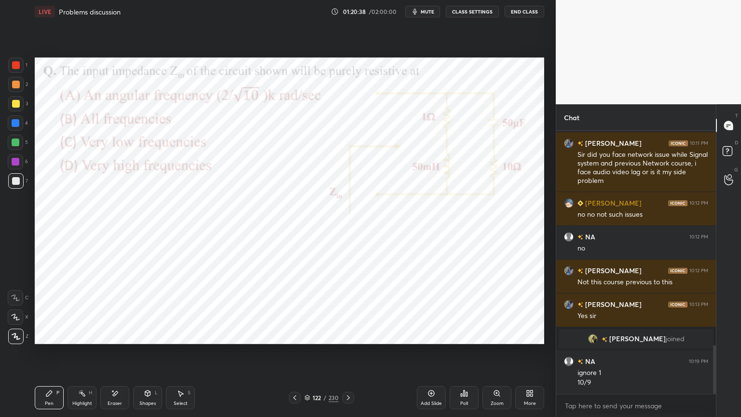
click at [347, 355] on icon at bounding box center [348, 398] width 8 height 8
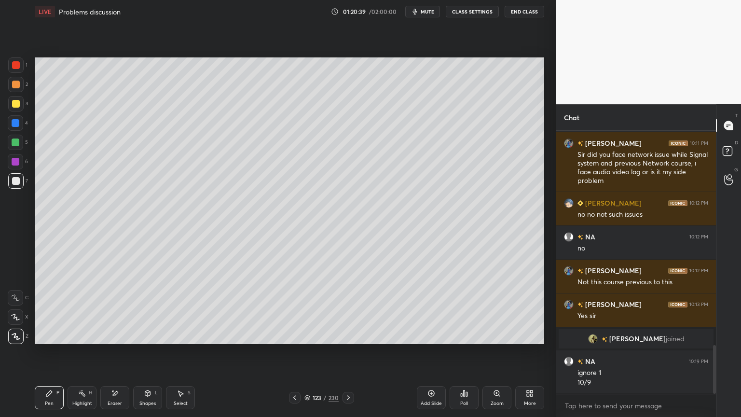
click at [295, 355] on icon at bounding box center [295, 398] width 8 height 8
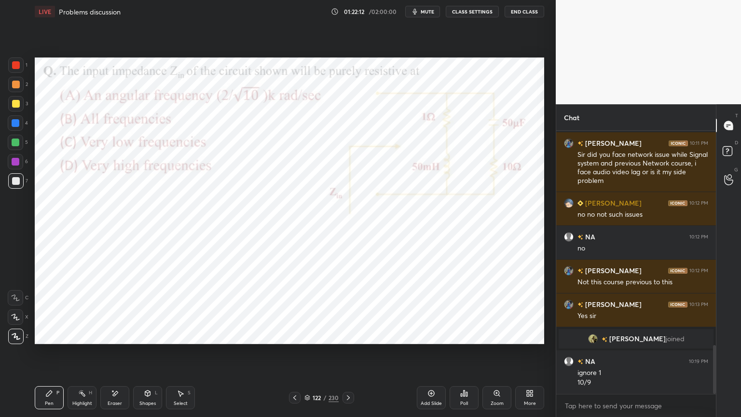
scroll to position [1194, 0]
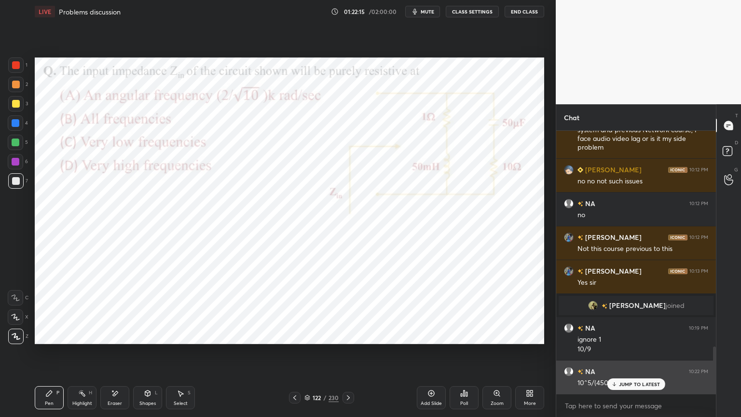
click at [627, 355] on div "JUMP TO LATEST" at bounding box center [636, 384] width 58 height 12
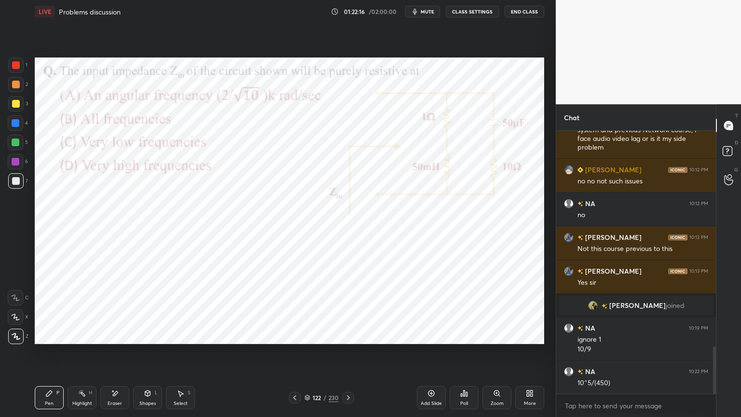
scroll to position [1204, 0]
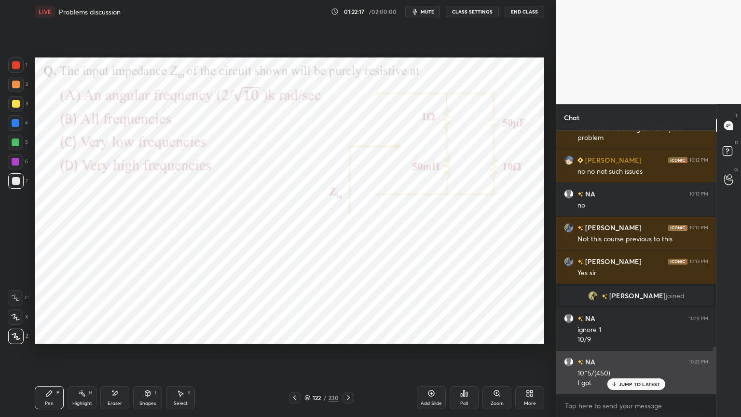
click at [645, 355] on div "NA 10:22 PM 10^5/(450) I got" at bounding box center [636, 372] width 160 height 43
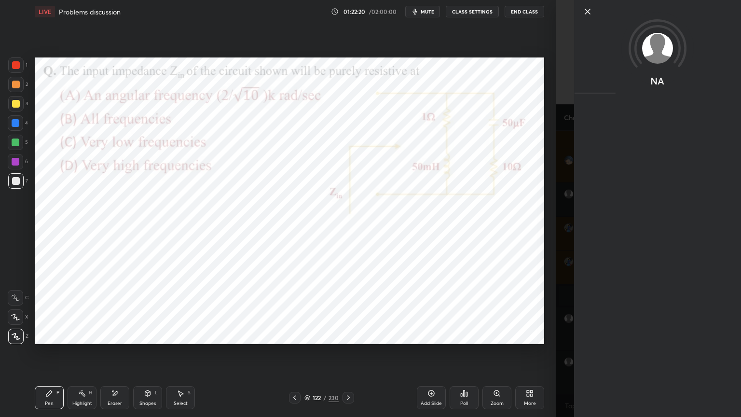
click at [583, 7] on icon at bounding box center [588, 12] width 12 height 12
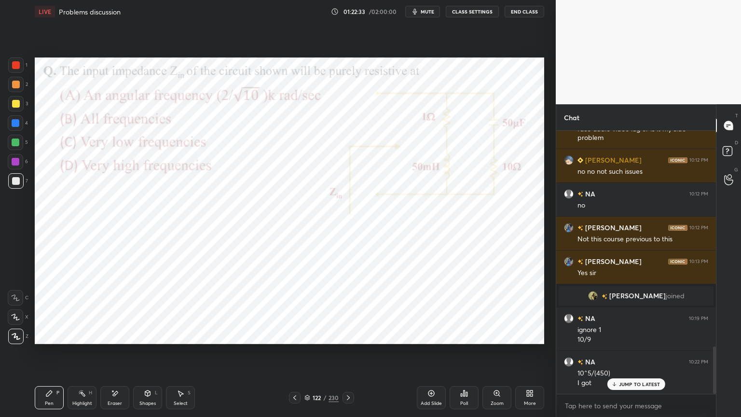
click at [628, 355] on p "JUMP TO LATEST" at bounding box center [639, 384] width 41 height 6
click at [308, 355] on icon at bounding box center [307, 398] width 6 height 6
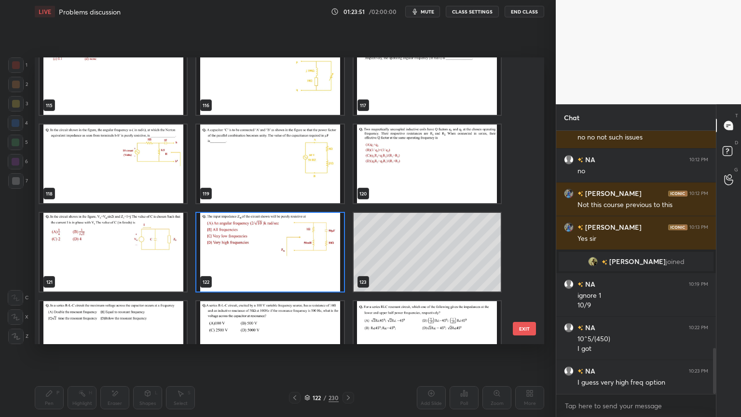
scroll to position [3428, 0]
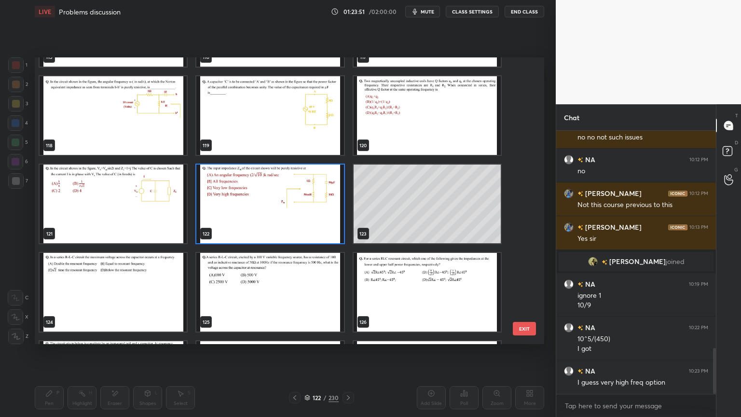
click at [132, 274] on img "grid" at bounding box center [113, 292] width 147 height 79
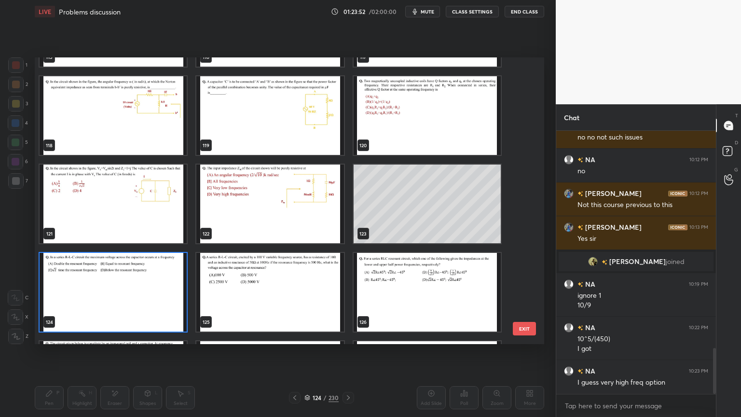
click at [132, 274] on img "grid" at bounding box center [113, 292] width 147 height 79
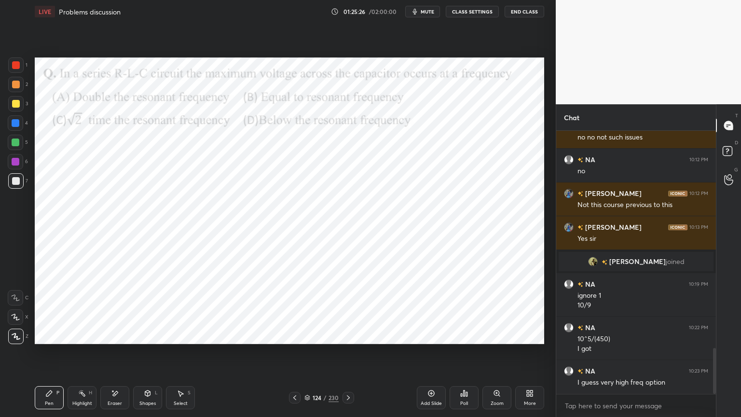
click at [14, 165] on div at bounding box center [16, 162] width 8 height 8
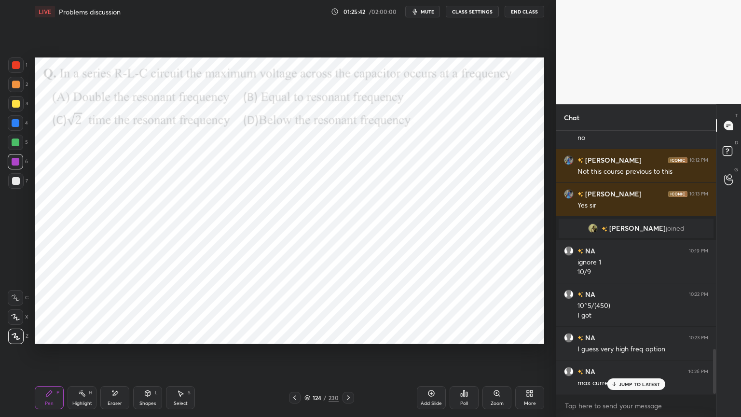
click at [635, 355] on p "JUMP TO LATEST" at bounding box center [639, 384] width 41 height 6
click at [14, 125] on div at bounding box center [16, 123] width 8 height 8
click at [18, 318] on icon at bounding box center [15, 317] width 9 height 7
click at [120, 355] on div "Eraser" at bounding box center [114, 397] width 29 height 23
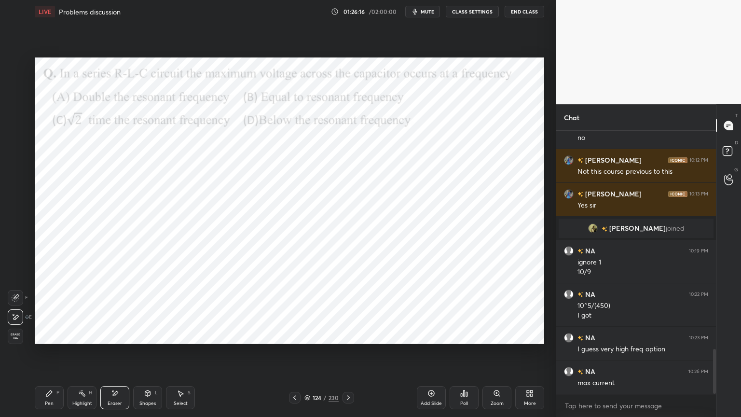
click at [55, 355] on div "Pen P" at bounding box center [49, 397] width 29 height 23
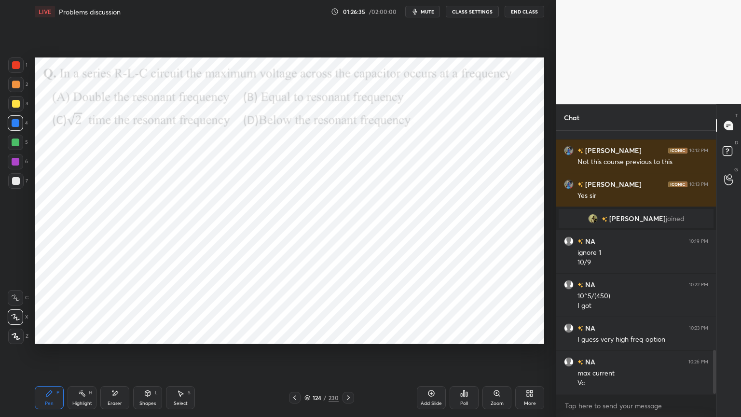
scroll to position [1315, 0]
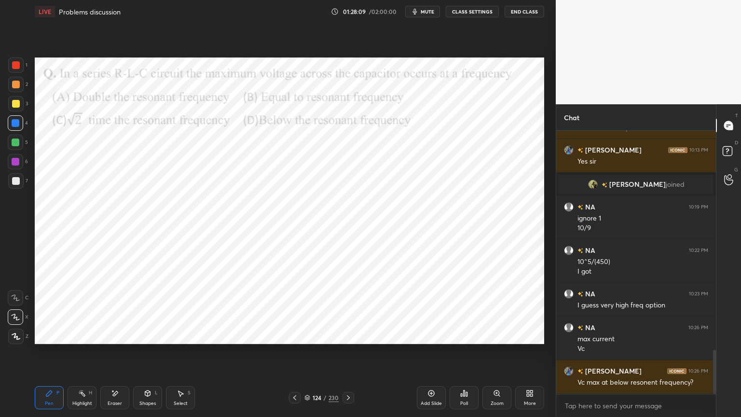
click at [18, 164] on div at bounding box center [16, 162] width 8 height 8
click at [347, 355] on icon at bounding box center [348, 398] width 8 height 8
click at [16, 124] on div at bounding box center [16, 123] width 8 height 8
click at [14, 338] on icon at bounding box center [16, 336] width 8 height 6
click at [13, 317] on icon at bounding box center [15, 317] width 9 height 7
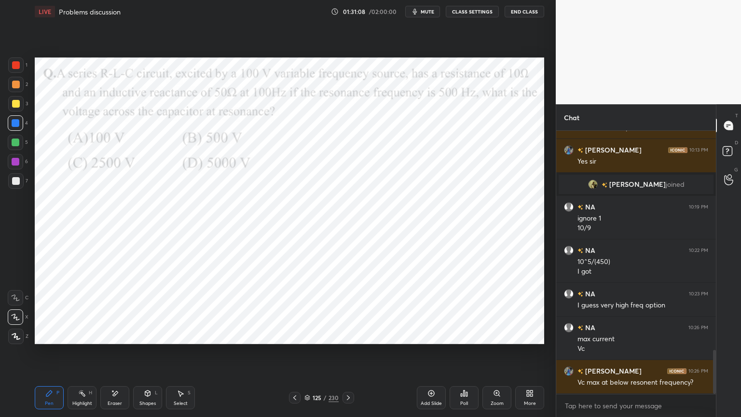
click at [17, 340] on div at bounding box center [15, 335] width 15 height 15
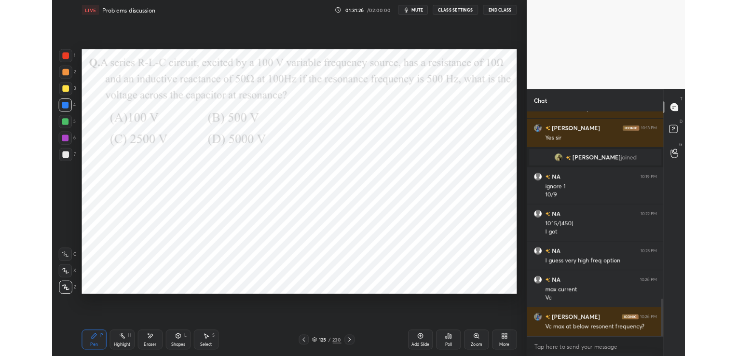
scroll to position [1349, 0]
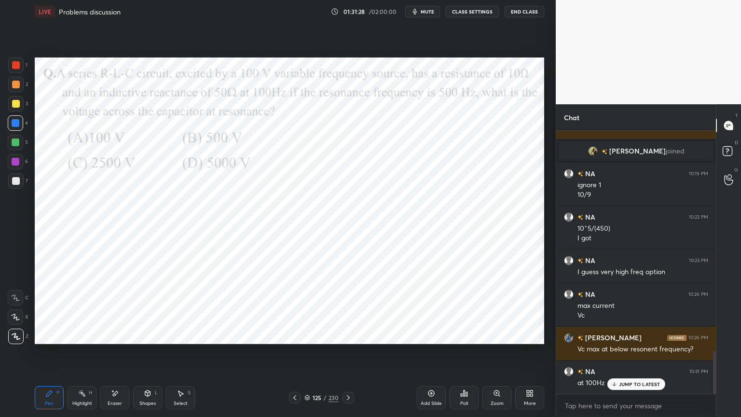
click at [617, 355] on icon at bounding box center [614, 384] width 6 height 6
click at [119, 355] on div "Eraser" at bounding box center [115, 403] width 14 height 5
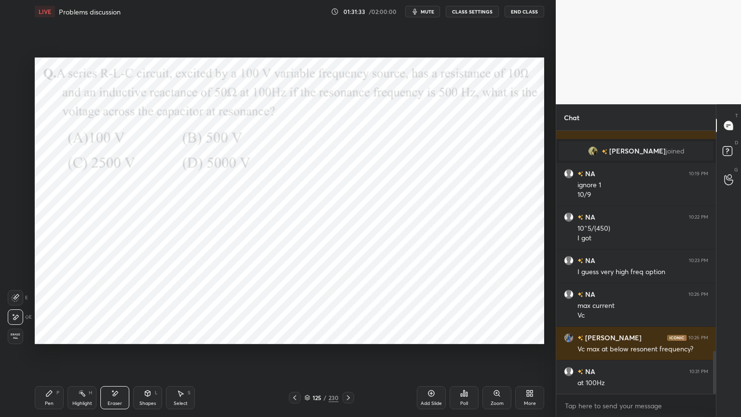
click at [46, 355] on div "Pen P" at bounding box center [49, 397] width 29 height 23
click at [16, 161] on div at bounding box center [16, 162] width 8 height 8
click at [17, 128] on div at bounding box center [15, 122] width 15 height 15
click at [16, 323] on div at bounding box center [15, 316] width 15 height 15
click at [118, 355] on icon at bounding box center [115, 393] width 8 height 8
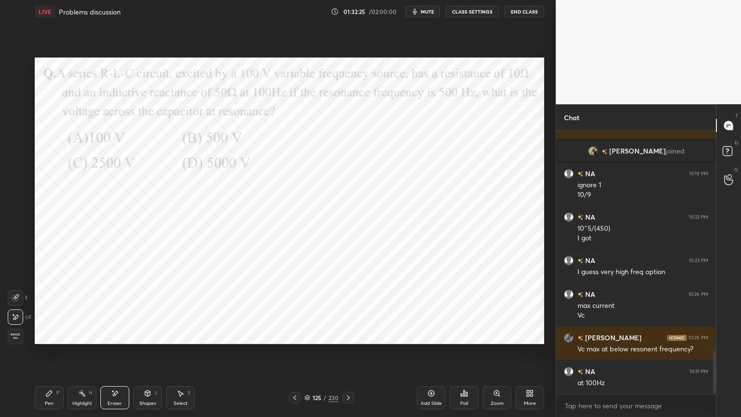
click at [46, 355] on icon at bounding box center [49, 393] width 8 height 8
click at [14, 339] on icon at bounding box center [16, 336] width 9 height 7
click at [11, 161] on div at bounding box center [15, 161] width 15 height 15
click at [15, 126] on div at bounding box center [16, 123] width 8 height 8
click at [16, 336] on icon at bounding box center [16, 336] width 8 height 6
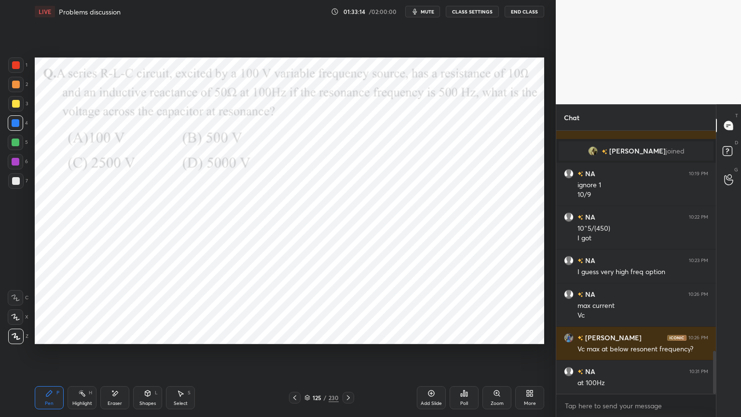
click at [177, 355] on div "Select S" at bounding box center [180, 397] width 29 height 23
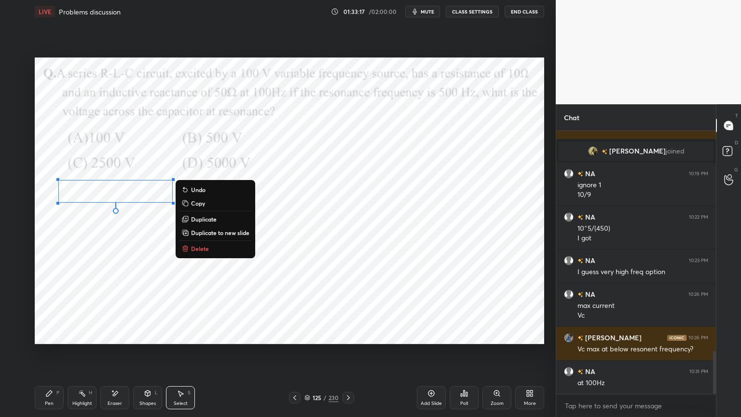
click at [48, 355] on div "Pen P" at bounding box center [49, 397] width 29 height 23
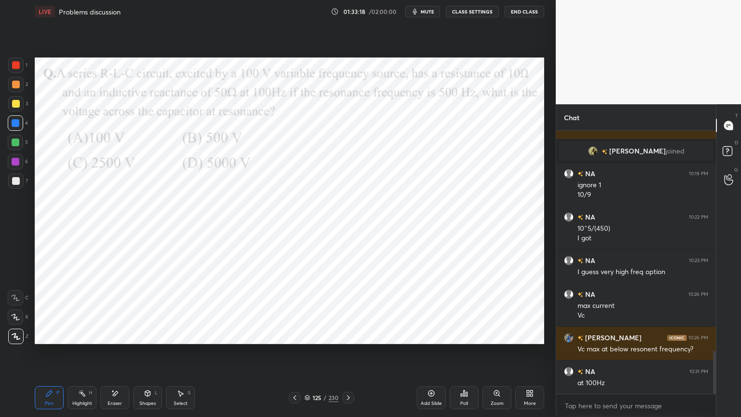
click at [18, 164] on div at bounding box center [16, 162] width 8 height 8
click at [17, 123] on div at bounding box center [16, 123] width 8 height 8
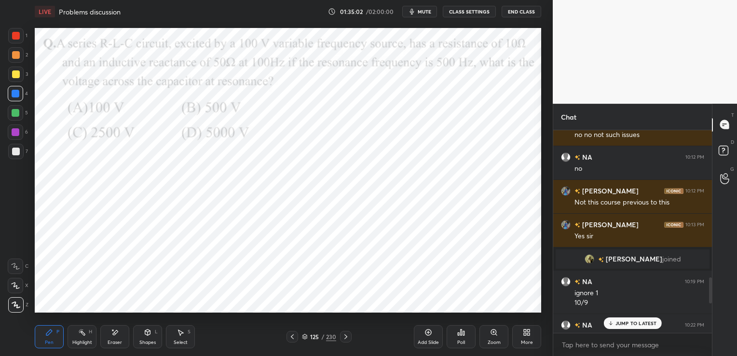
scroll to position [1380, 0]
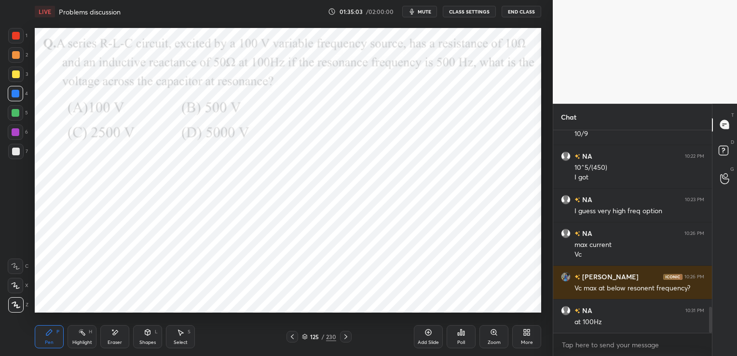
click at [525, 337] on div "More" at bounding box center [526, 336] width 29 height 23
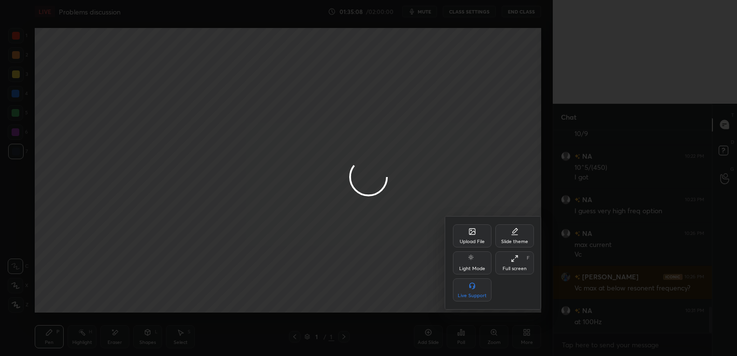
click at [478, 99] on div at bounding box center [368, 178] width 737 height 356
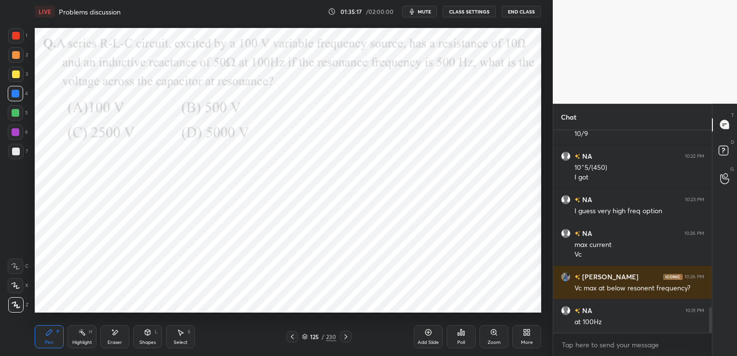
scroll to position [1414, 0]
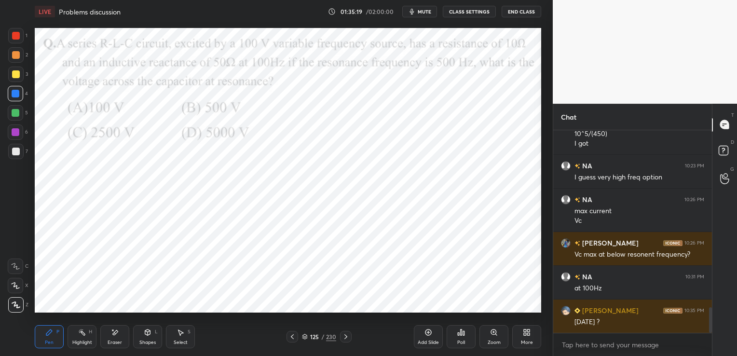
click at [303, 338] on icon at bounding box center [305, 337] width 6 height 6
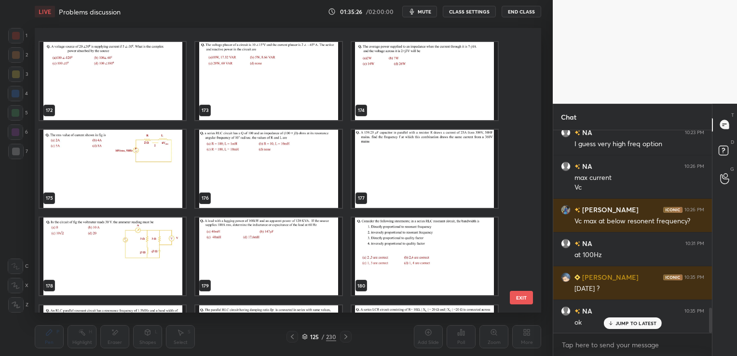
scroll to position [5280, 0]
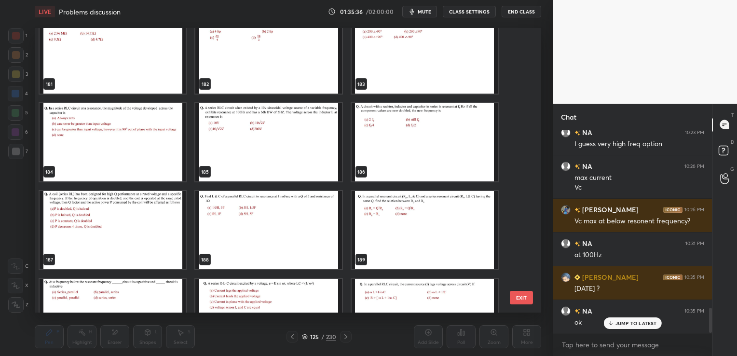
click at [627, 322] on p "JUMP TO LATEST" at bounding box center [635, 323] width 41 height 6
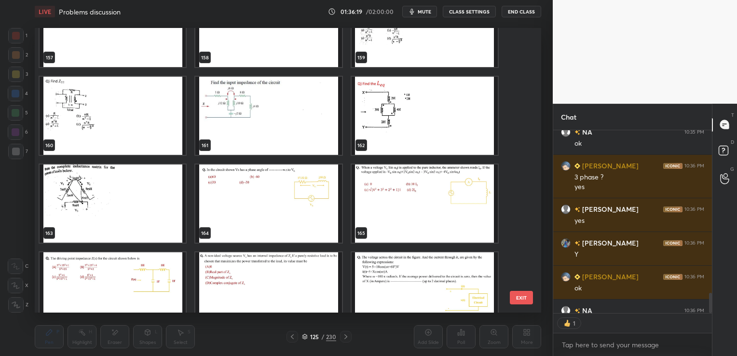
scroll to position [3, 3]
click at [525, 12] on button "End Class" at bounding box center [522, 12] width 40 height 12
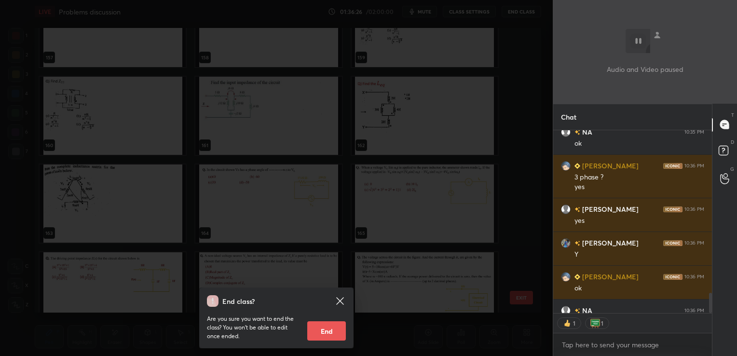
click at [328, 331] on button "End" at bounding box center [326, 330] width 39 height 19
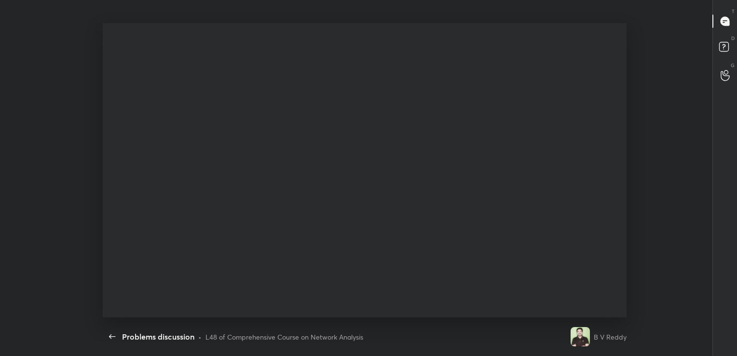
scroll to position [0, 0]
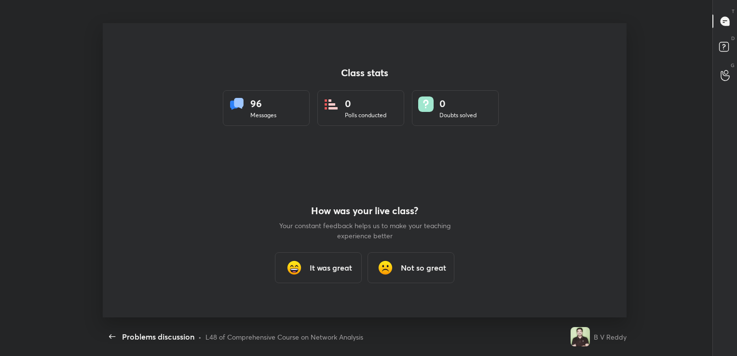
type textarea "x"
